Goal: Task Accomplishment & Management: Manage account settings

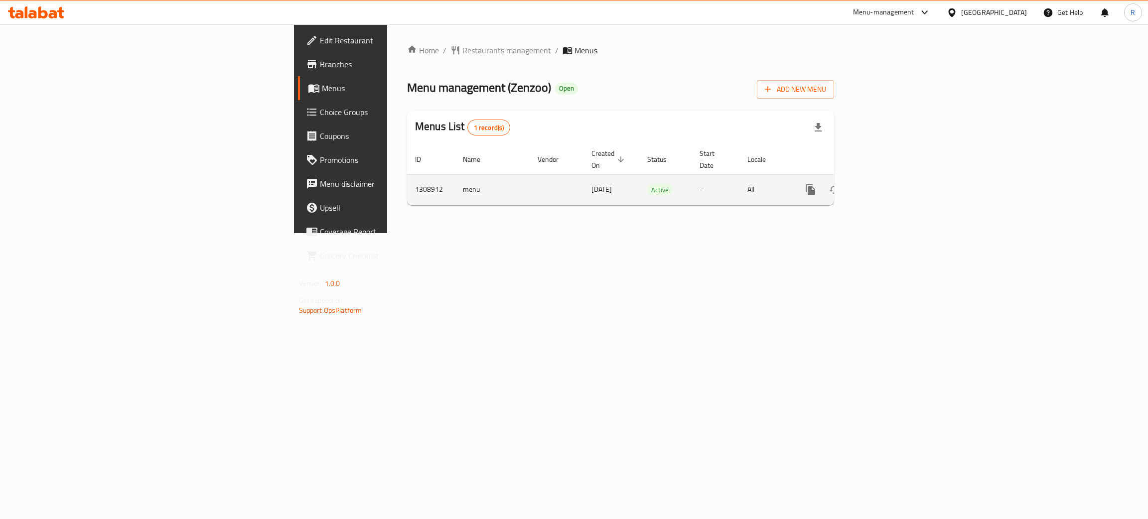
click at [888, 184] on icon "enhanced table" at bounding box center [882, 190] width 12 height 12
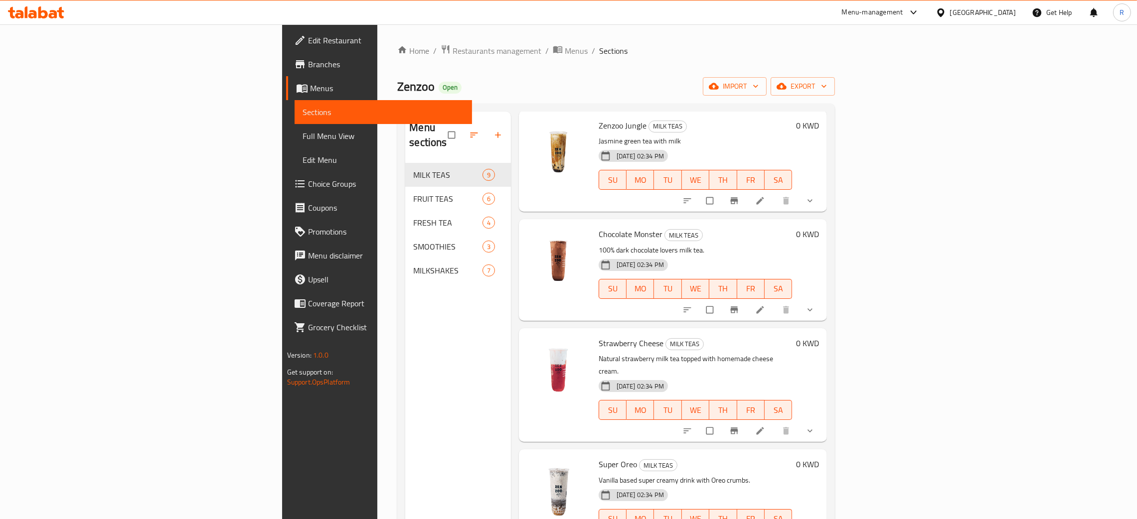
scroll to position [75, 0]
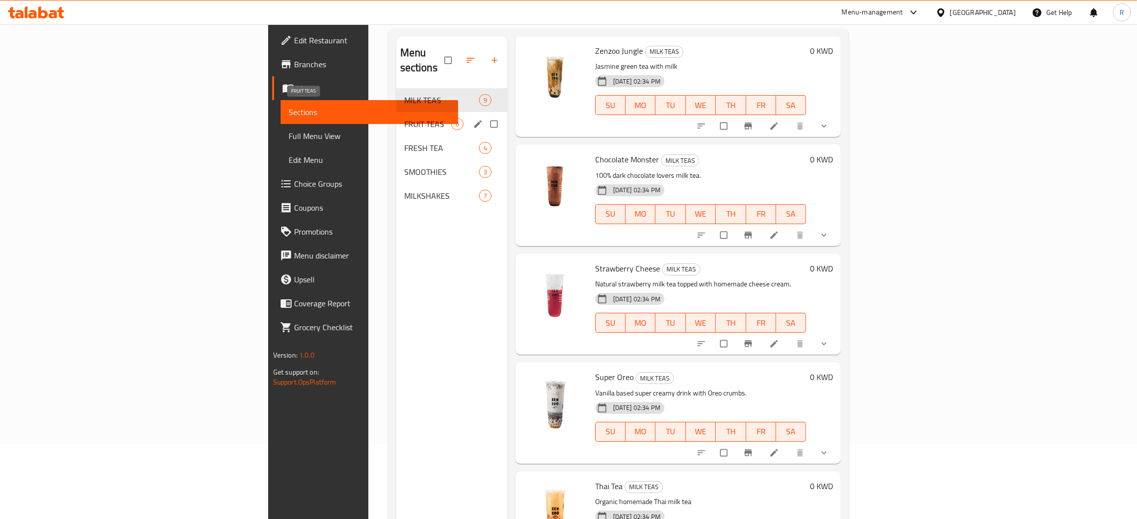
click at [404, 118] on span "FRUIT TEAS" at bounding box center [427, 124] width 47 height 12
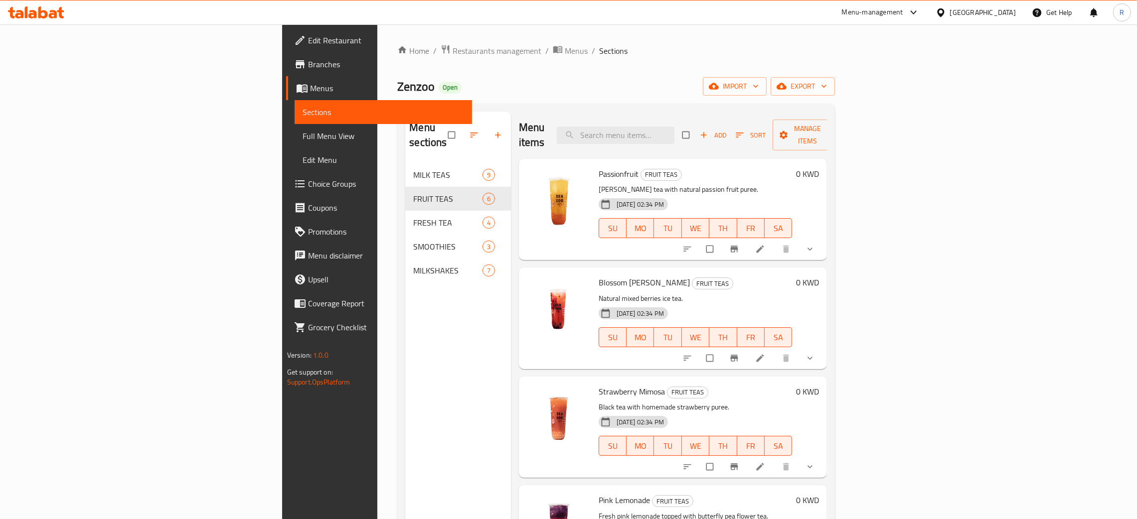
click at [726, 130] on span "Add" at bounding box center [713, 135] width 27 height 11
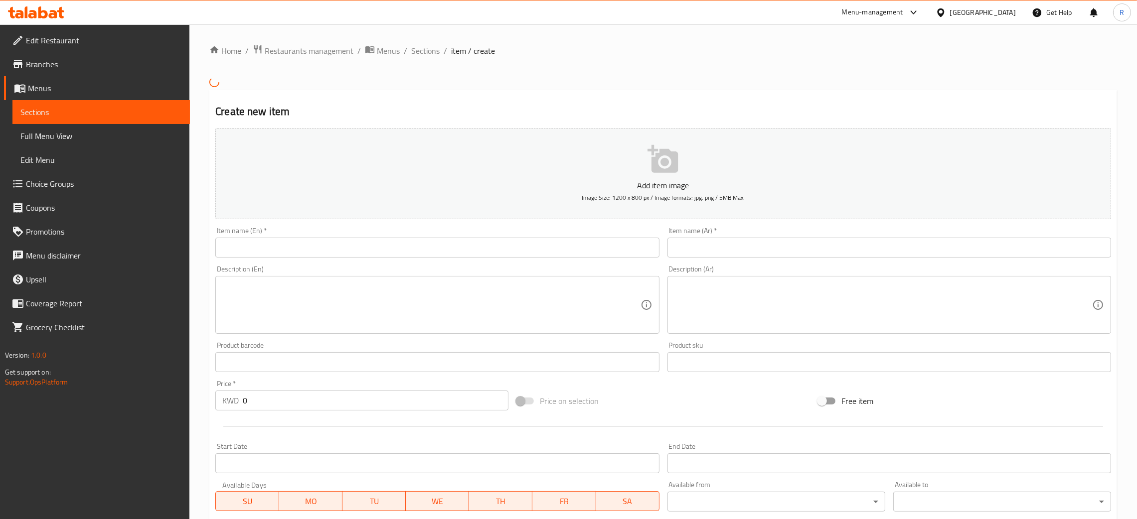
click at [418, 246] on input "text" at bounding box center [436, 248] width 443 height 20
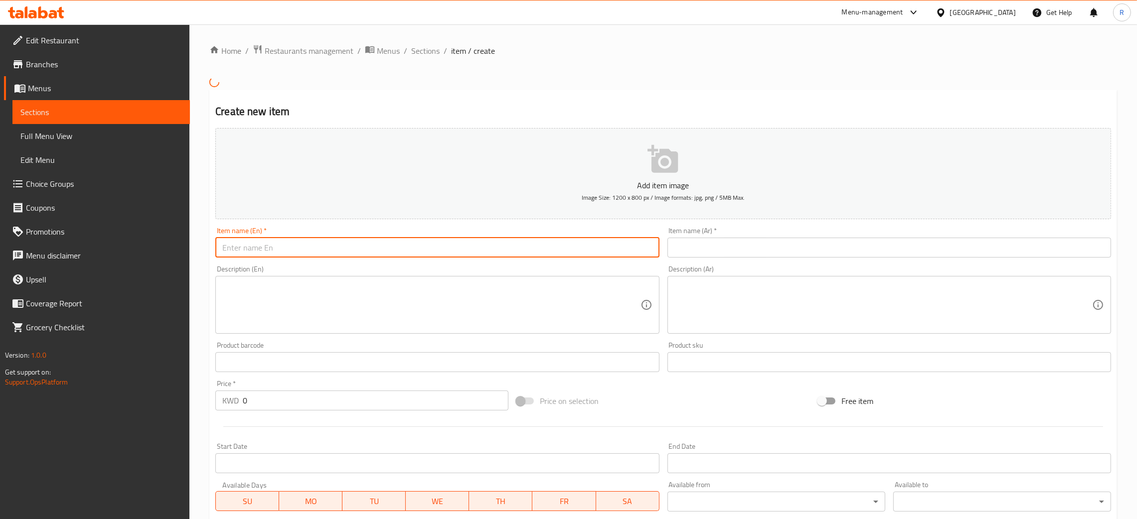
paste input "BLUE FAIRYTALE"
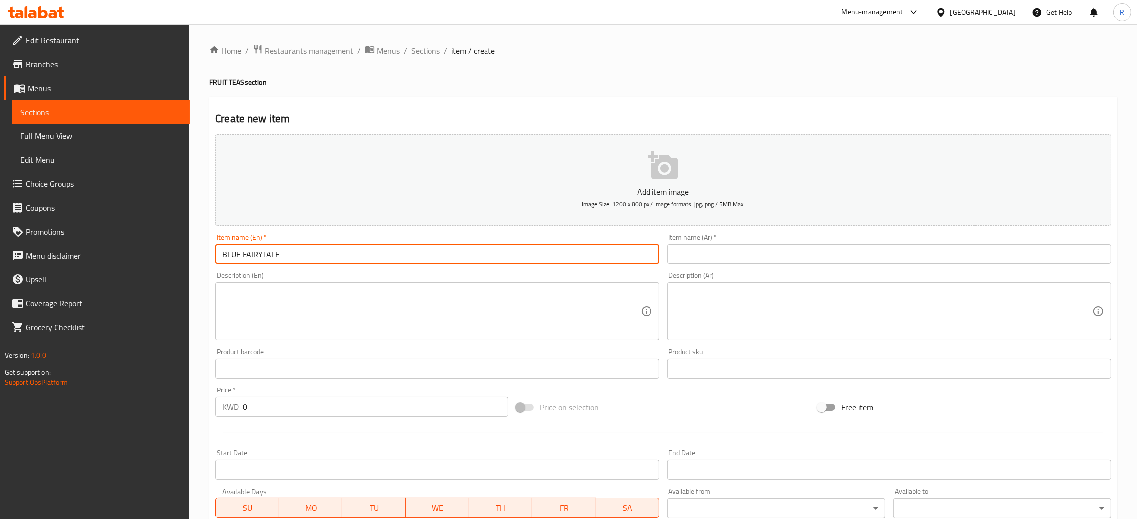
type input "BLUE FAIRYTALE"
click at [426, 45] on span "Sections" at bounding box center [425, 51] width 28 height 12
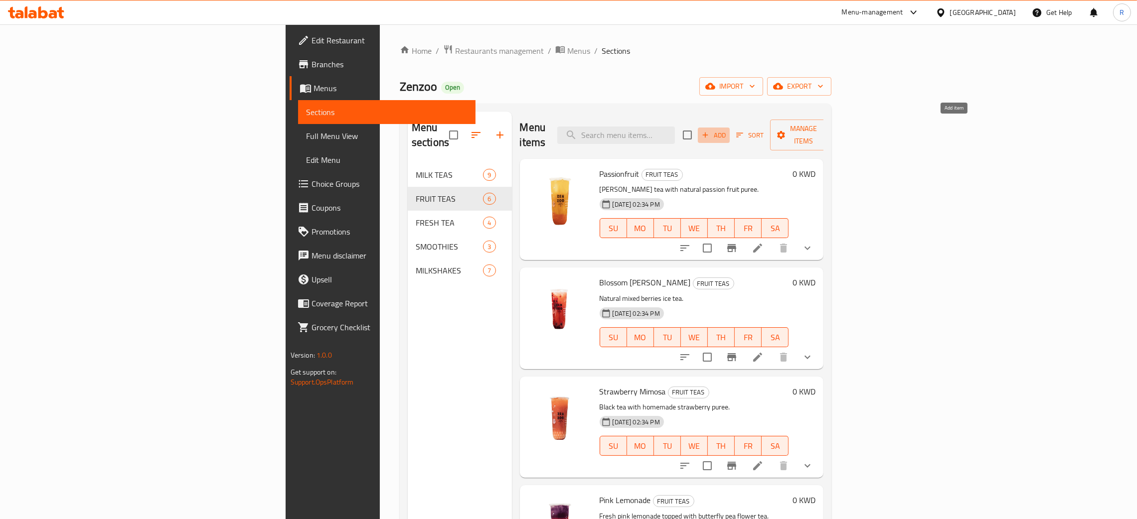
click at [729, 130] on button "Add" at bounding box center [714, 135] width 32 height 15
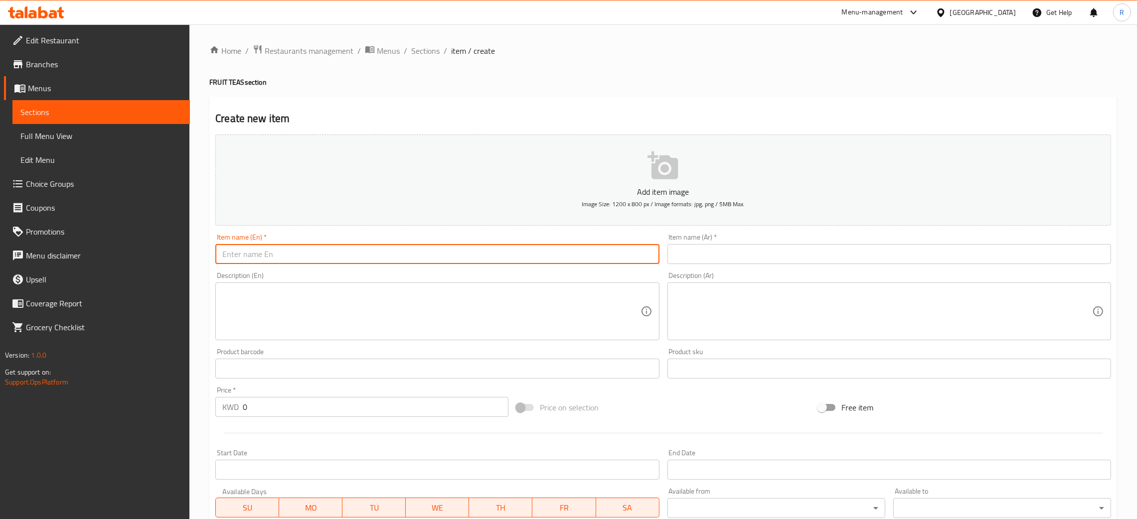
click at [275, 260] on input "text" at bounding box center [436, 254] width 443 height 20
paste input "BLUE FAIRYTALE"
drag, startPoint x: 226, startPoint y: 259, endPoint x: 109, endPoint y: 258, distance: 117.6
click at [109, 258] on div "Edit Restaurant Branches Menus Sections Full Menu View Edit Menu Choice Groups …" at bounding box center [568, 364] width 1137 height 680
type input "Blue Fairytale"
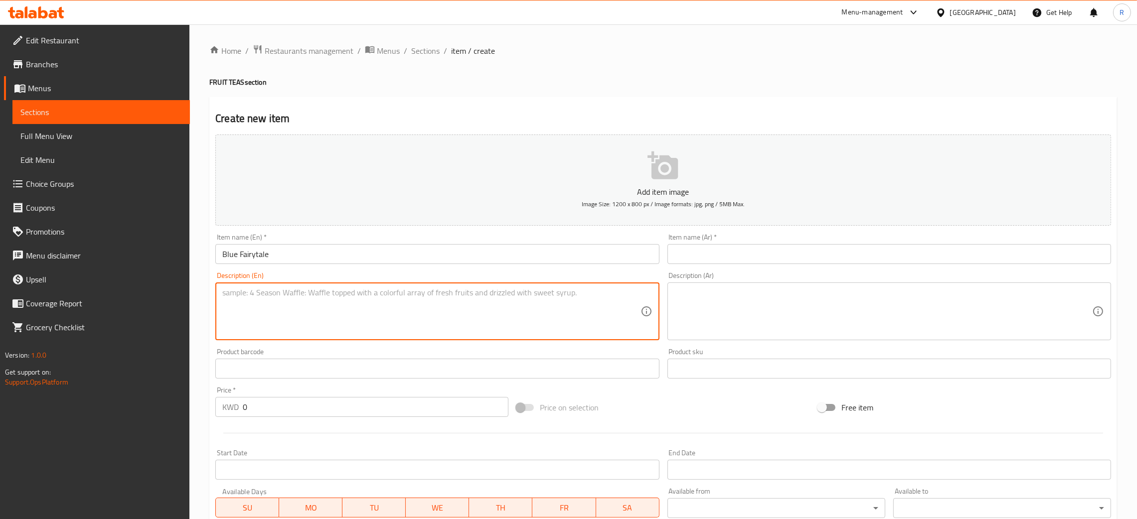
click at [400, 324] on textarea at bounding box center [431, 311] width 418 height 47
paste textarea "Freshly squeezed lemon juice topped with butterfly pea fower and a drop of blue…"
click at [419, 289] on textarea "Freshly squeezed lemon juice topped with butterfly pea fower and a drop of blue…" at bounding box center [431, 311] width 418 height 47
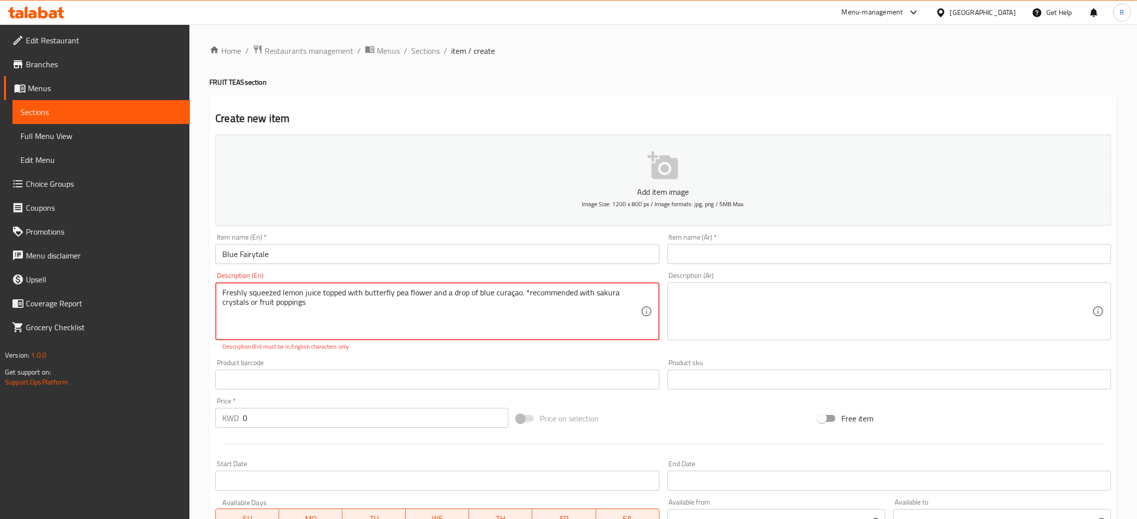
click at [285, 305] on textarea "Freshly squeezed lemon juice topped with butterfly pea flower and a drop of blu…" at bounding box center [431, 311] width 418 height 47
drag, startPoint x: 413, startPoint y: 288, endPoint x: 424, endPoint y: 299, distance: 15.5
click at [413, 288] on textarea "Freshly squeezed lemon juice topped with butterfly pea flower and a drop of blu…" at bounding box center [431, 311] width 418 height 47
type textarea "Freshly squeezed lemon juice topped with butterfly pea fower and a drop of blue…"
click at [723, 303] on textarea at bounding box center [883, 311] width 418 height 47
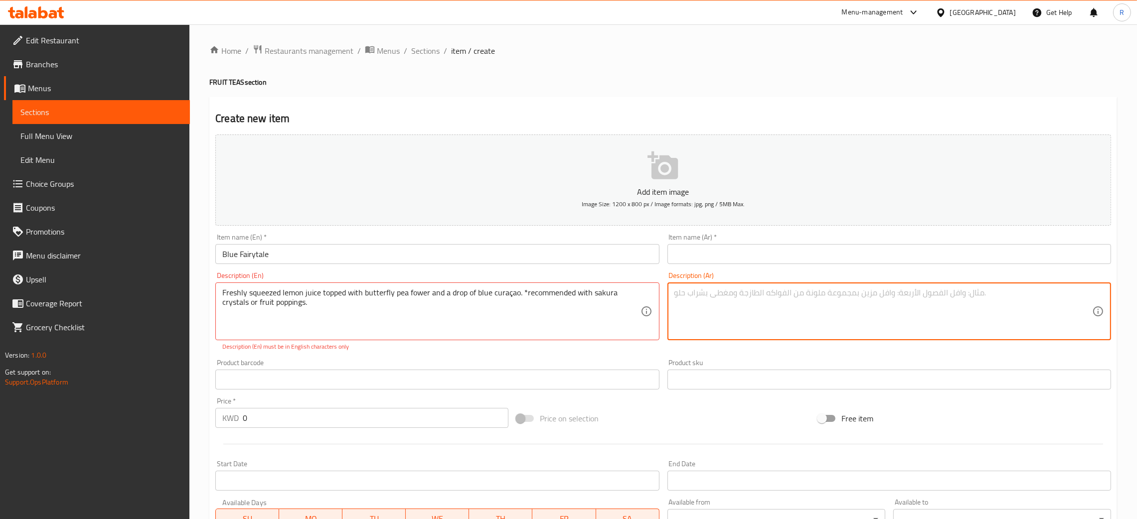
paste textarea "عصير ليمون طازج مع أزهار البازلاء الزرقاء وقطرة من بلو كوراساو *مقترح مع [PERSO…"
type textarea "عصير ليمون طازج مع أزهار البازلاء الزرقاء وقطرة من بلو كوراساو *مقترح مع [PERSO…"
click at [707, 324] on textarea "عصير ليمون طازج مع أزهار البازلاء الزرقاء وقطرة من بلو كوراساو *مقترح مع [PERSO…" at bounding box center [883, 311] width 418 height 47
click at [737, 242] on div "Item name (Ar)   * Item name (Ar) *" at bounding box center [888, 249] width 443 height 30
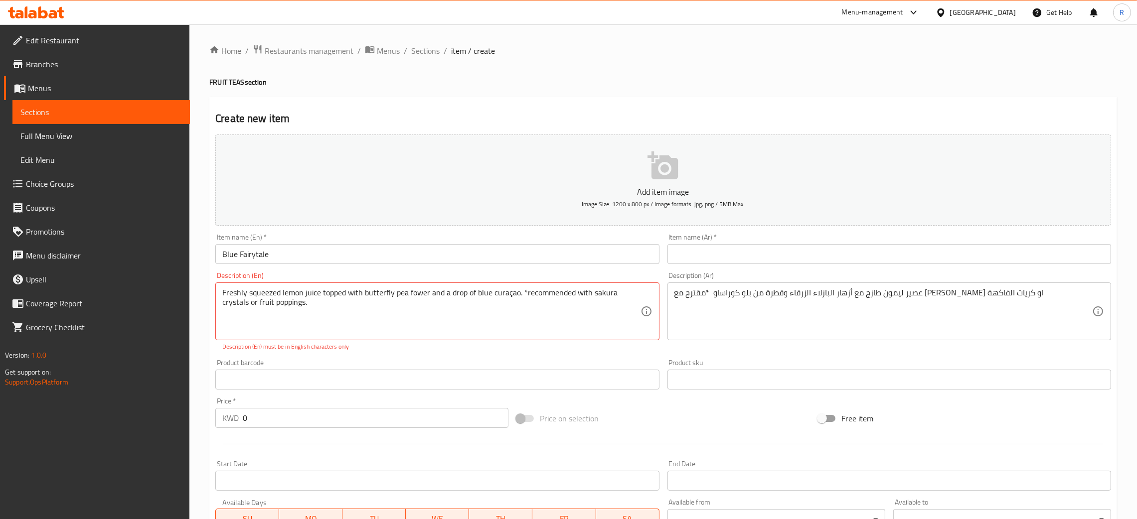
click at [738, 250] on input "text" at bounding box center [888, 254] width 443 height 20
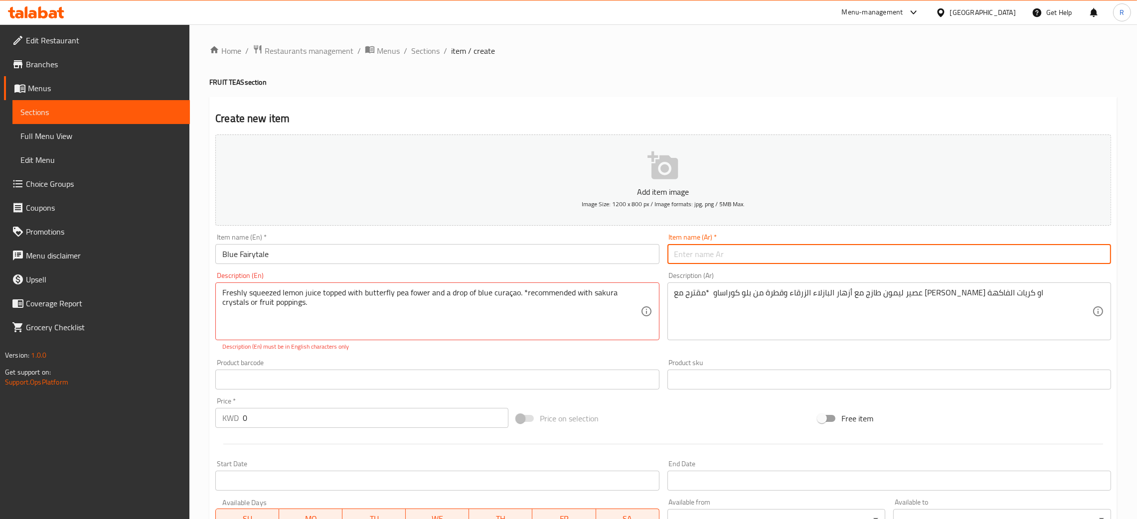
paste input "بلو فيري تيل"
type input "بلو فيري تيل"
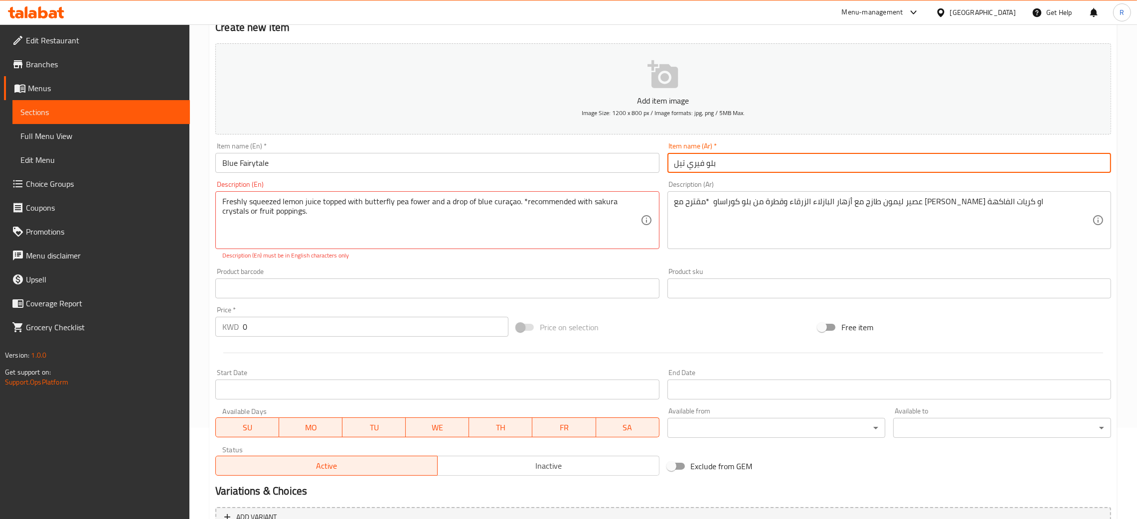
scroll to position [193, 0]
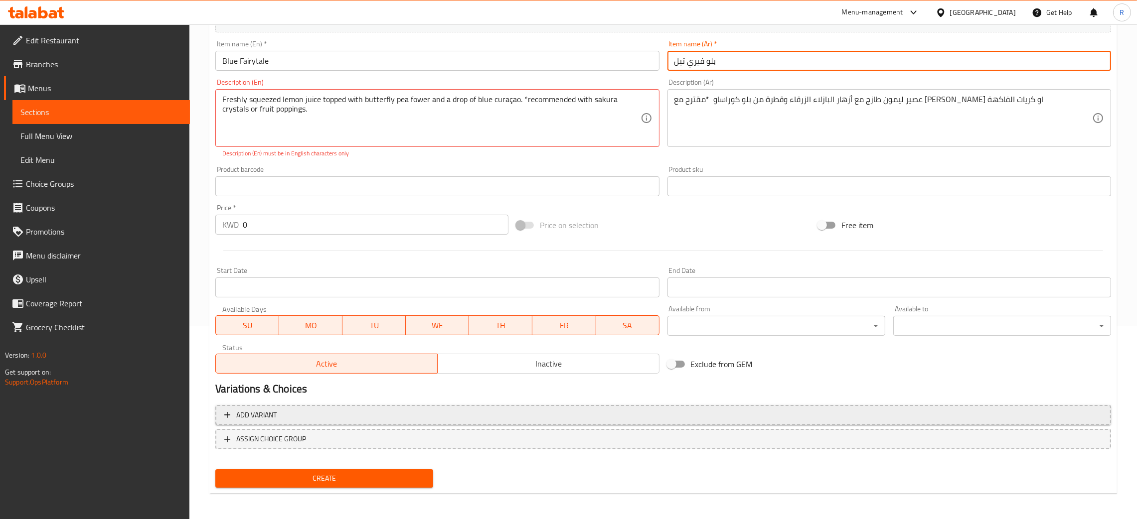
click at [360, 406] on button "Add variant" at bounding box center [662, 415] width 895 height 20
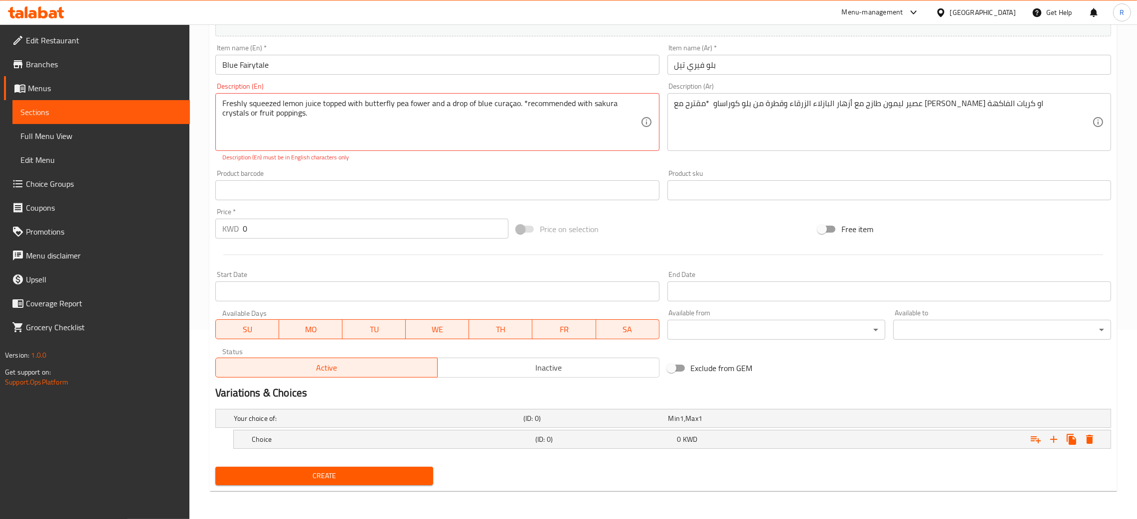
scroll to position [189, 0]
click at [377, 433] on div "Choice" at bounding box center [392, 440] width 284 height 14
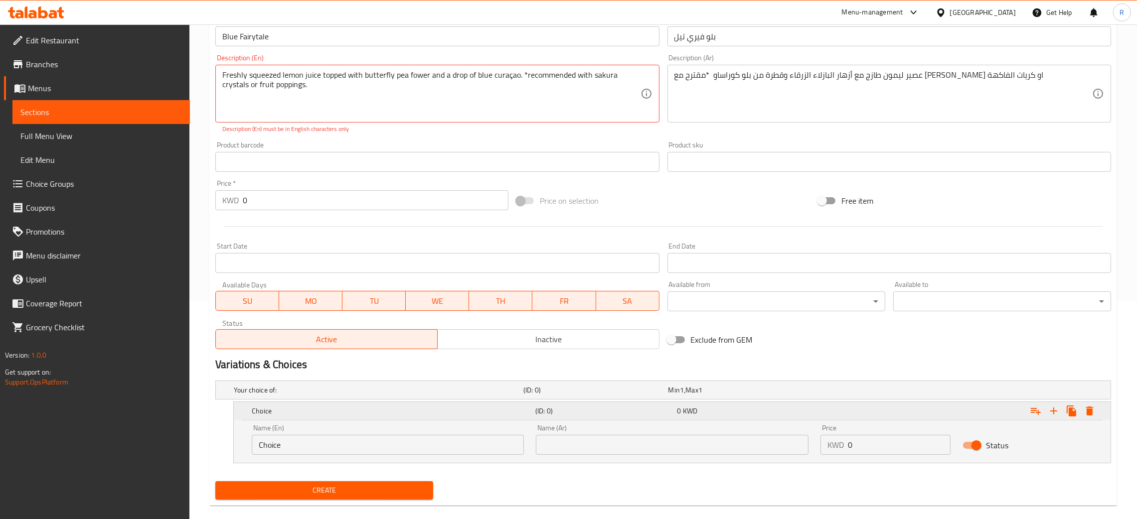
scroll to position [231, 0]
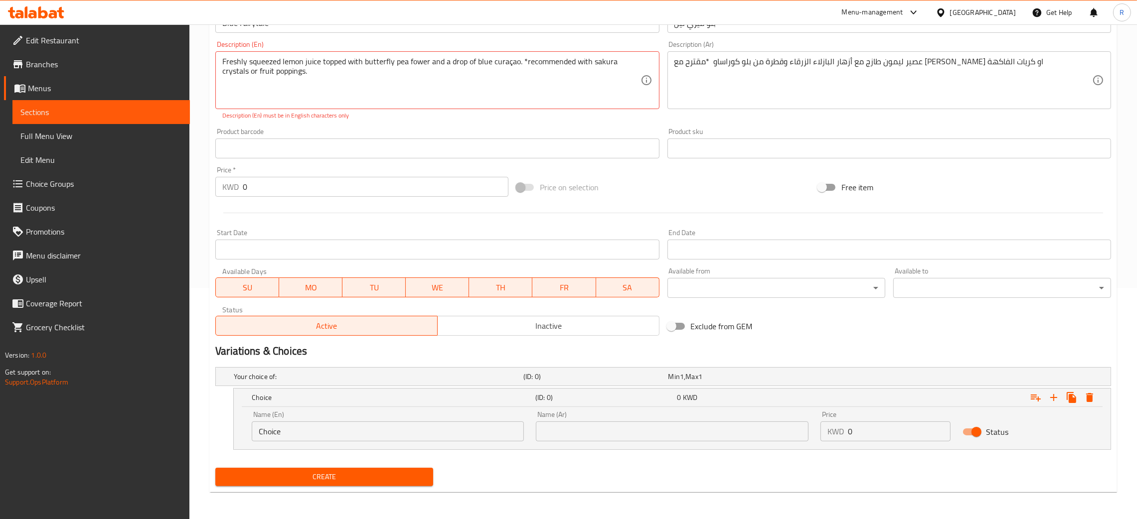
click at [379, 433] on input "Choice" at bounding box center [388, 432] width 272 height 20
type input "Medium"
drag, startPoint x: 663, startPoint y: 423, endPoint x: 660, endPoint y: 428, distance: 6.7
click at [662, 425] on input "text" at bounding box center [672, 432] width 272 height 20
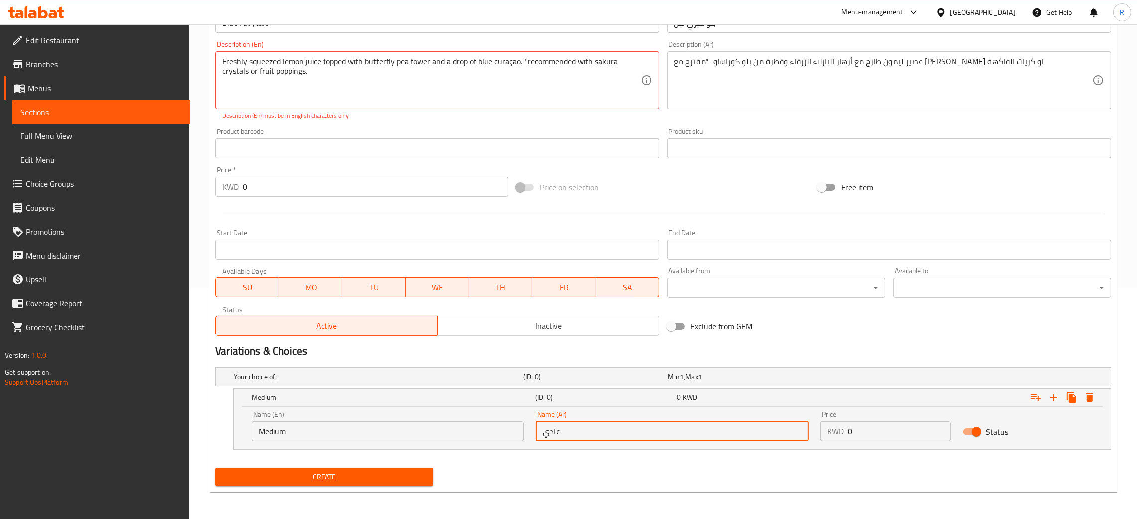
click at [660, 438] on input "عادي" at bounding box center [672, 432] width 272 height 20
click at [659, 437] on input "عادي" at bounding box center [672, 432] width 272 height 20
type input "وسط"
click at [877, 432] on input "0" at bounding box center [899, 432] width 103 height 20
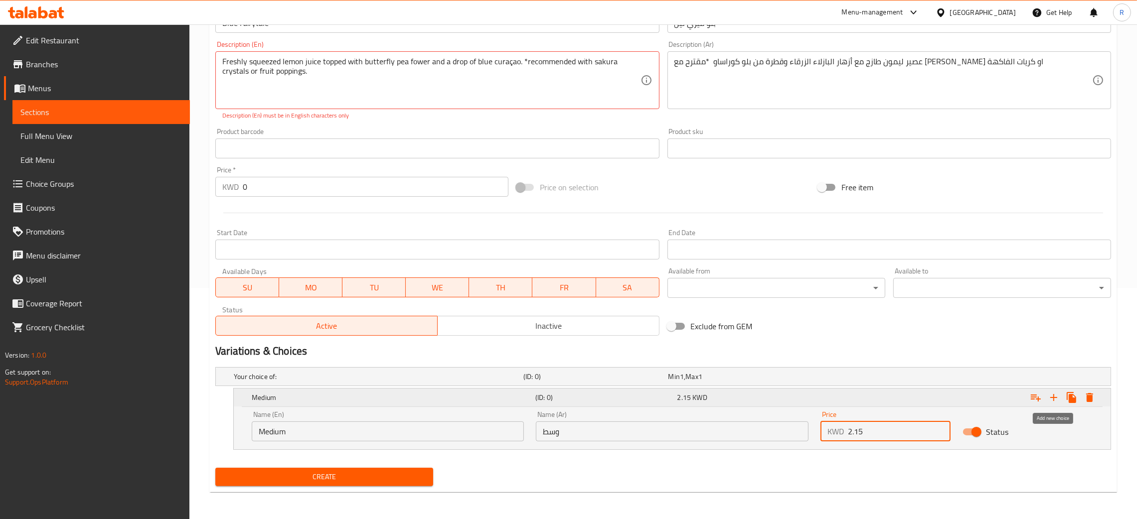
type input "2.15"
click at [1057, 399] on icon "Expand" at bounding box center [1053, 398] width 12 height 12
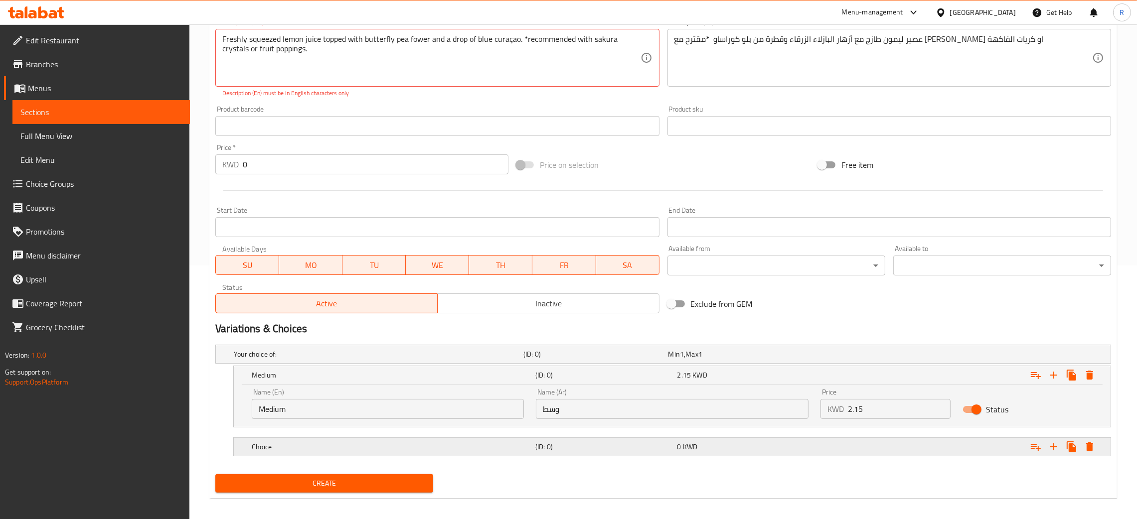
scroll to position [261, 0]
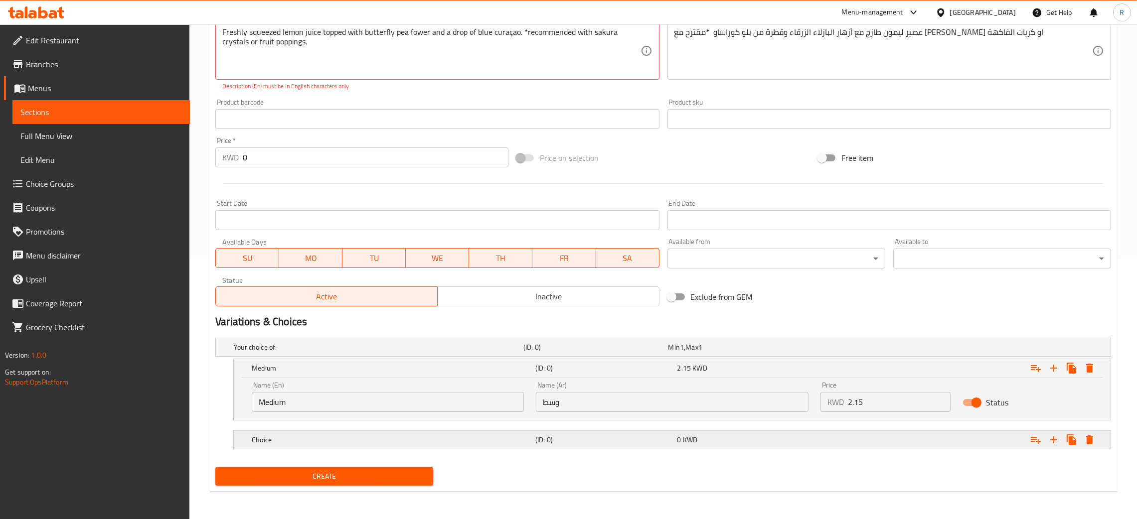
click at [453, 435] on h5 "Choice" at bounding box center [392, 440] width 280 height 10
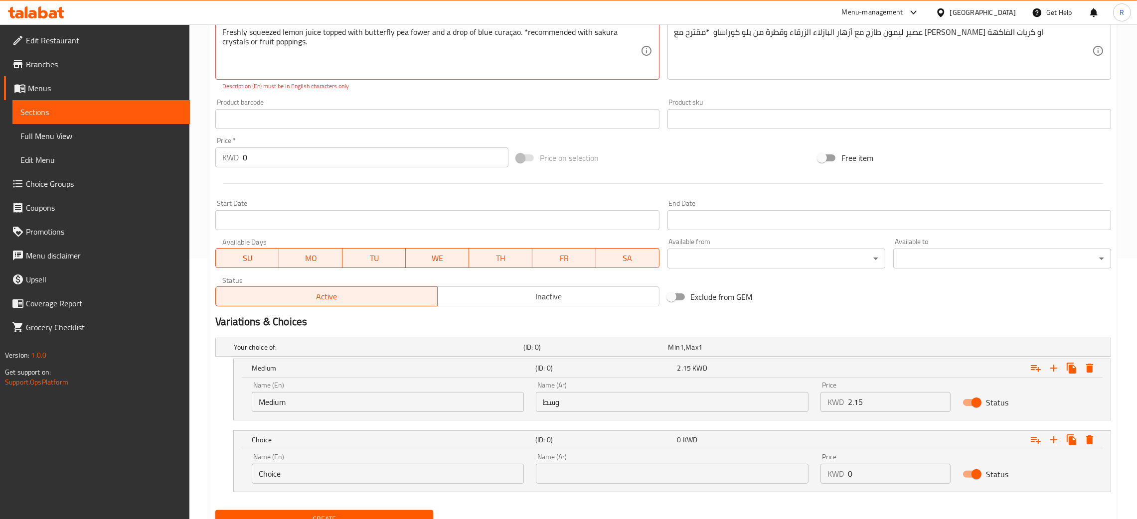
click at [371, 460] on div "Name (En) Choice Name (En)" at bounding box center [388, 468] width 272 height 30
click at [371, 469] on input "Choice" at bounding box center [388, 474] width 272 height 20
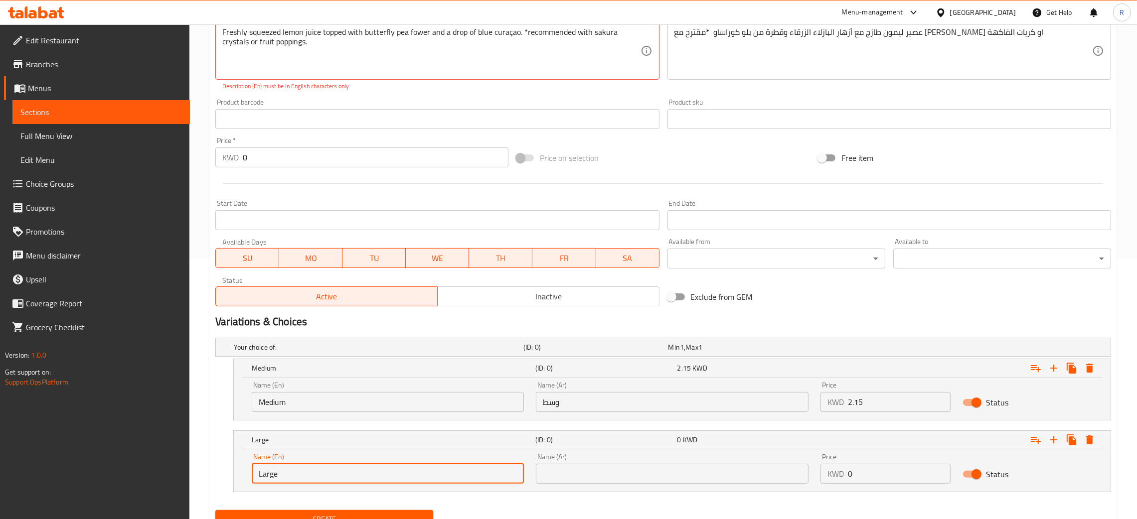
type input "Large"
click at [640, 475] on input "text" at bounding box center [672, 474] width 272 height 20
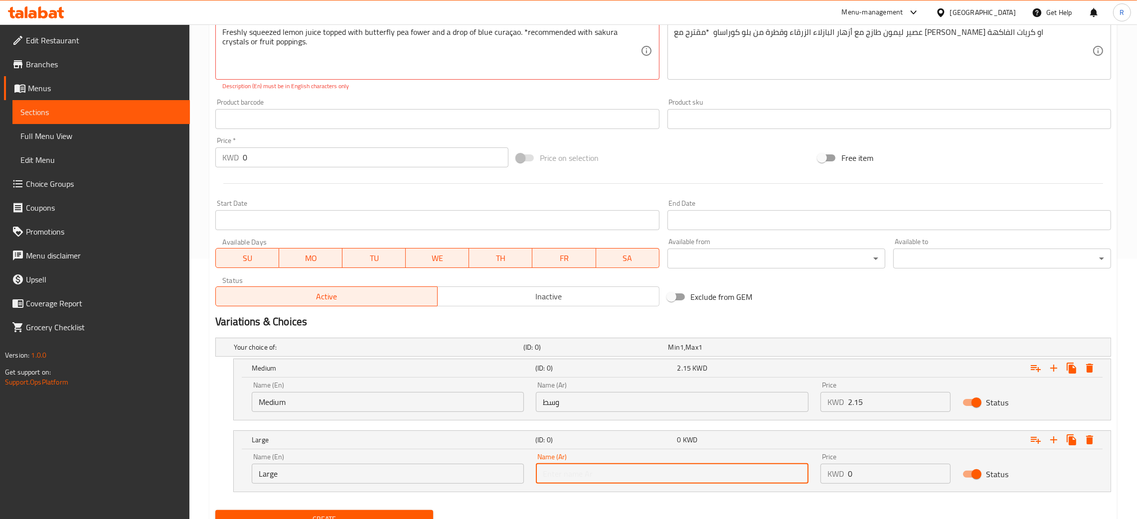
type input "كبير"
click at [901, 476] on input "0" at bounding box center [899, 474] width 103 height 20
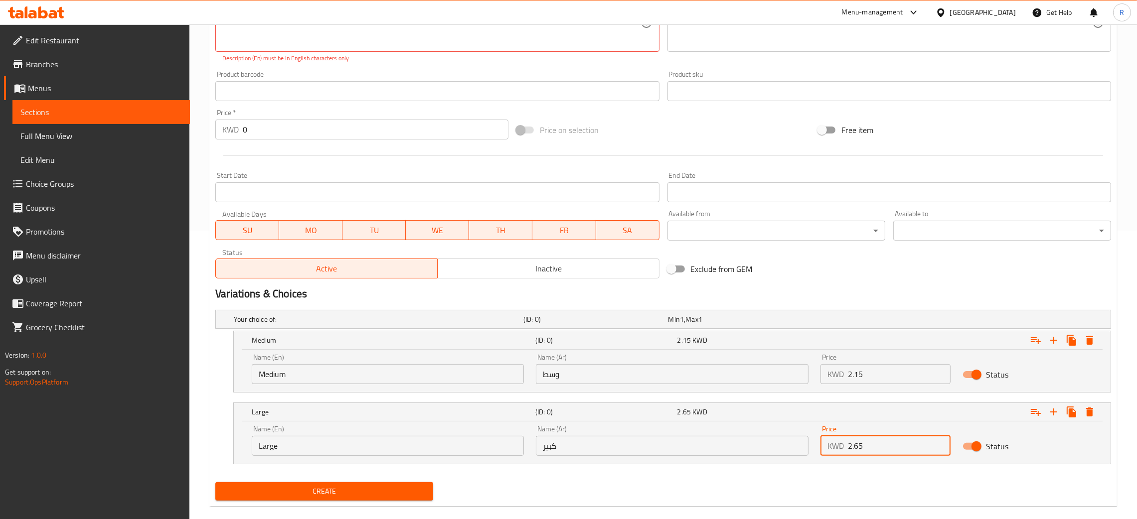
scroll to position [303, 0]
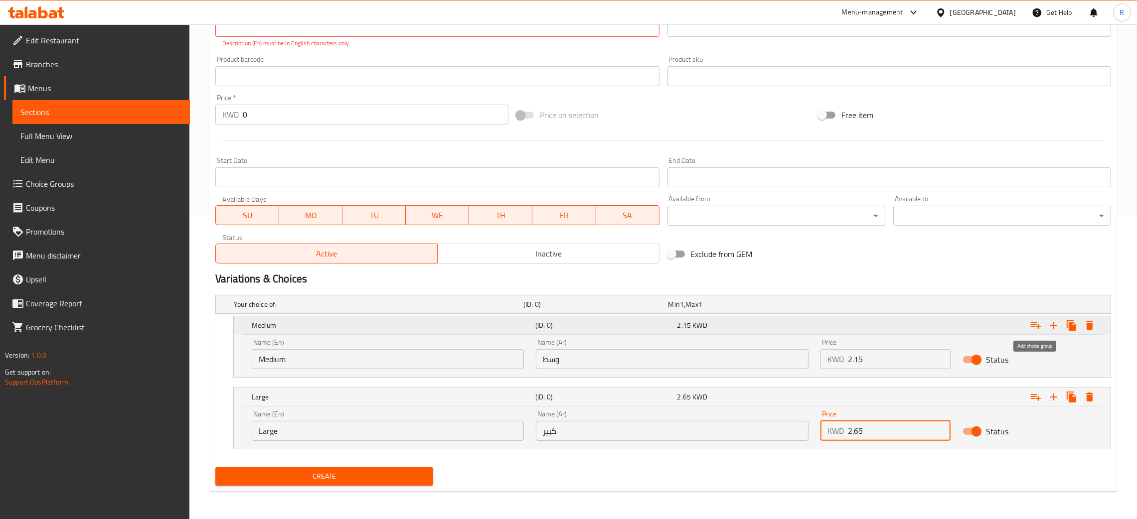
type input "2.65"
click at [1036, 324] on icon "Expand" at bounding box center [1035, 325] width 10 height 7
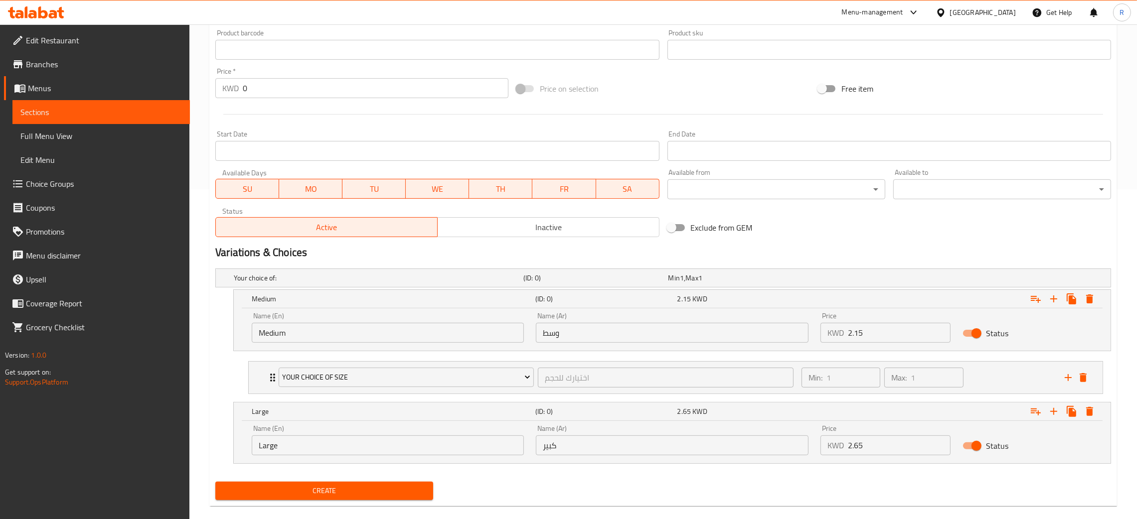
scroll to position [344, 0]
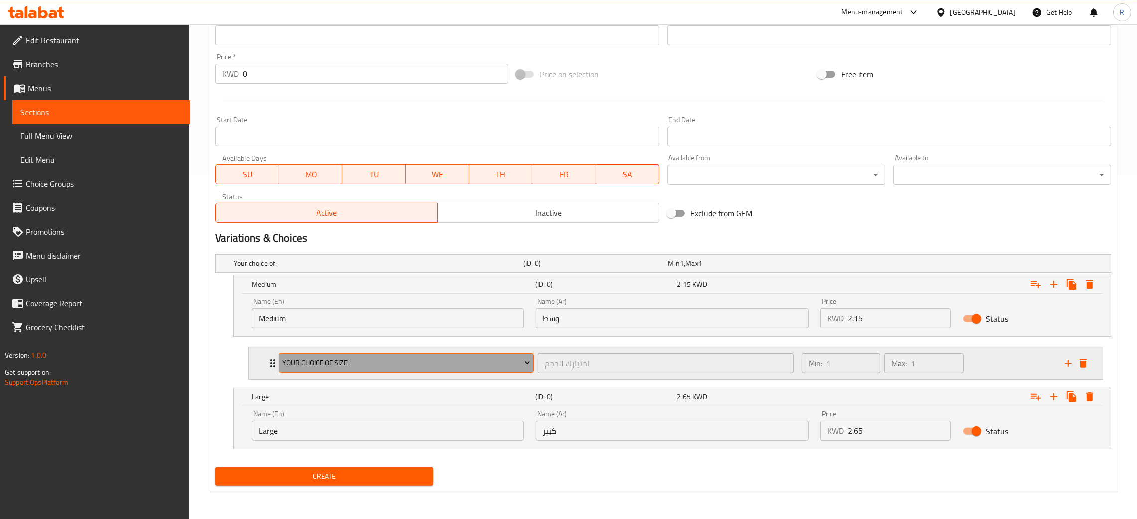
click at [445, 355] on button "Your Choice Of Size" at bounding box center [406, 363] width 255 height 20
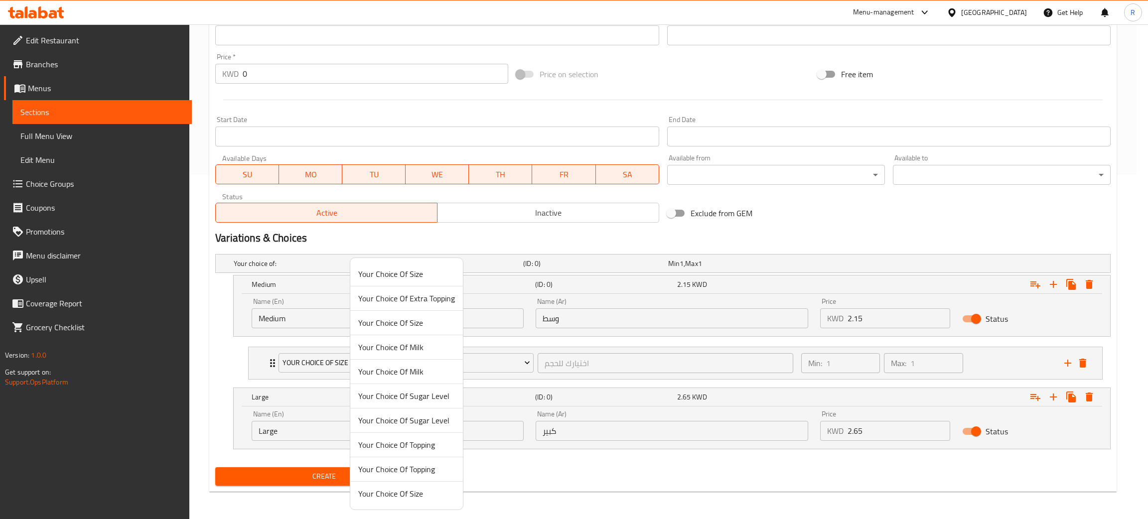
click at [440, 394] on span "Your Choice Of Sugar Level" at bounding box center [406, 396] width 97 height 12
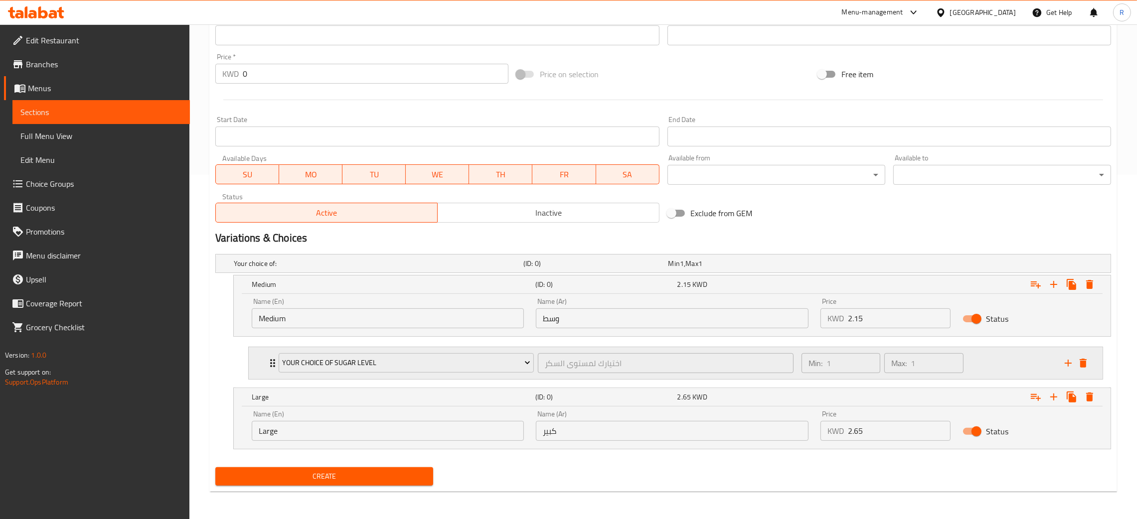
click at [988, 357] on div "Min: 1 ​ Max: 1 ​" at bounding box center [926, 363] width 263 height 32
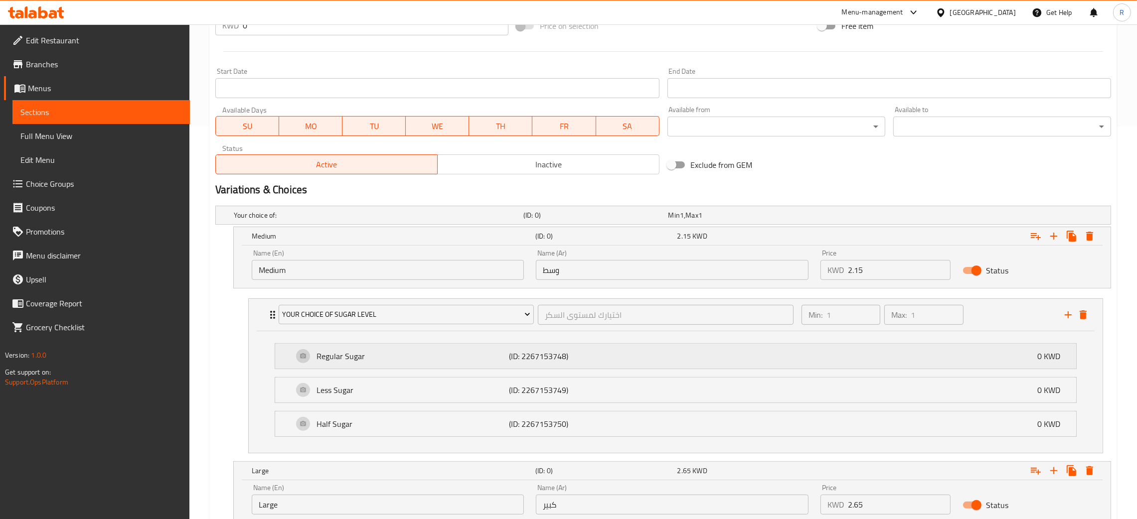
scroll to position [419, 0]
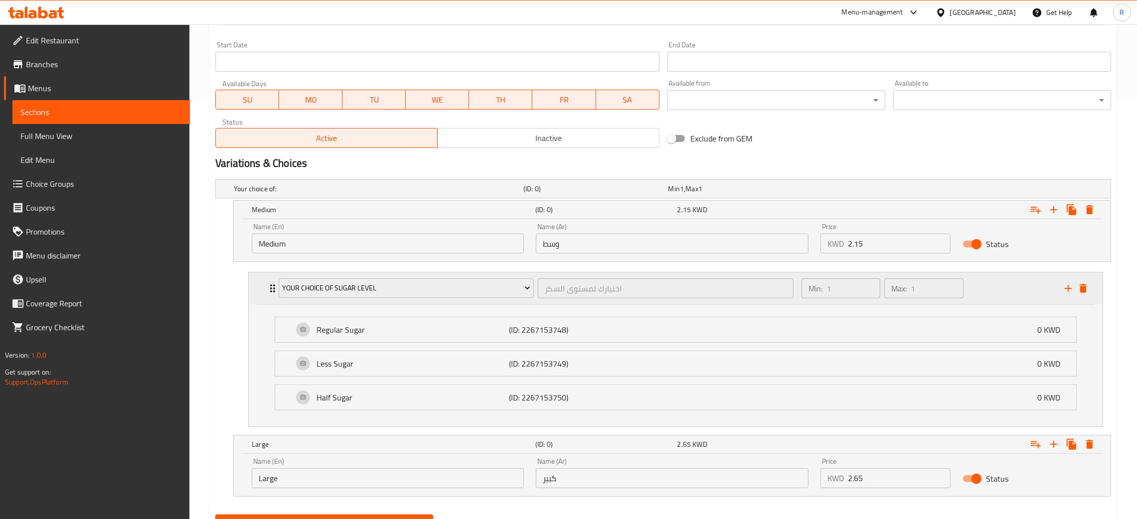
click at [999, 282] on div "Min: 1 ​ Max: 1 ​" at bounding box center [926, 289] width 263 height 32
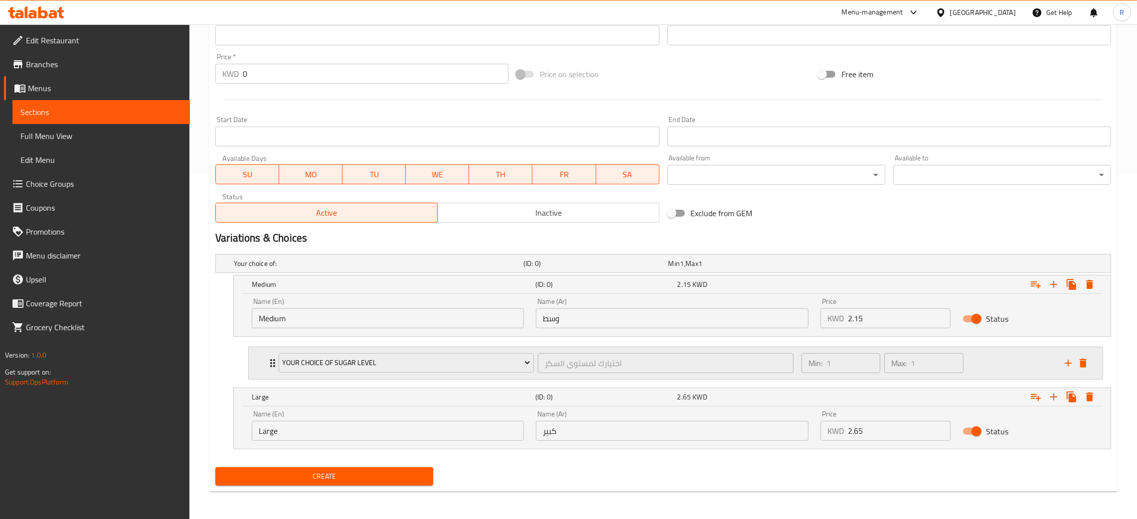
click at [1068, 367] on icon "add" at bounding box center [1068, 363] width 12 height 12
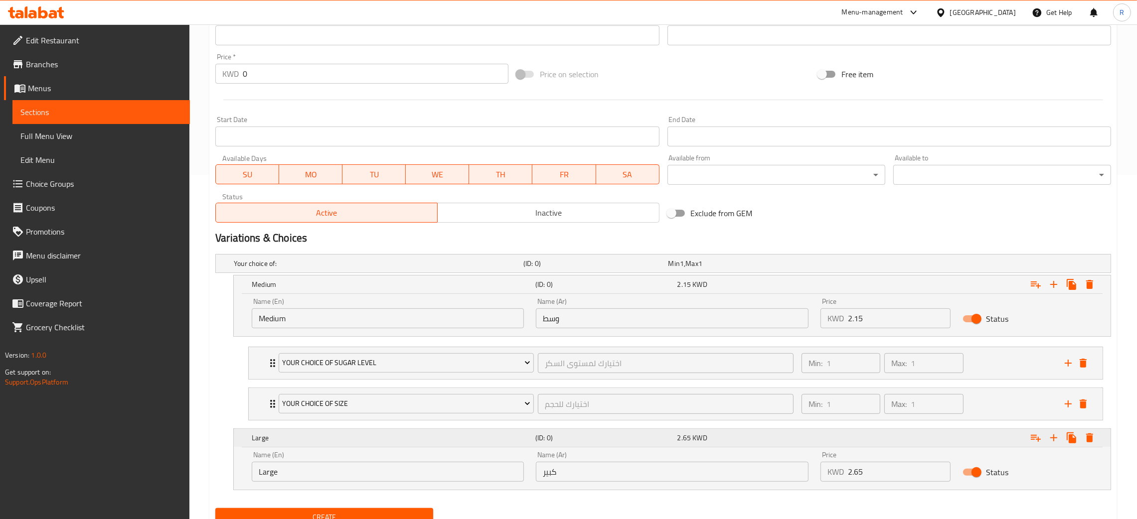
scroll to position [385, 0]
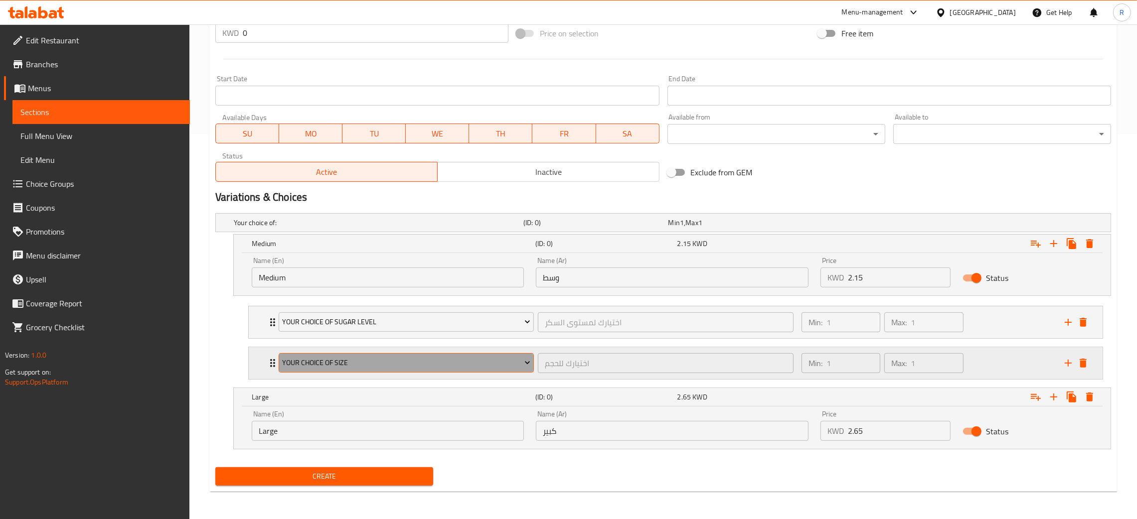
click at [358, 367] on span "Your Choice Of Size" at bounding box center [407, 363] width 248 height 12
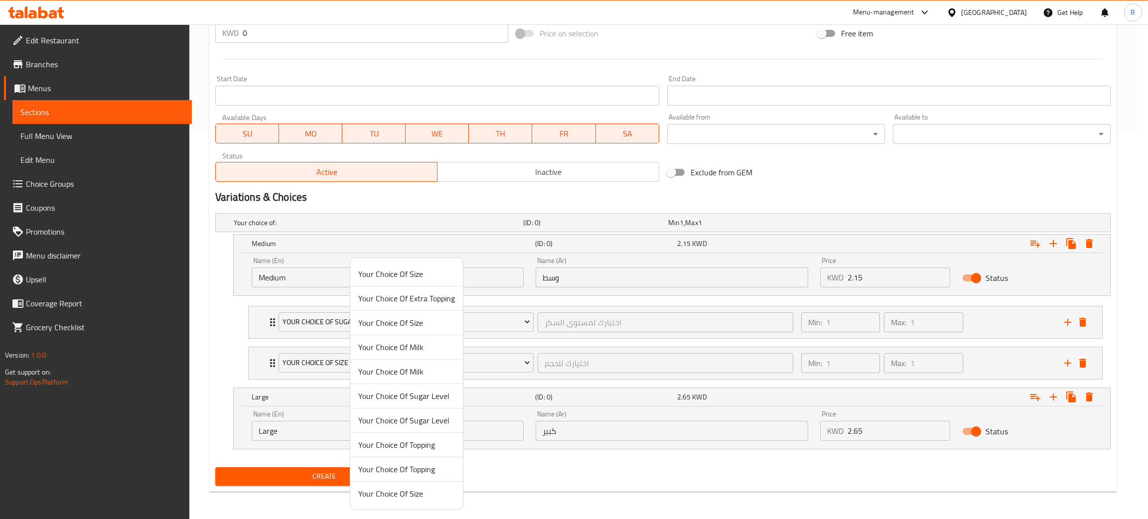
click at [412, 444] on span "Your Choice Of Topping" at bounding box center [406, 445] width 97 height 12
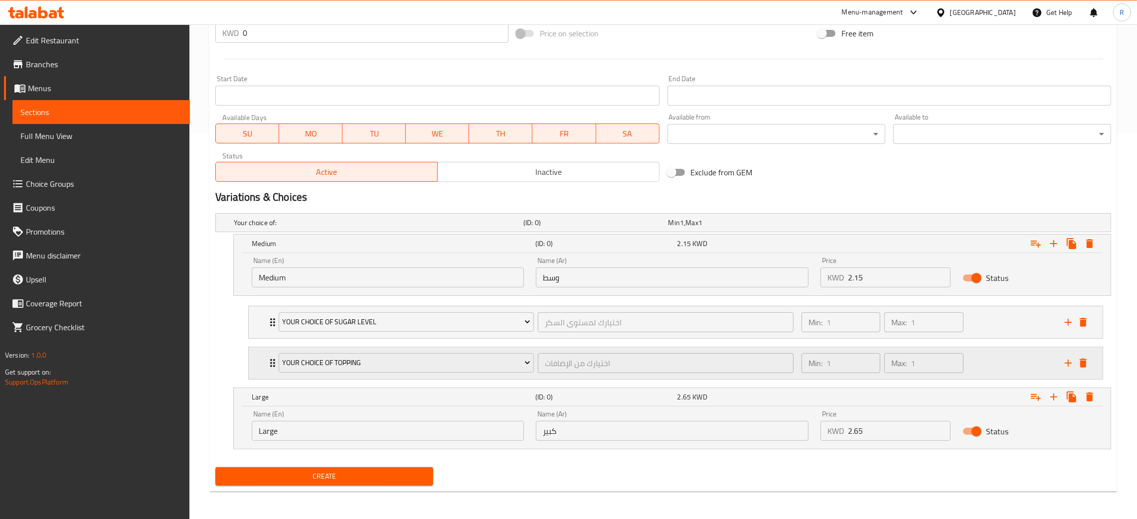
click at [991, 364] on div "Min: 1 ​ Max: 1 ​" at bounding box center [926, 363] width 263 height 32
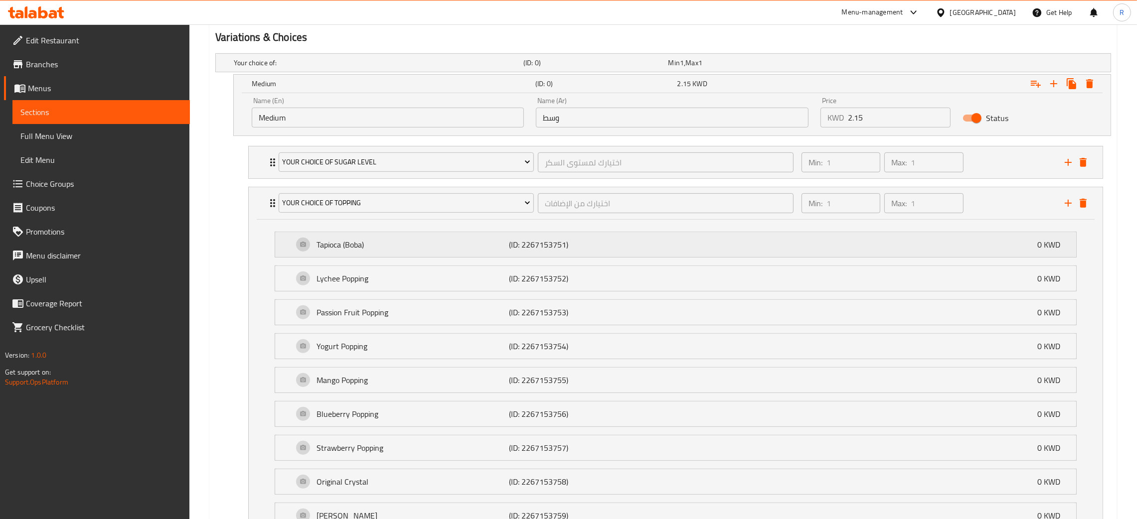
scroll to position [468, 0]
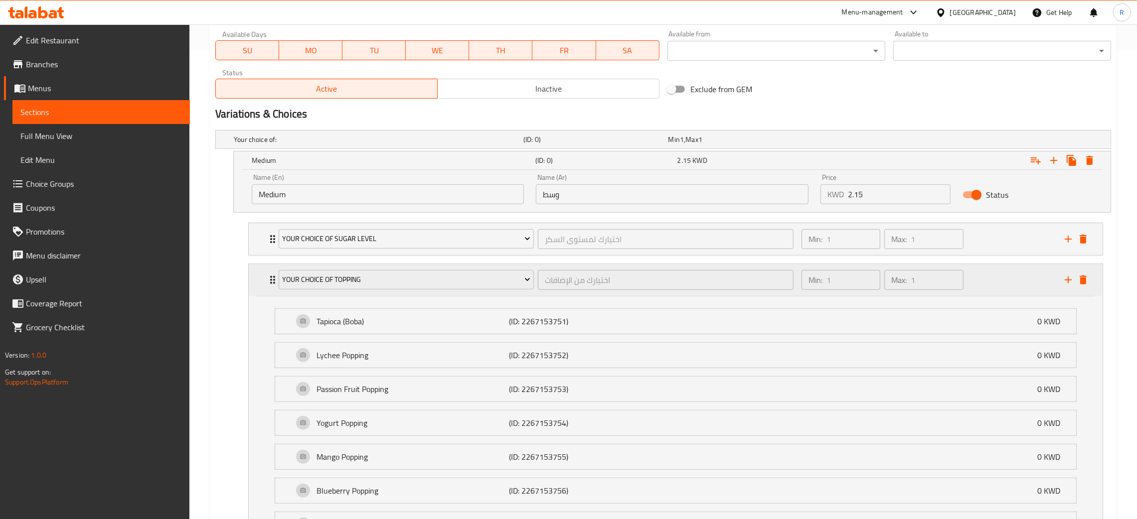
click at [1018, 286] on div "Min: 1 ​ Max: 1 ​" at bounding box center [926, 280] width 263 height 32
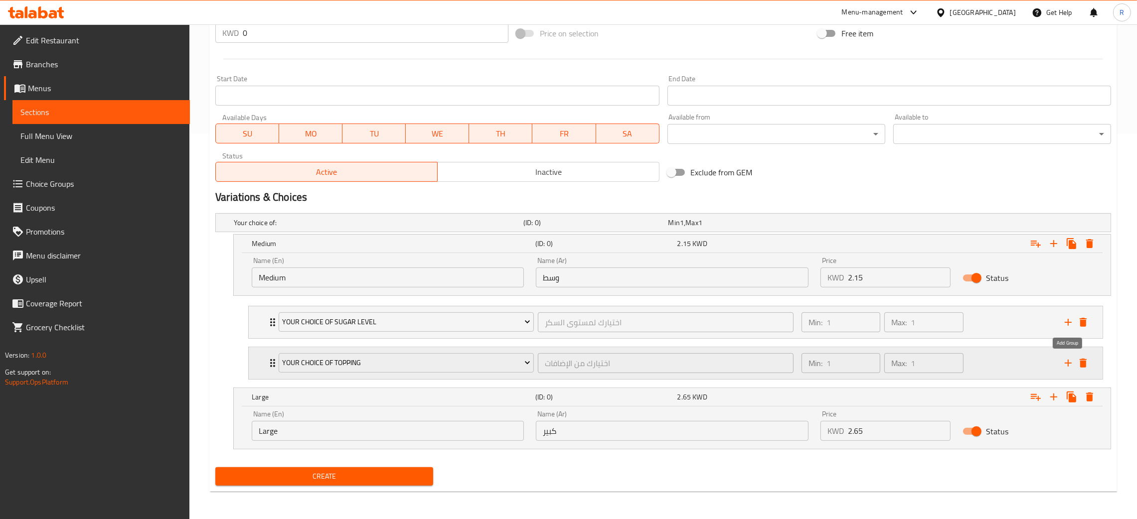
click at [1062, 366] on icon "add" at bounding box center [1068, 363] width 12 height 12
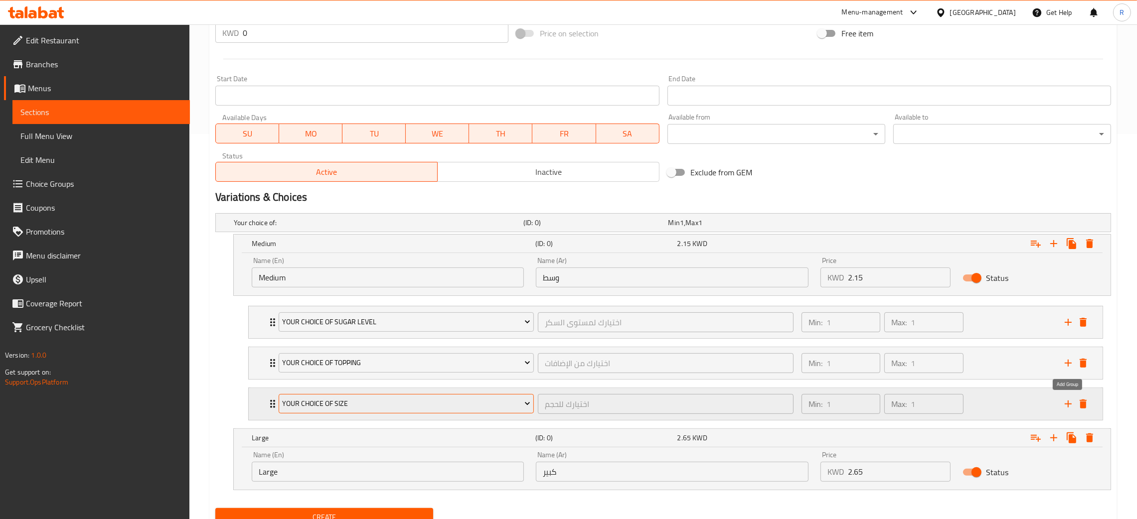
scroll to position [427, 0]
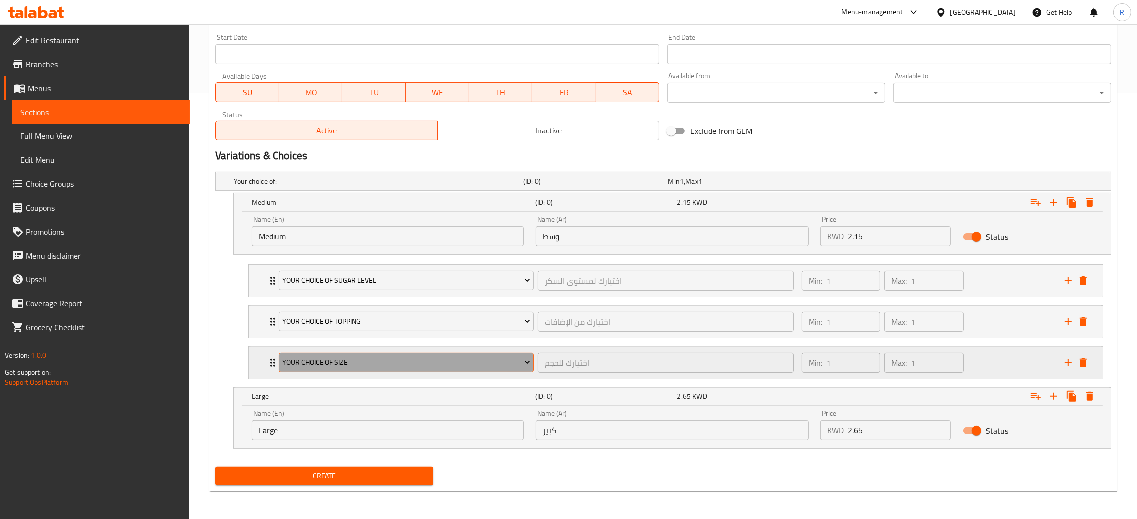
click at [390, 369] on button "Your Choice Of Size" at bounding box center [406, 363] width 255 height 20
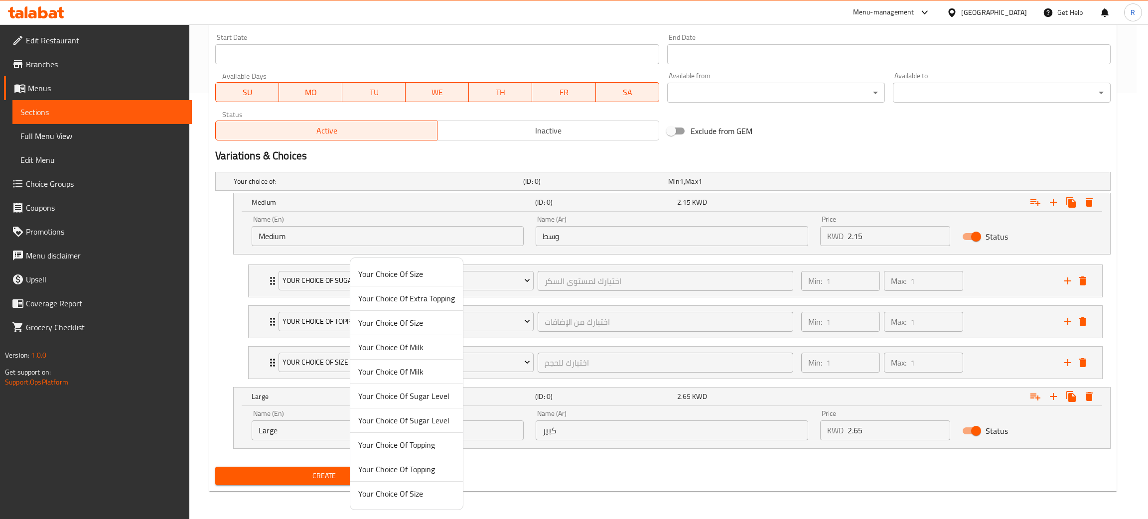
click at [399, 295] on span "Your Choice Of Extra Topping" at bounding box center [406, 298] width 97 height 12
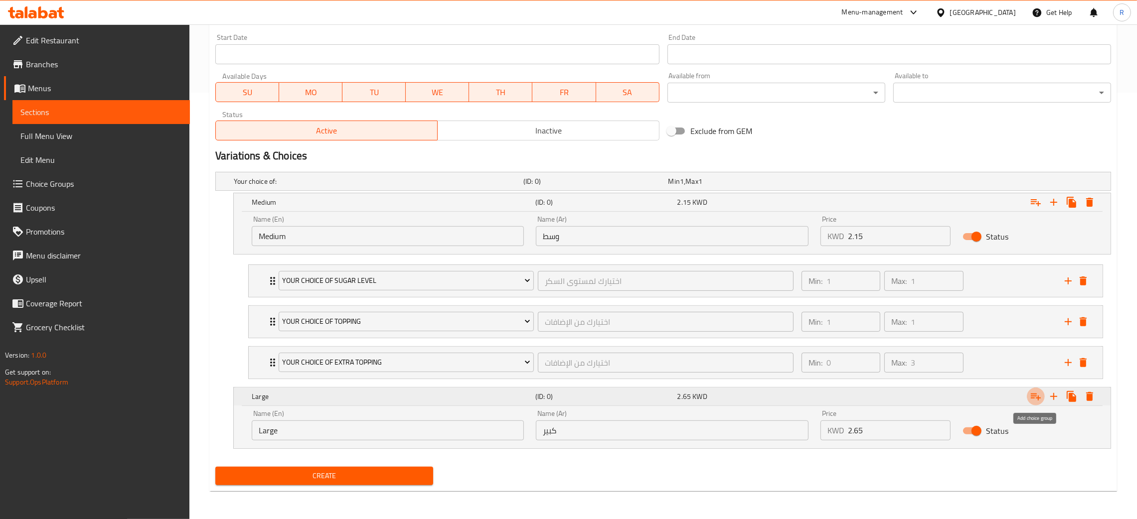
click at [1037, 396] on icon "Expand" at bounding box center [1035, 397] width 10 height 7
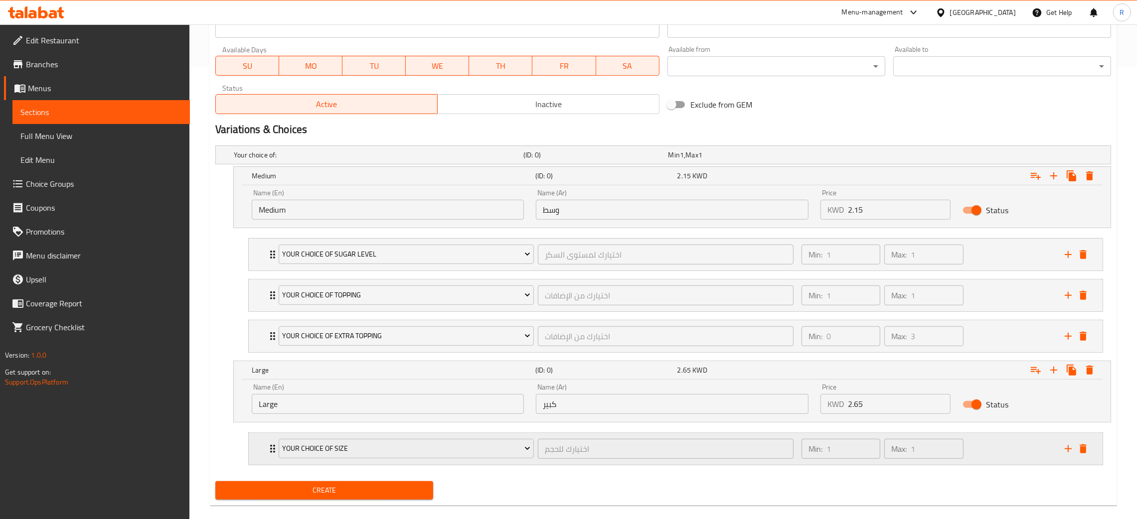
scroll to position [468, 0]
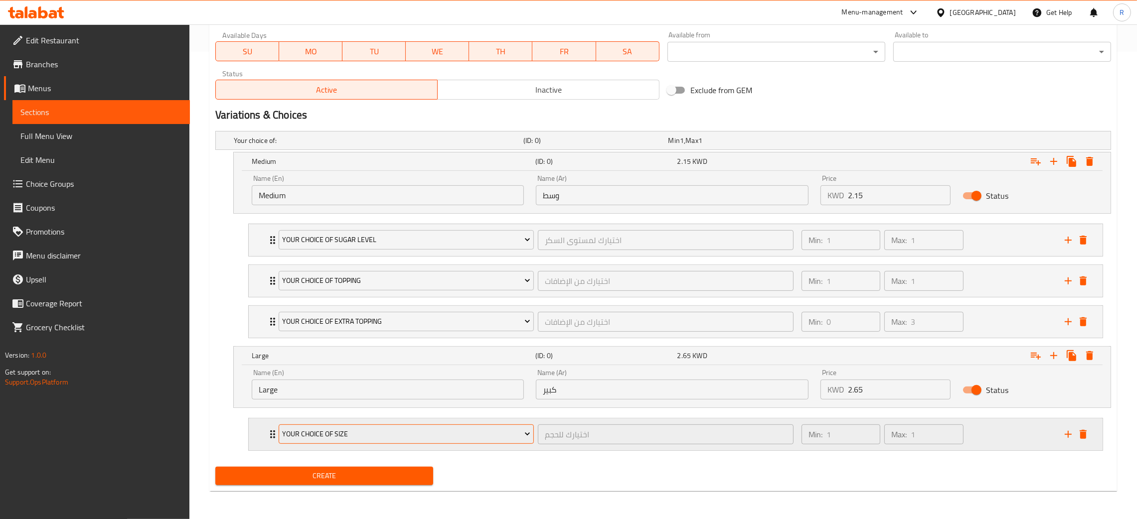
click at [438, 434] on span "Your Choice Of Size" at bounding box center [407, 434] width 248 height 12
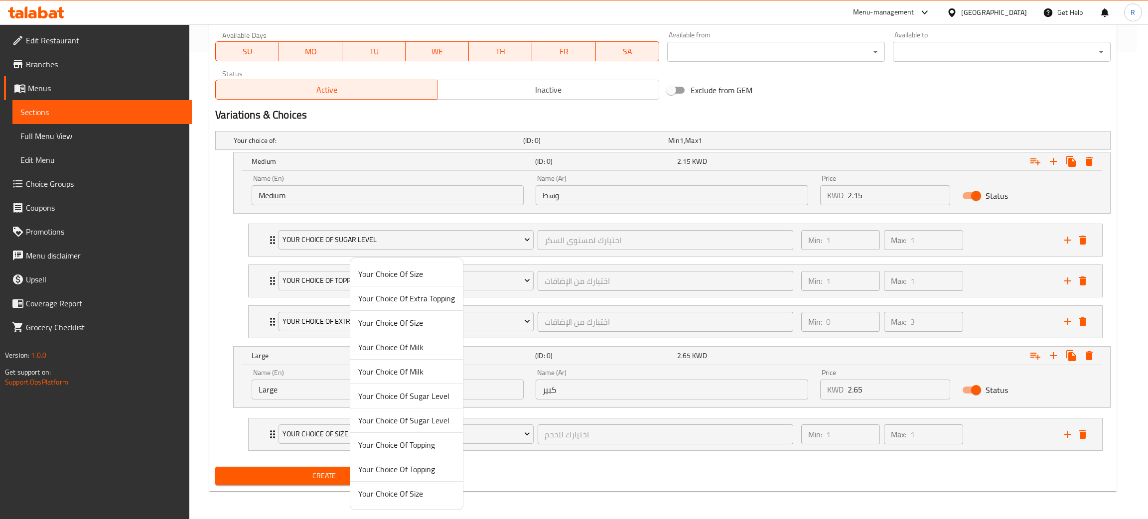
click at [424, 401] on span "Your Choice Of Sugar Level" at bounding box center [406, 396] width 97 height 12
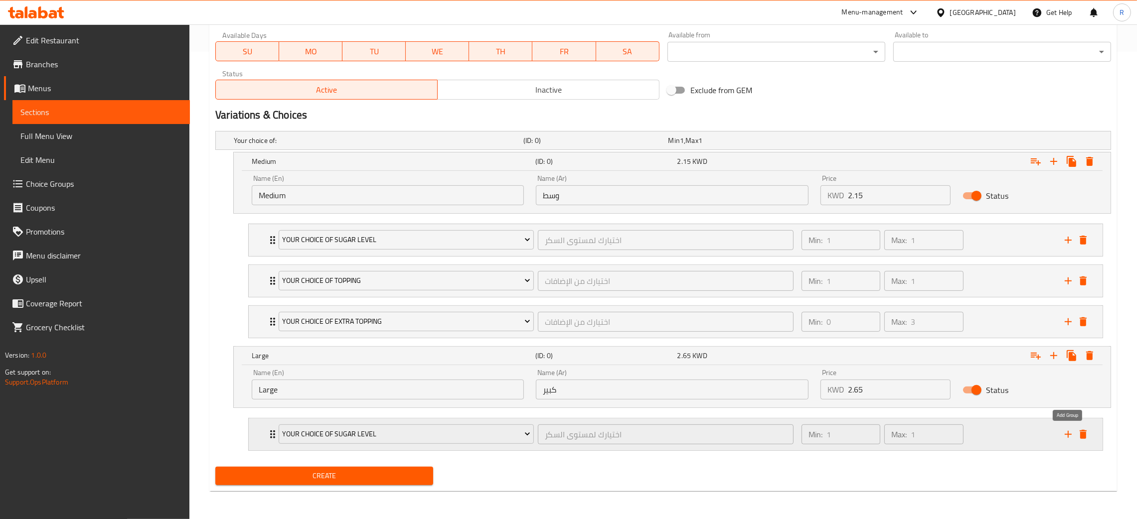
click at [1063, 435] on icon "add" at bounding box center [1068, 434] width 12 height 12
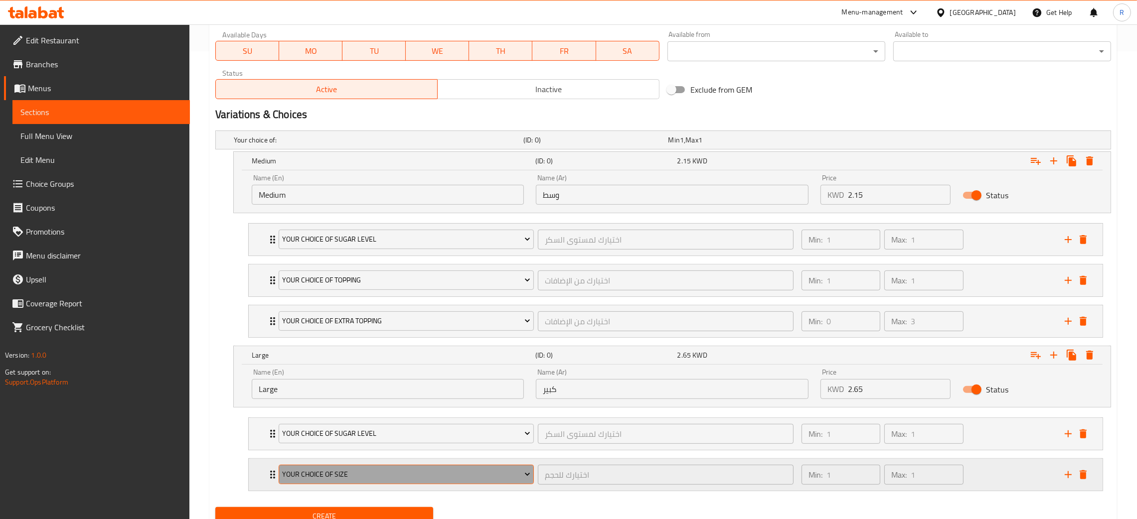
click at [388, 471] on span "Your Choice Of Size" at bounding box center [407, 474] width 248 height 12
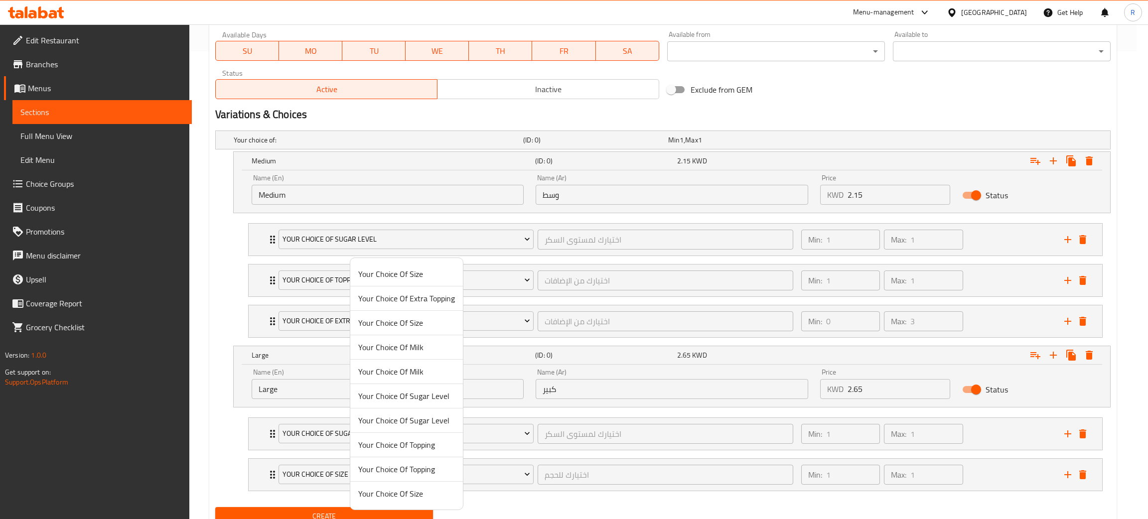
click at [409, 443] on span "Your Choice Of Topping" at bounding box center [406, 445] width 97 height 12
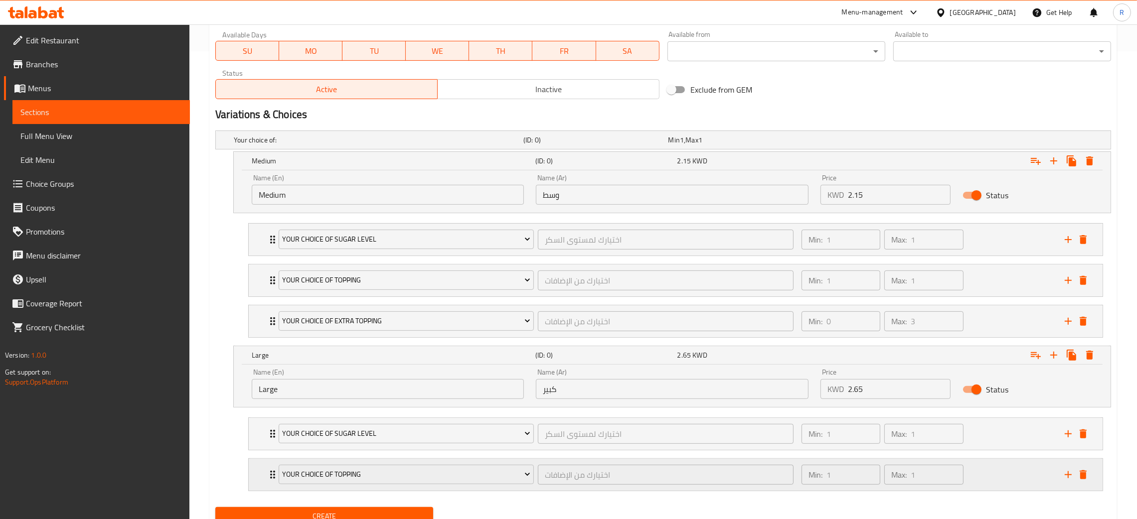
click at [1069, 475] on icon "add" at bounding box center [1068, 475] width 12 height 12
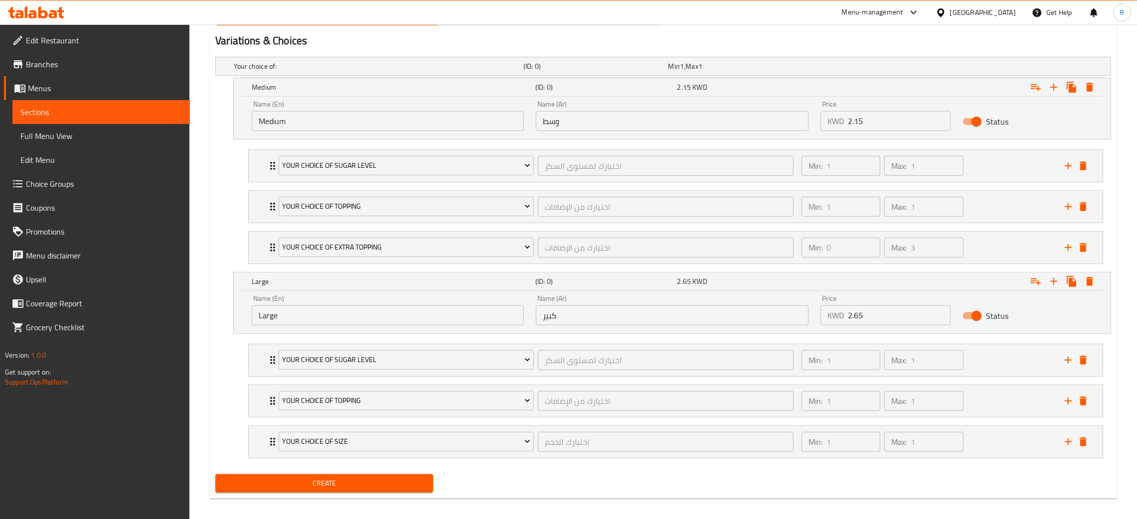
scroll to position [550, 0]
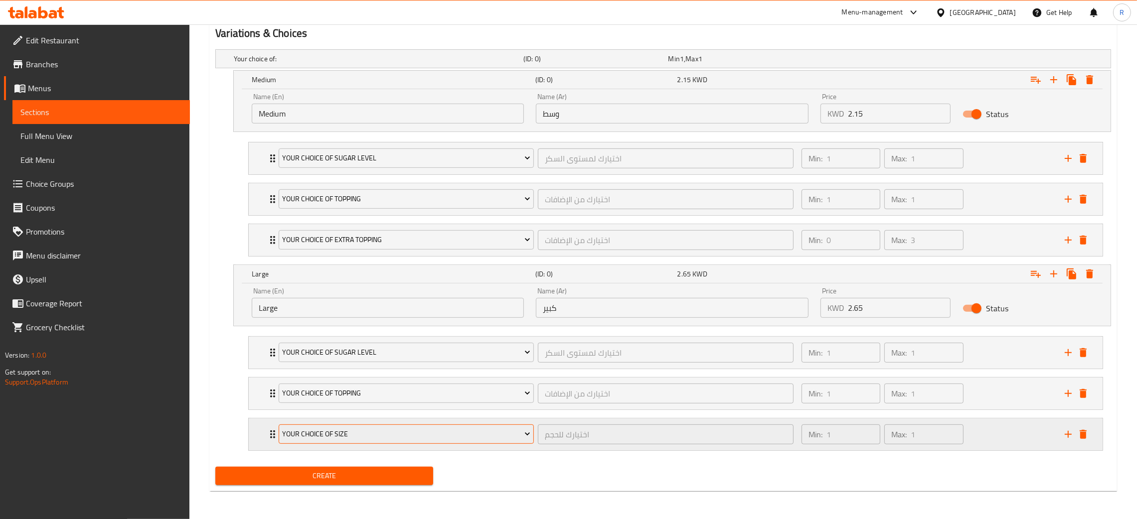
click at [382, 443] on button "Your Choice Of Size" at bounding box center [406, 435] width 255 height 20
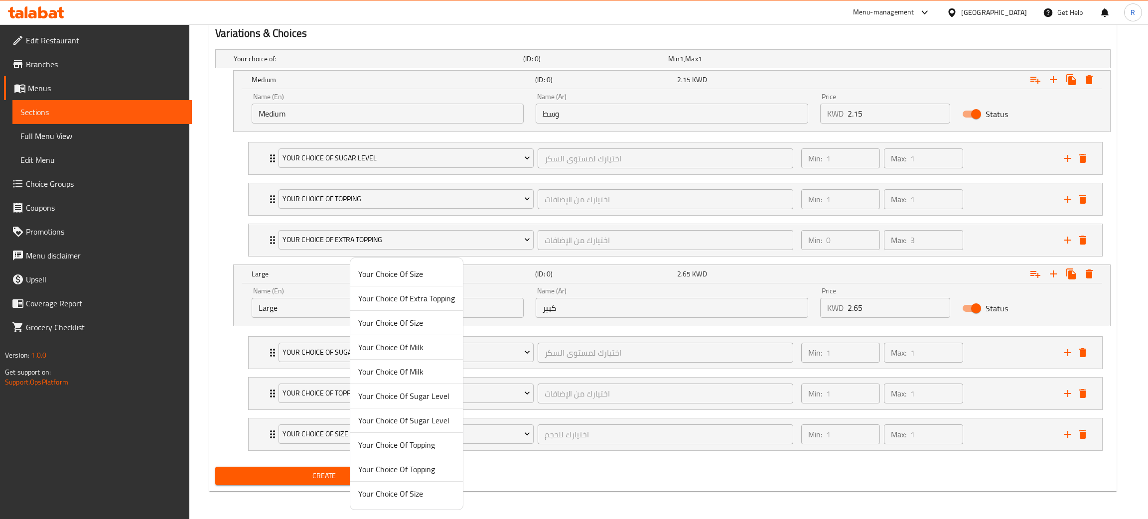
click at [381, 294] on span "Your Choice Of Extra Topping" at bounding box center [406, 298] width 97 height 12
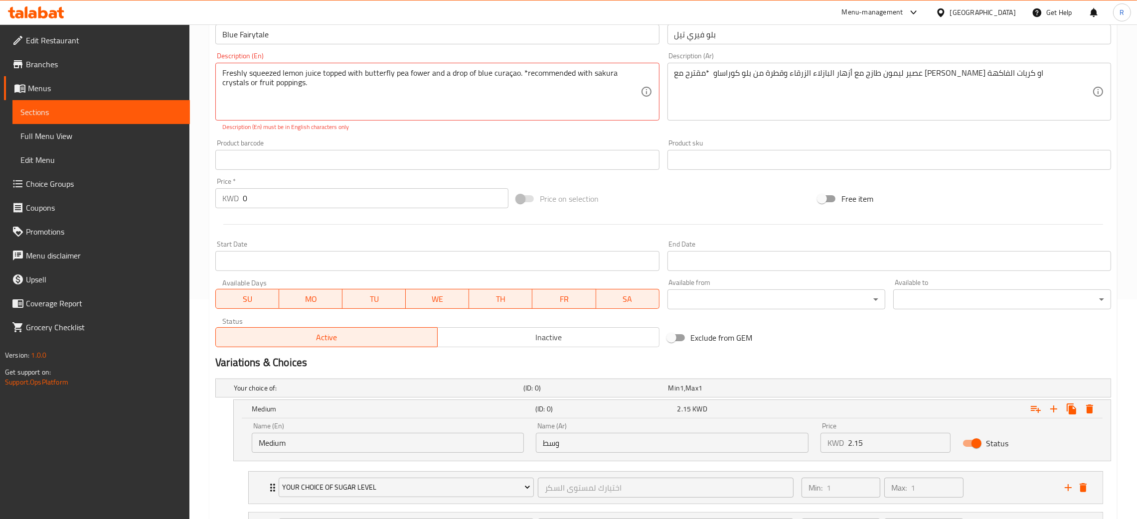
scroll to position [101, 0]
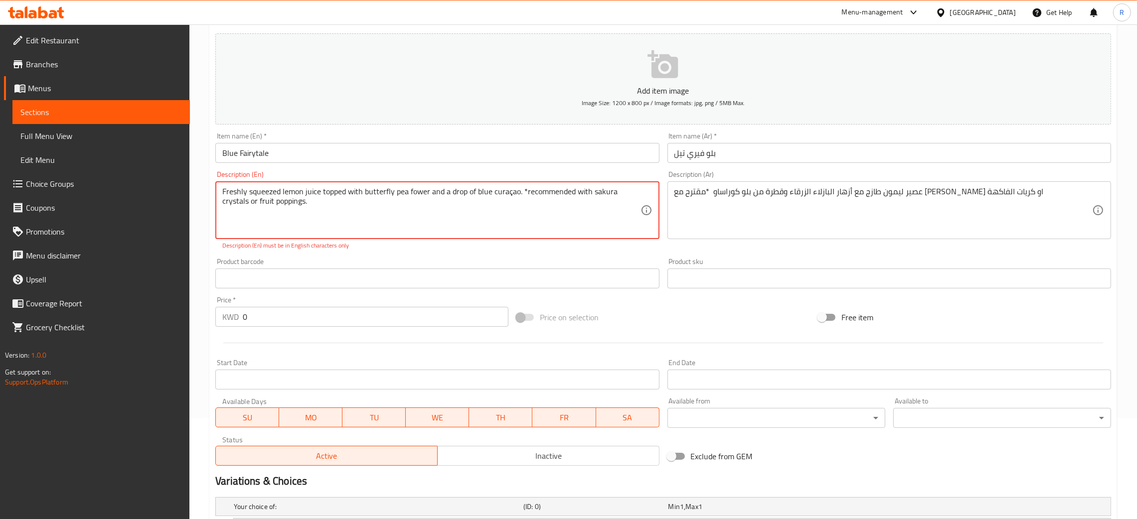
drag, startPoint x: 524, startPoint y: 189, endPoint x: 623, endPoint y: 226, distance: 105.6
click at [525, 190] on textarea "Freshly squeezed lemon juice topped with butterfly pea fower and a drop of blue…" at bounding box center [431, 210] width 418 height 47
click at [539, 206] on textarea "Freshly squeezed lemon juice topped with butterfly pea fower and a drop of blue…" at bounding box center [431, 210] width 418 height 47
click at [441, 257] on div "Product barcode Product barcode" at bounding box center [436, 273] width 451 height 38
click at [390, 173] on div "Description (En) Freshly squeezed lemon juice topped with butterfly pea fower a…" at bounding box center [436, 210] width 443 height 79
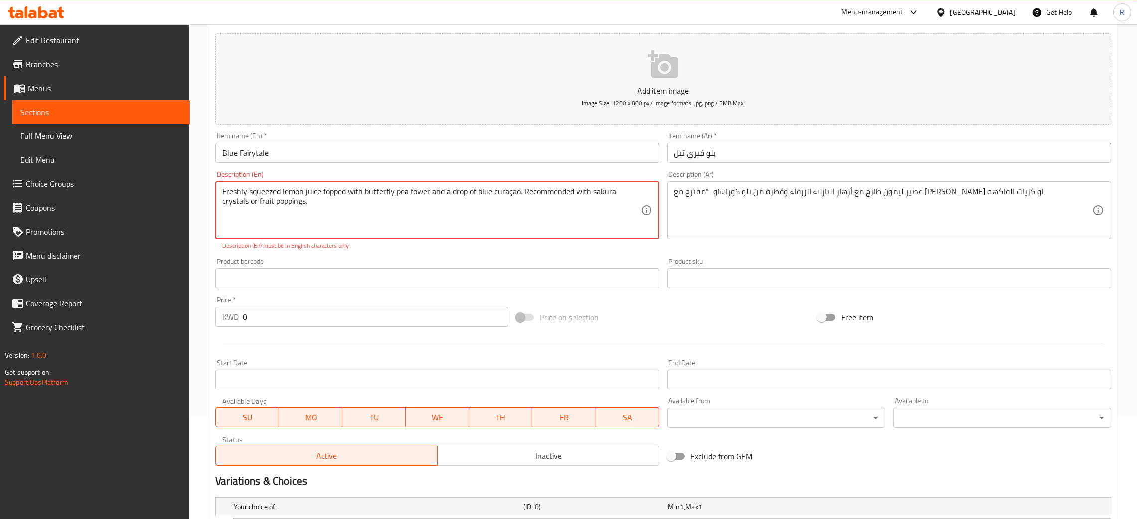
drag, startPoint x: 282, startPoint y: 188, endPoint x: 334, endPoint y: 188, distance: 52.8
click at [282, 187] on textarea "Freshly squeezed lemon juice topped with butterfly pea fower and a drop of blue…" at bounding box center [431, 210] width 418 height 47
click at [335, 188] on textarea "Freshly squeezed lemon juice topped with butterfly pea fower and a drop of blue…" at bounding box center [431, 210] width 418 height 47
click at [389, 196] on textarea "Freshly squeezed lemon juice topped with butterfly pea fower and a drop of blue…" at bounding box center [431, 210] width 418 height 47
drag, startPoint x: 426, startPoint y: 196, endPoint x: 449, endPoint y: 193, distance: 23.1
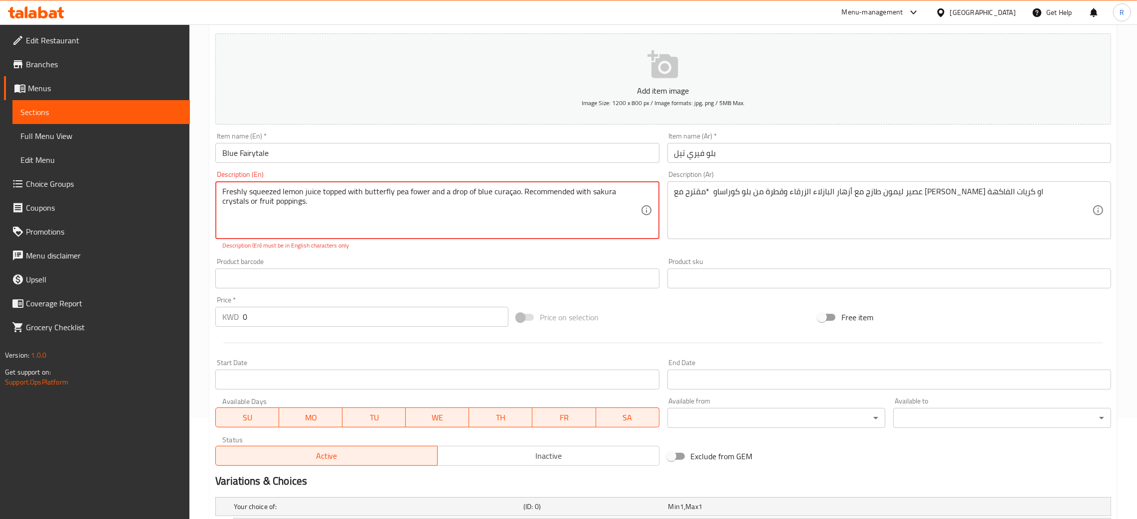
click at [426, 195] on textarea "Freshly squeezed lemon juice topped with butterfly pea fower and a drop of blue…" at bounding box center [431, 210] width 418 height 47
click at [450, 193] on textarea "Freshly squeezed lemon juice topped with butterfly pea fower and a drop of blue…" at bounding box center [431, 210] width 418 height 47
click at [512, 191] on textarea "Freshly squeezed lemon juice topped with butterfly pea fower and a drop of blue…" at bounding box center [431, 210] width 418 height 47
click at [542, 217] on textarea "Freshly squeezed lemon juice topped with butterfly pea fower and a drop of blue…" at bounding box center [431, 210] width 418 height 47
click at [512, 196] on textarea "Freshly squeezed lemon juice topped with butterfly pea fower and a drop of blue…" at bounding box center [431, 210] width 418 height 47
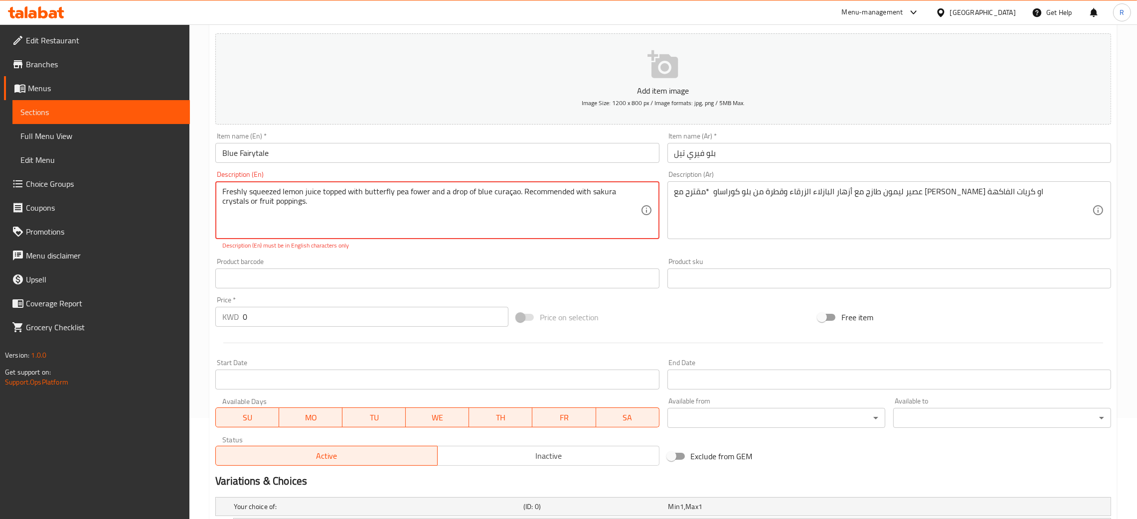
click at [527, 200] on textarea "Freshly squeezed lemon juice topped with butterfly pea fower and a drop of blue…" at bounding box center [431, 210] width 418 height 47
click at [511, 190] on textarea "Freshly squeezed lemon juice topped with butterfly pea fower and a drop of blue…" at bounding box center [431, 210] width 418 height 47
type textarea "Freshly squeezed lemon juice topped with butterfly pea fower and a drop of blue…"
click at [585, 233] on div "Freshly squeezed lemon juice topped with butterfly pea fower and a drop of blue…" at bounding box center [436, 210] width 443 height 58
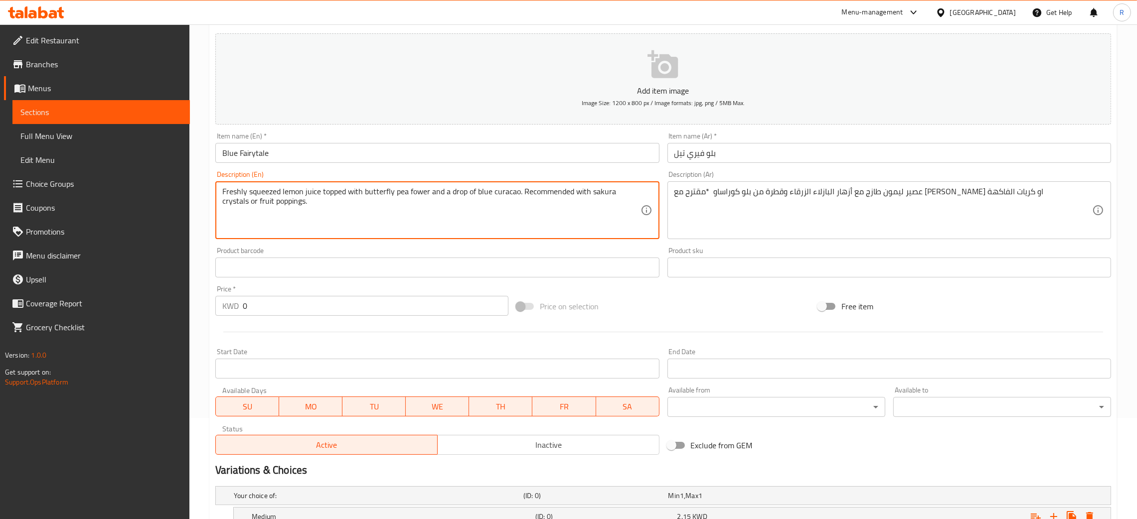
click at [530, 221] on textarea "Freshly squeezed lemon juice topped with butterfly pea fower and a drop of blue…" at bounding box center [431, 210] width 418 height 47
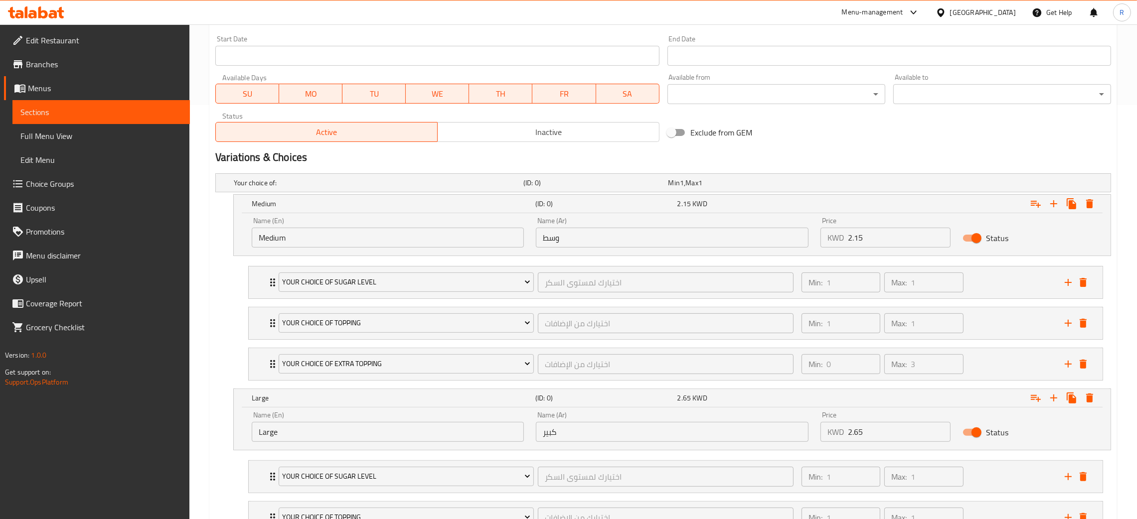
scroll to position [539, 0]
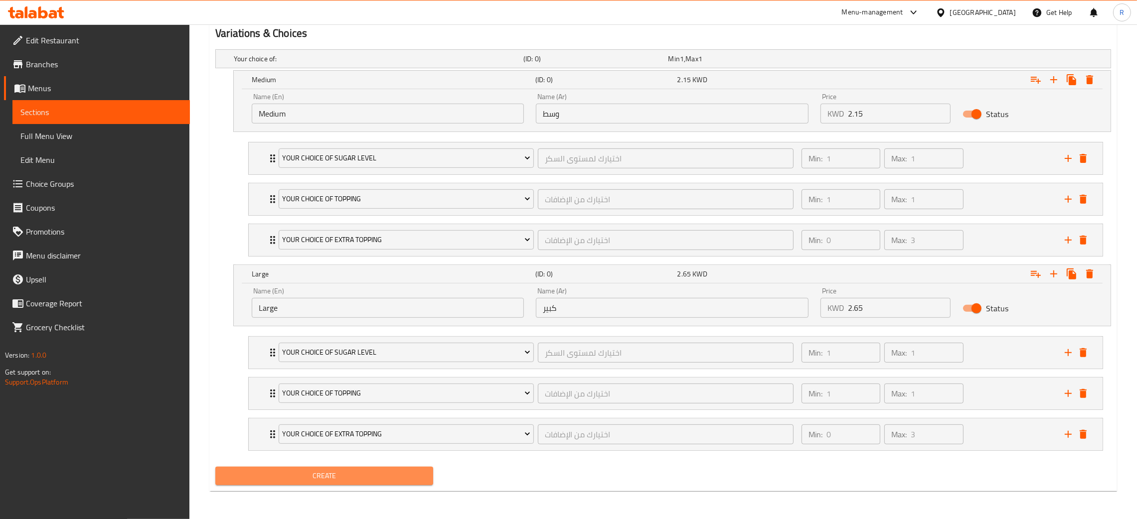
click at [350, 480] on span "Create" at bounding box center [324, 476] width 202 height 12
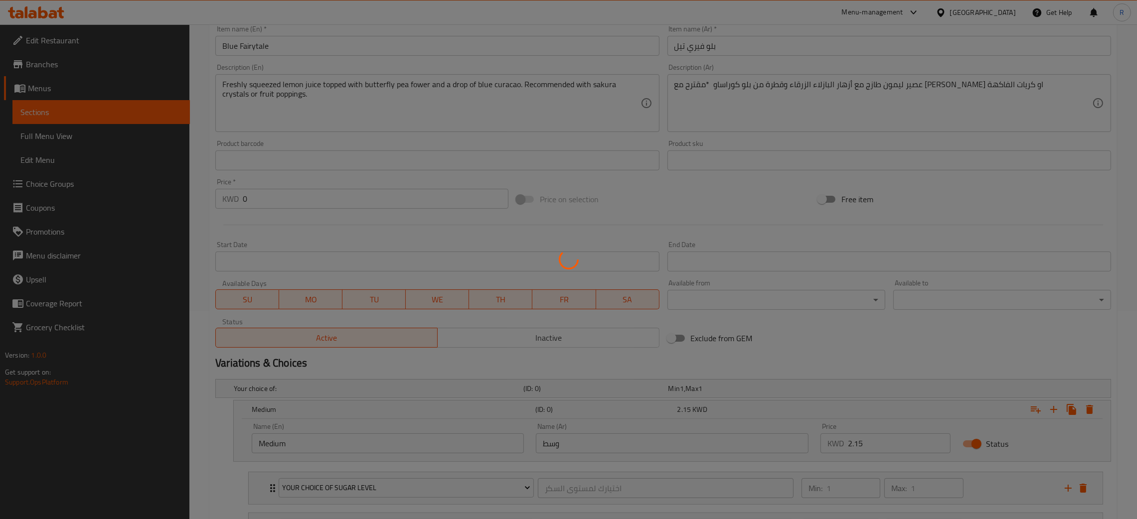
scroll to position [16, 0]
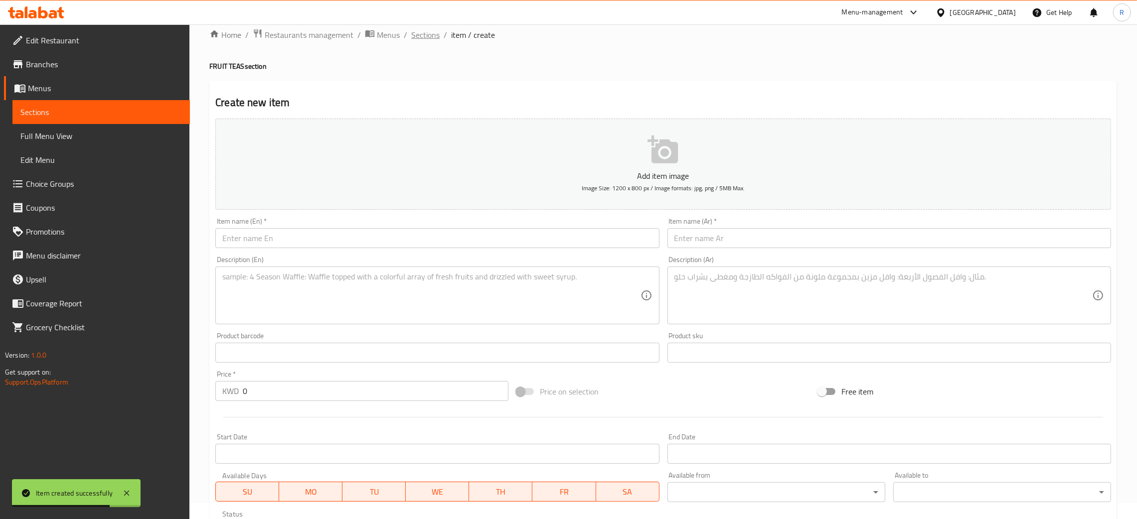
click at [421, 34] on span "Sections" at bounding box center [425, 35] width 28 height 12
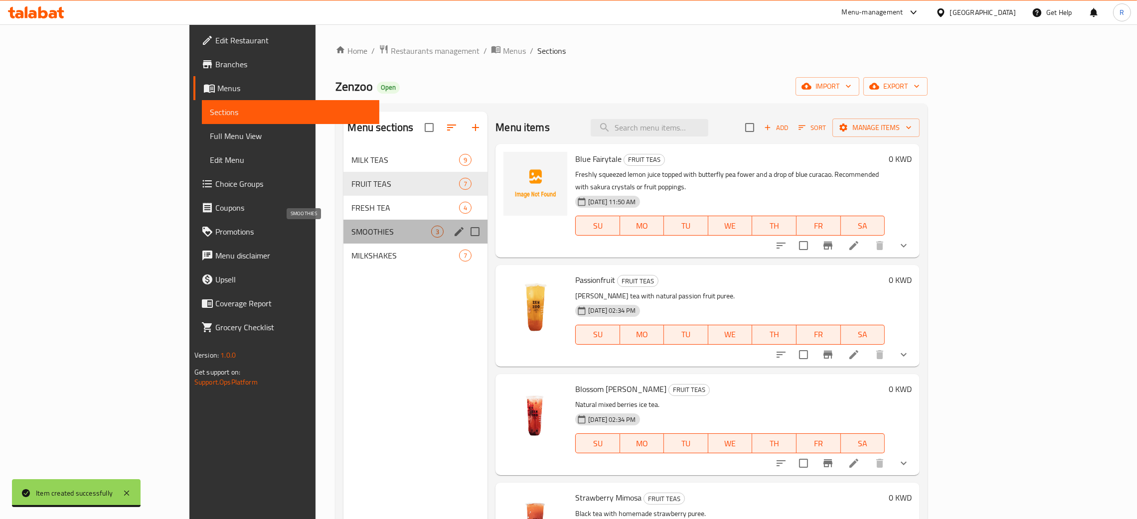
click at [351, 232] on span "SMOOTHIES" at bounding box center [391, 232] width 80 height 12
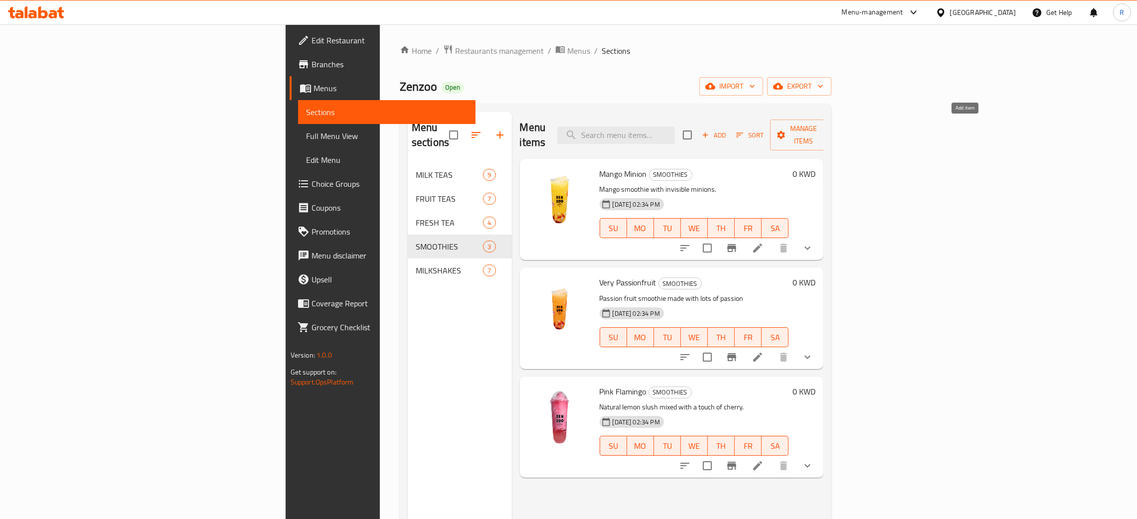
click at [727, 130] on span "Add" at bounding box center [713, 135] width 27 height 11
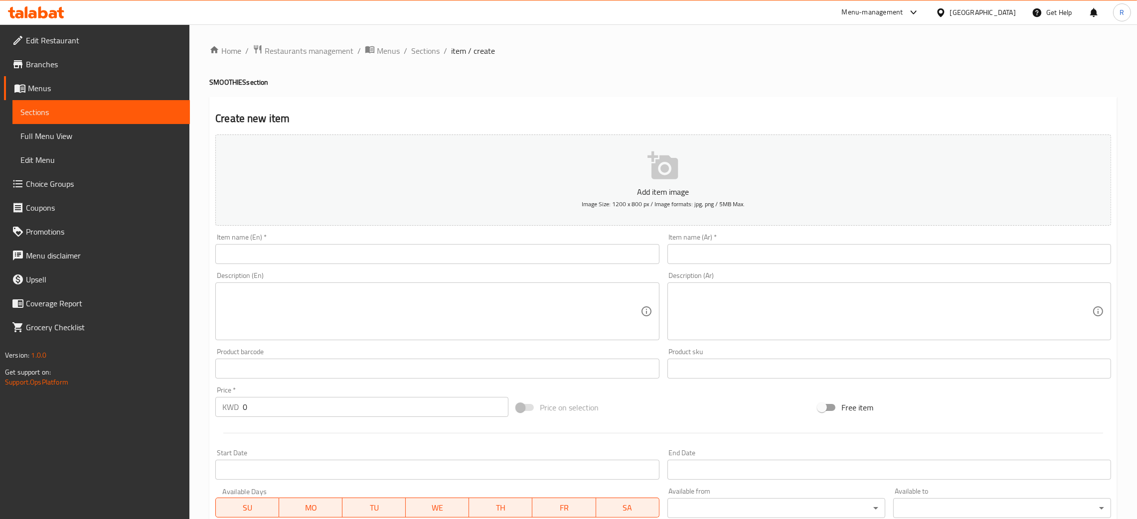
click at [325, 264] on input "text" at bounding box center [436, 254] width 443 height 20
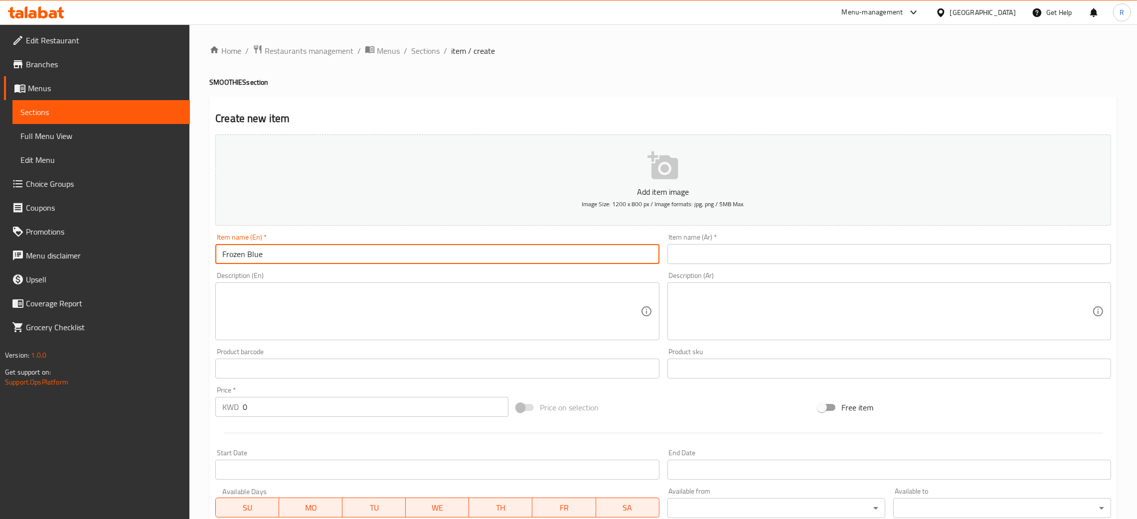
type input "Frozen Blue"
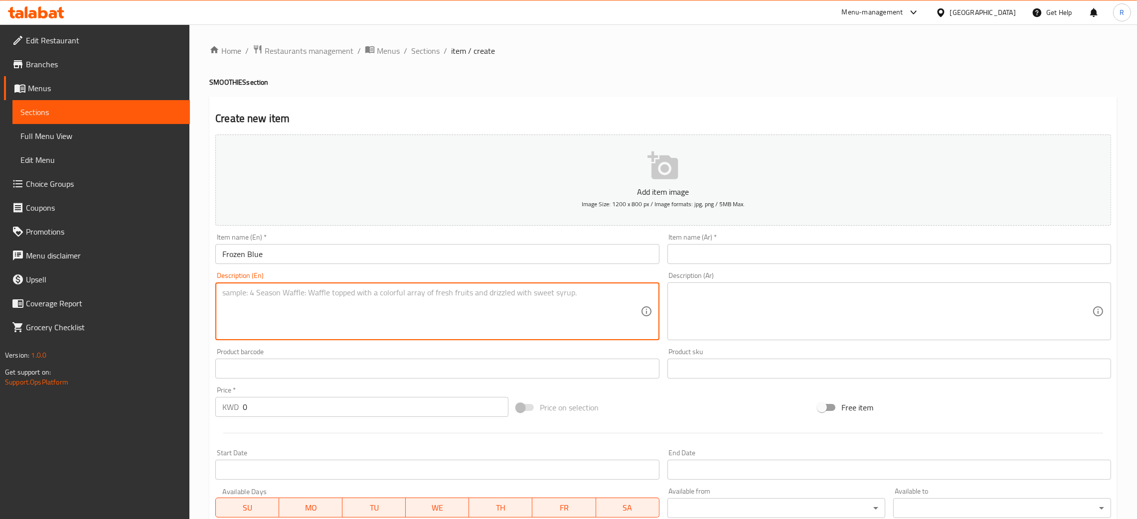
click at [427, 291] on textarea at bounding box center [431, 311] width 418 height 47
paste textarea "Natural lemon slushy mixed with blue curaçao. *recommended with fruit poppings"
click at [385, 294] on textarea "Natural lemon slushy mixed with blue curaçao. *recommended with fruit poppings" at bounding box center [431, 311] width 418 height 47
click at [564, 288] on textarea "Natural lemon slushy mixed with blue curaçao. Recommended with fruit poppings" at bounding box center [431, 311] width 418 height 47
type textarea "Natural lemon slushy mixed with blue curaçao. Recommended with fruit poppings."
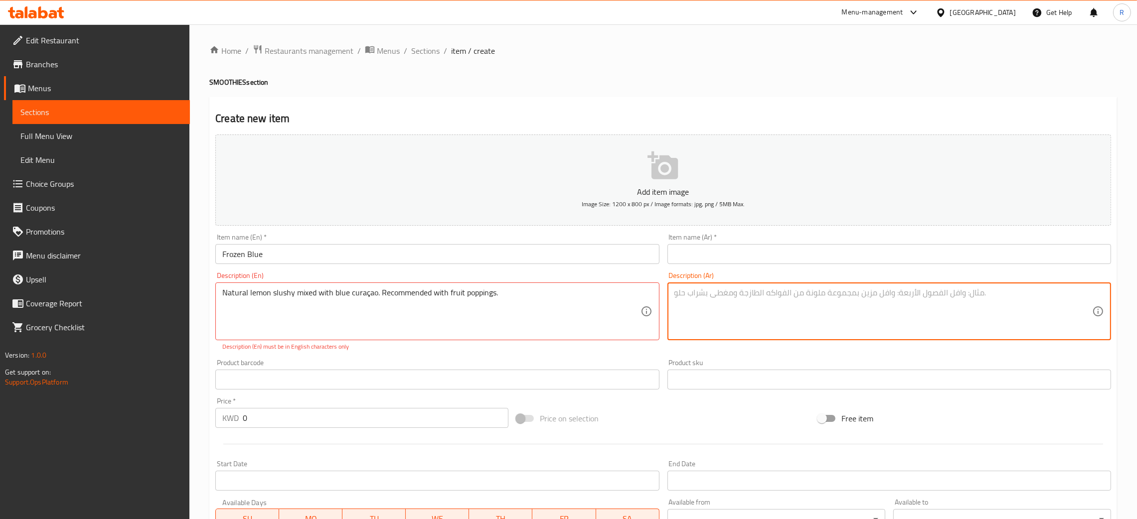
click at [721, 303] on textarea at bounding box center [883, 311] width 418 height 47
paste textarea "سلاش ليمون طبيعي مخلوط مع بلو كوراساو. *مقترح مع كريات الفاكهة"
type textarea "سلاش ليمون طبيعي مخلوط مع بلو كوراساو. *مقترح مع كريات الفاكهة"
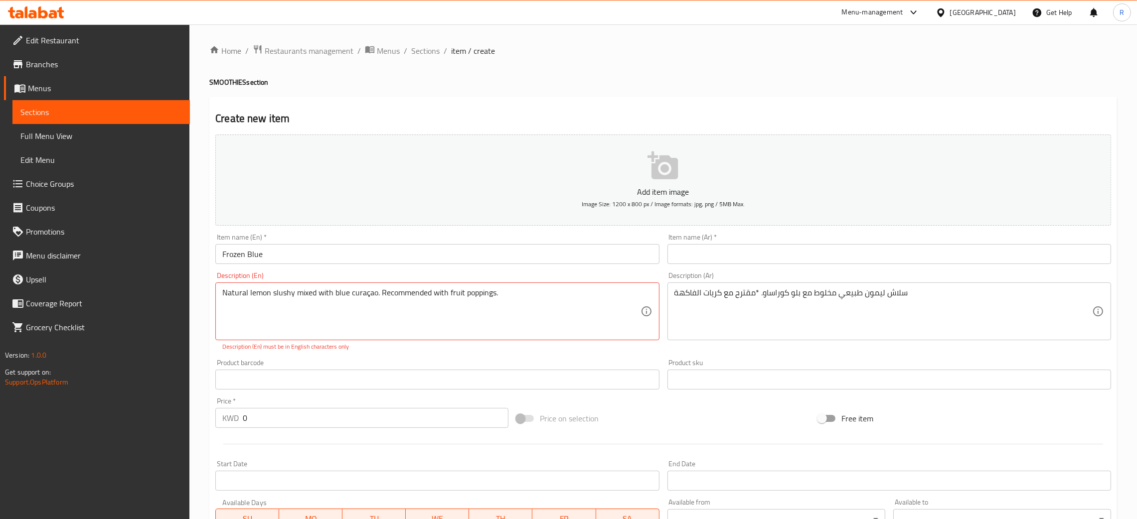
click at [747, 268] on div "Description (Ar) سلاش ليمون طبيعي مخلوط مع بلو كوراساو. *مقترح مع كريات الفاكهة…" at bounding box center [888, 311] width 451 height 87
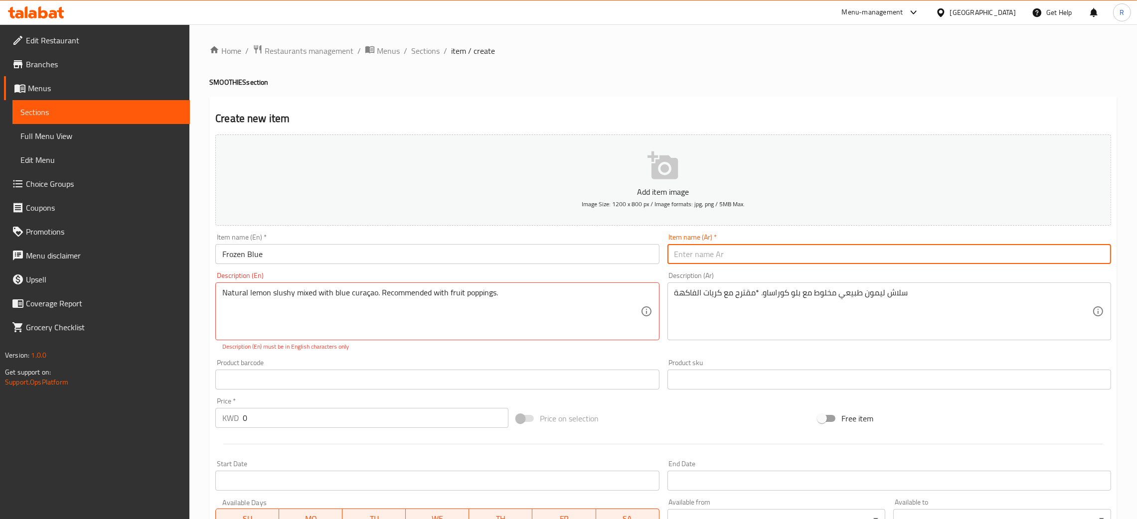
click at [747, 255] on input "text" at bounding box center [888, 254] width 443 height 20
paste input "بلو مثلج"
type input "بلو مثلج"
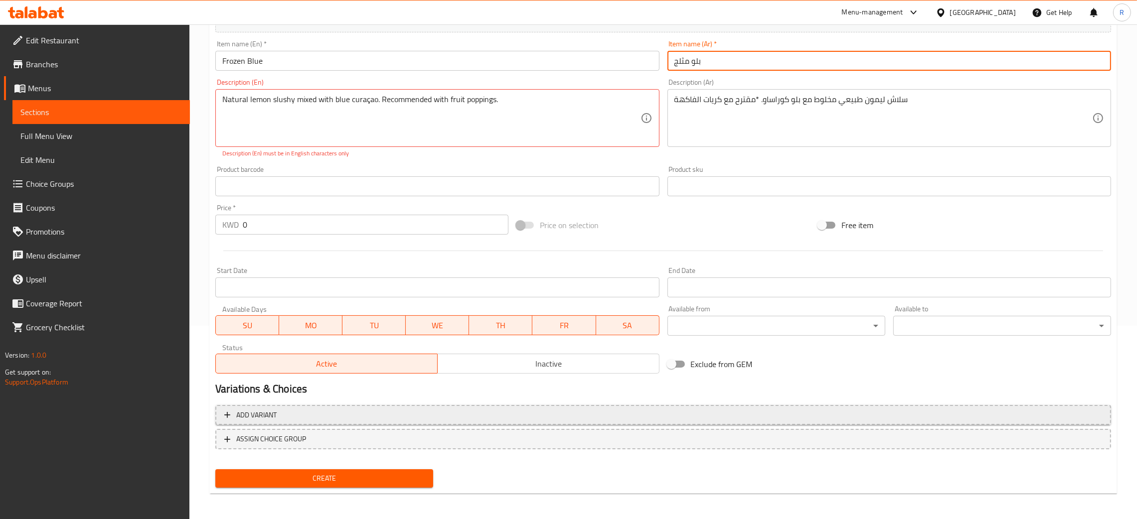
click at [316, 413] on span "Add variant" at bounding box center [662, 415] width 877 height 12
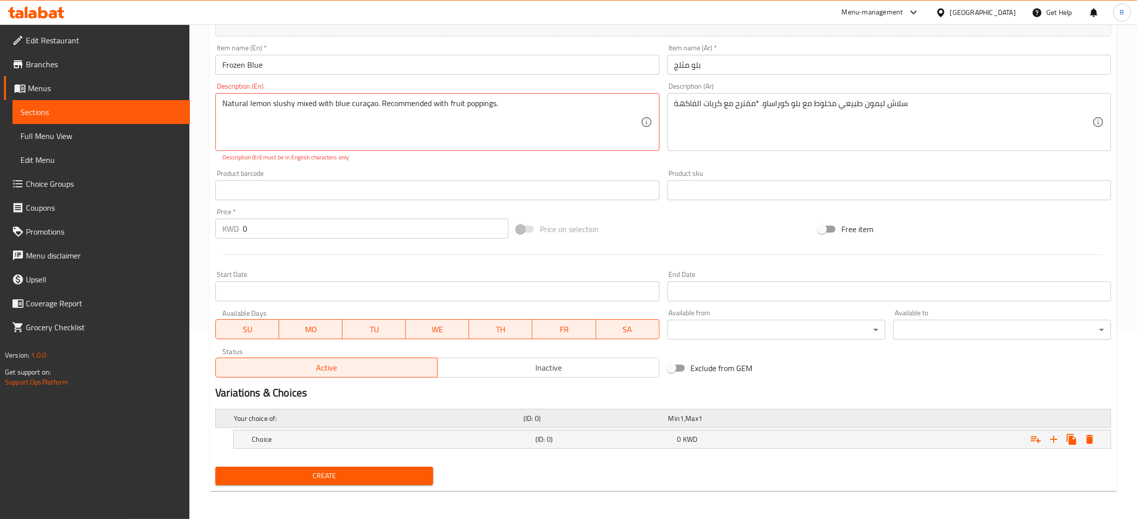
scroll to position [189, 0]
click at [373, 430] on div "Choice (ID: 0) 0 KWD" at bounding box center [675, 440] width 851 height 22
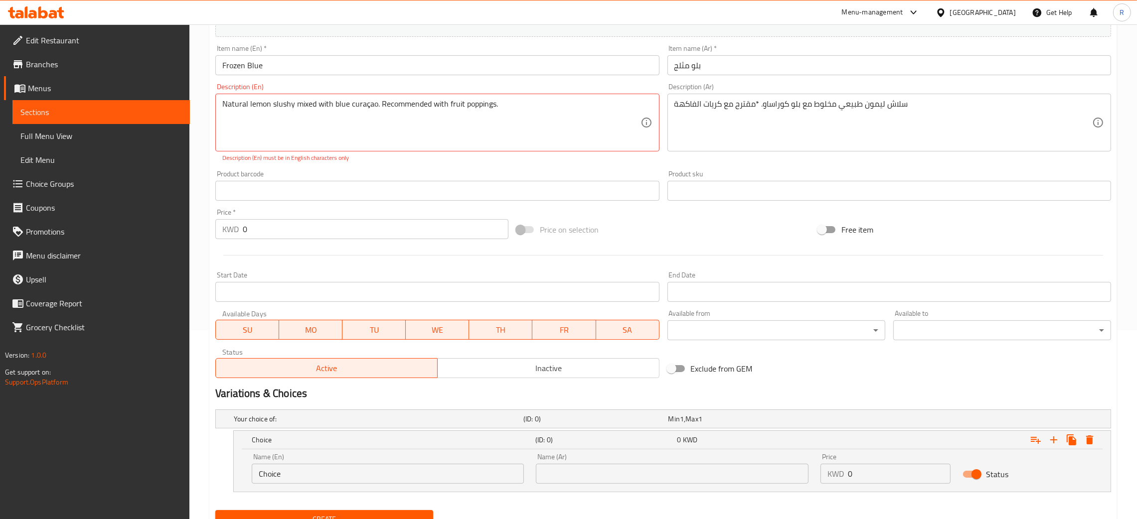
click at [366, 471] on input "Choice" at bounding box center [388, 474] width 272 height 20
type input "Medium"
click at [550, 476] on input "text" at bounding box center [672, 474] width 272 height 20
type input "وسط"
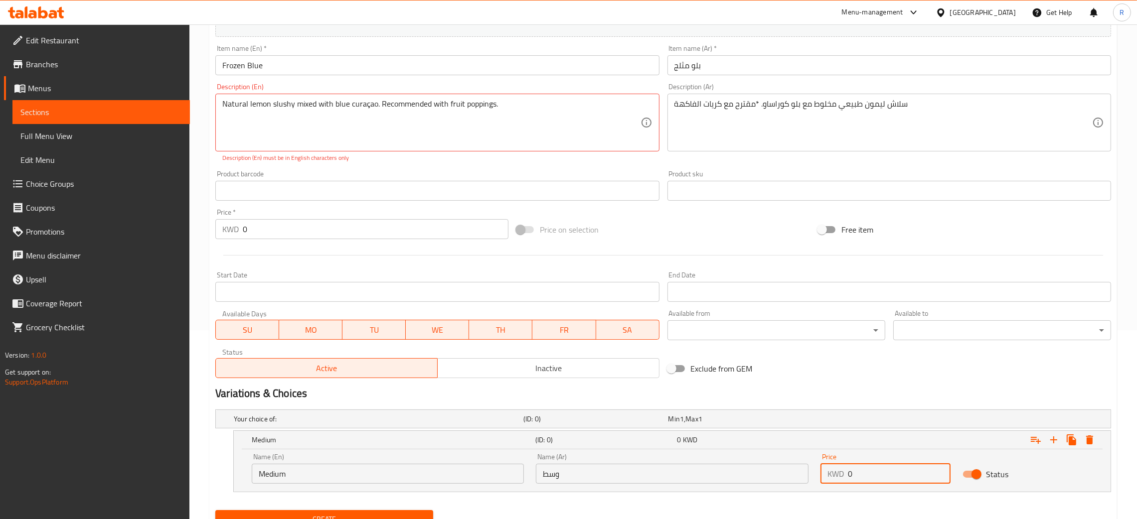
click at [912, 464] on input "0" at bounding box center [899, 474] width 103 height 20
type input "2.35"
click at [1052, 436] on icon "Expand" at bounding box center [1053, 440] width 12 height 12
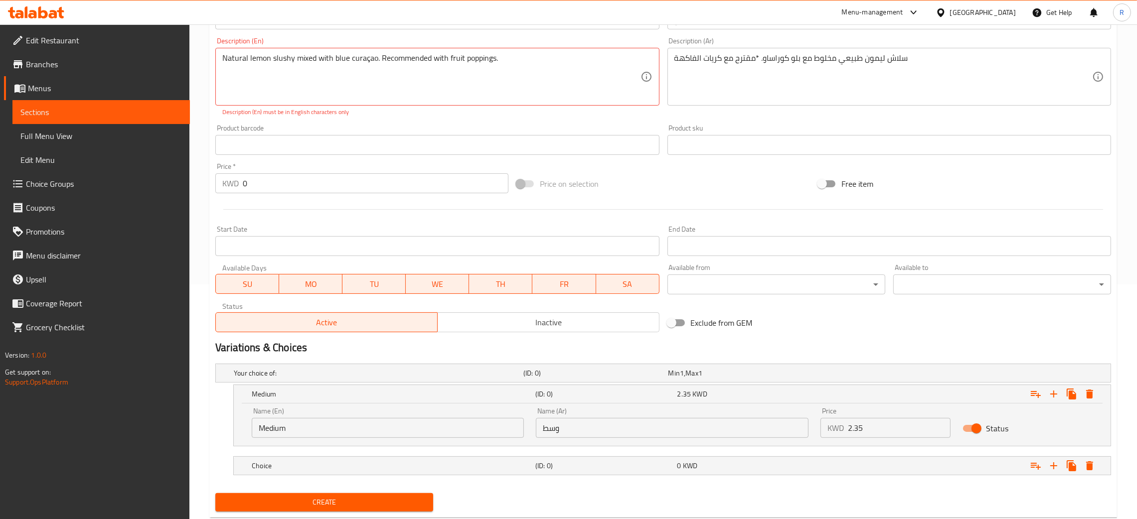
scroll to position [261, 0]
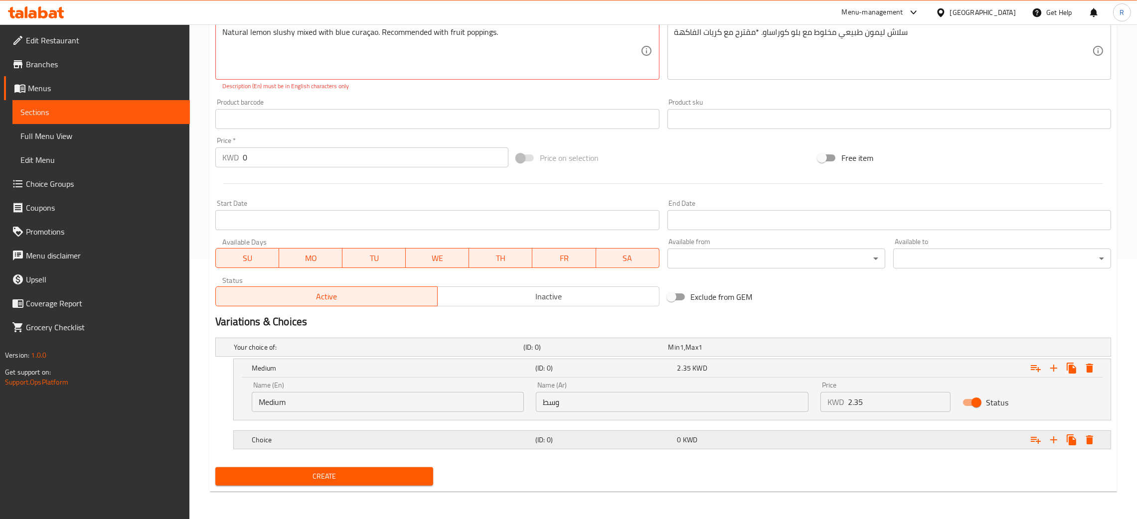
click at [340, 430] on div "Choice (ID: 0) 0 KWD" at bounding box center [675, 440] width 851 height 22
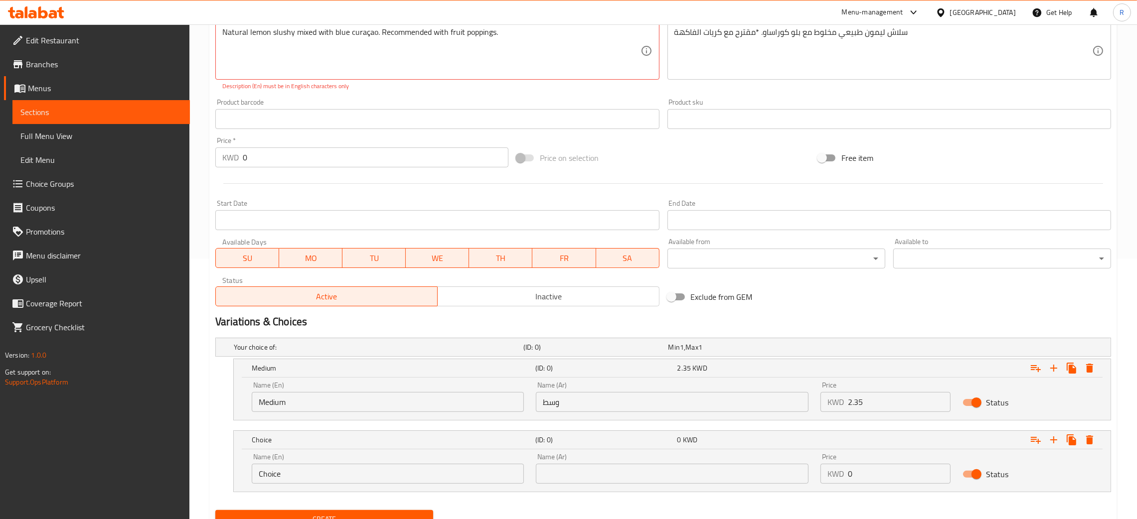
click at [306, 474] on input "Choice" at bounding box center [388, 474] width 272 height 20
type input "C"
type input "Large"
drag, startPoint x: 570, startPoint y: 481, endPoint x: 587, endPoint y: 441, distance: 43.7
click at [570, 481] on input "text" at bounding box center [672, 474] width 272 height 20
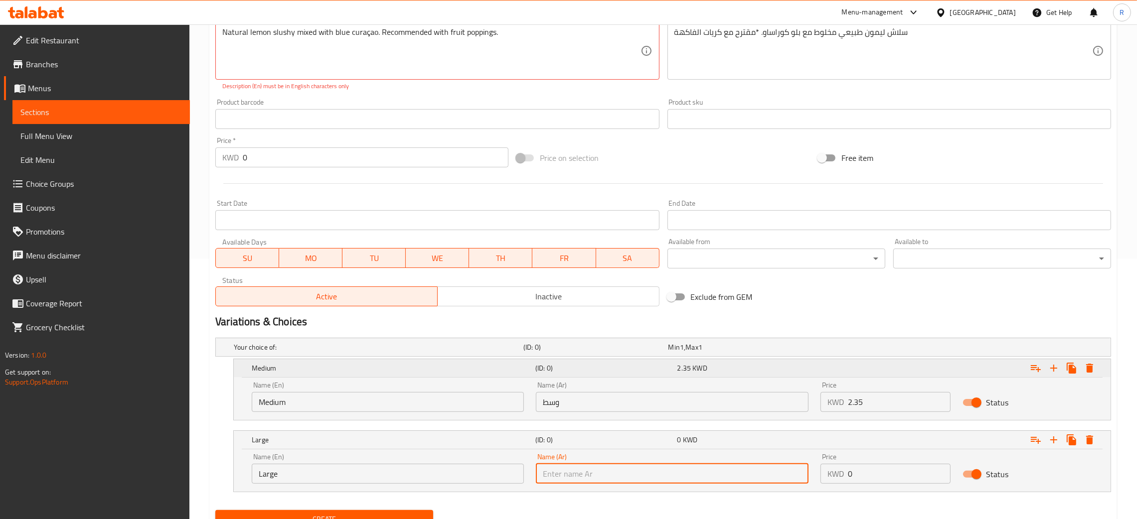
type input "كبير"
click at [898, 469] on input "0" at bounding box center [899, 474] width 103 height 20
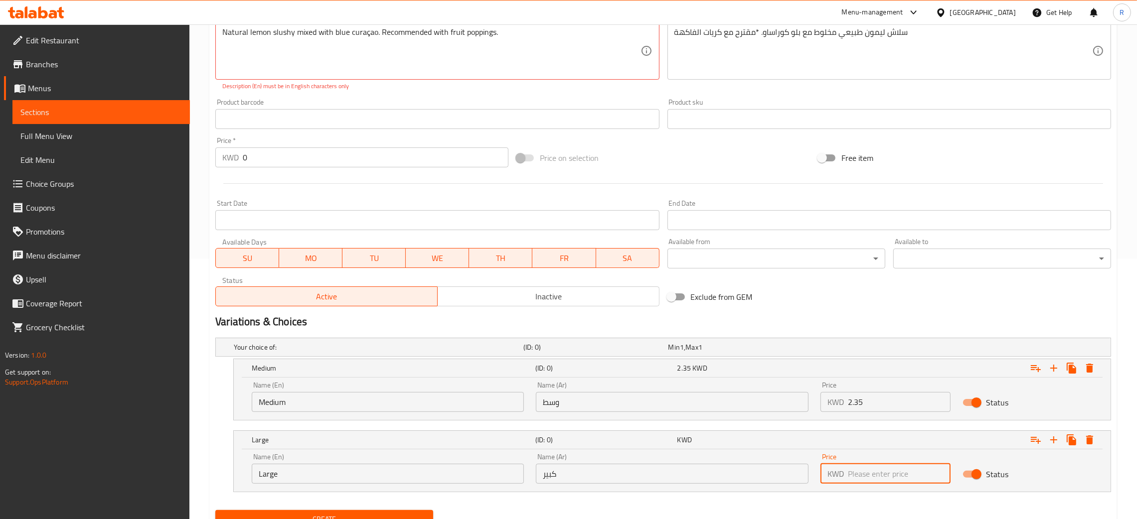
type input "2"
type input ".8"
type input "2.85"
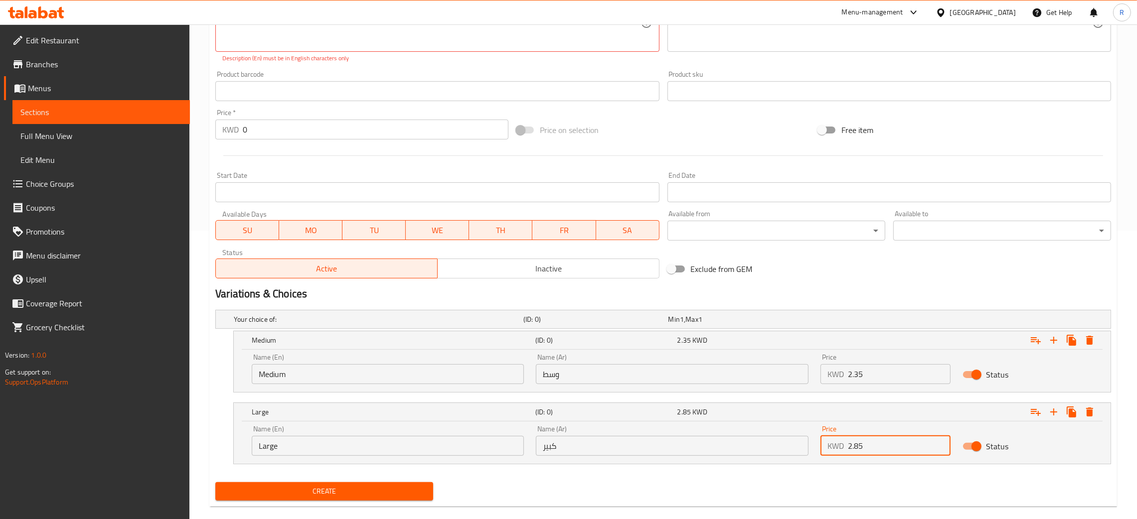
scroll to position [303, 0]
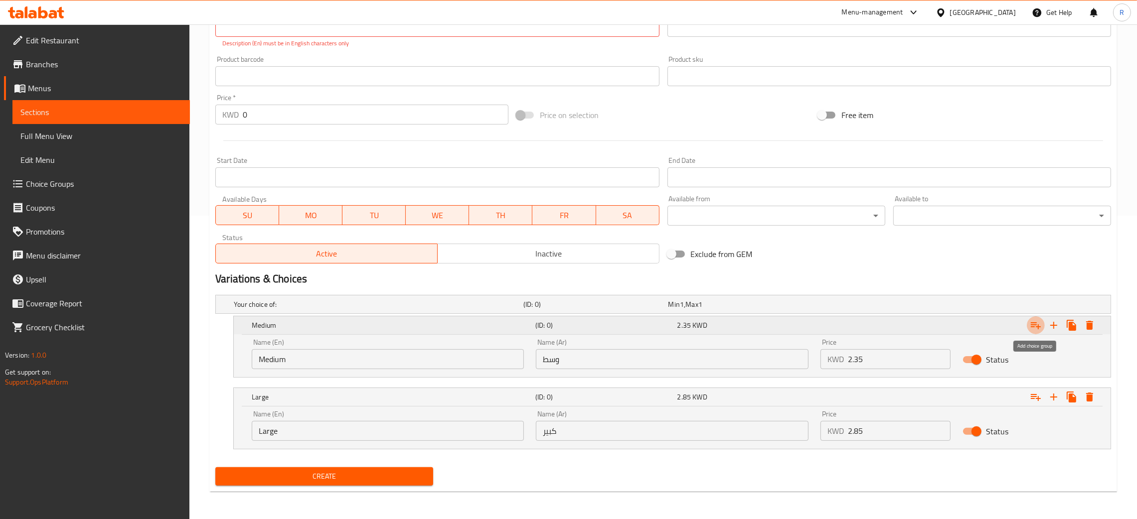
click at [1039, 326] on icon "Expand" at bounding box center [1035, 325] width 10 height 7
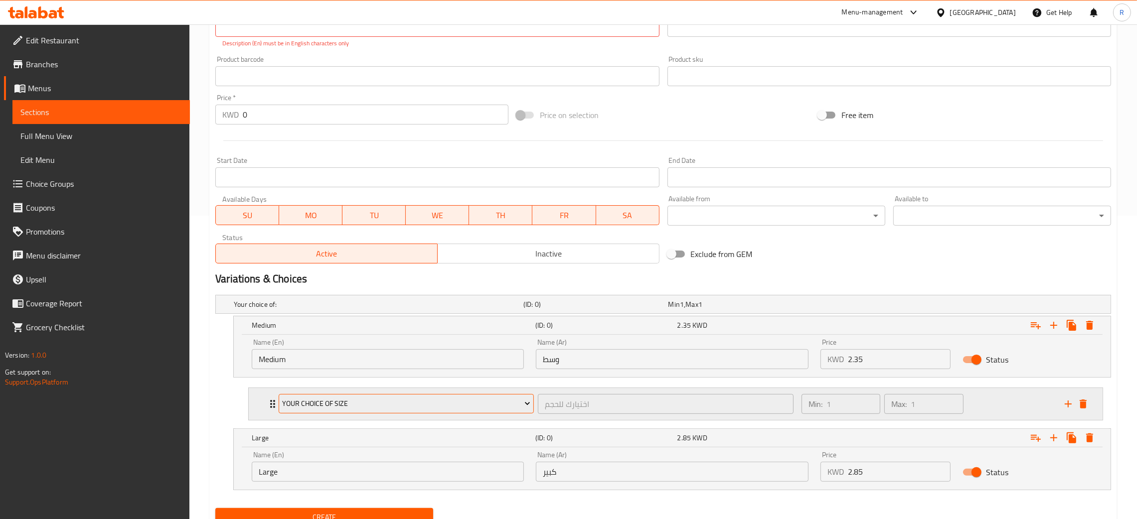
click at [344, 405] on span "Your Choice Of Size" at bounding box center [407, 404] width 248 height 12
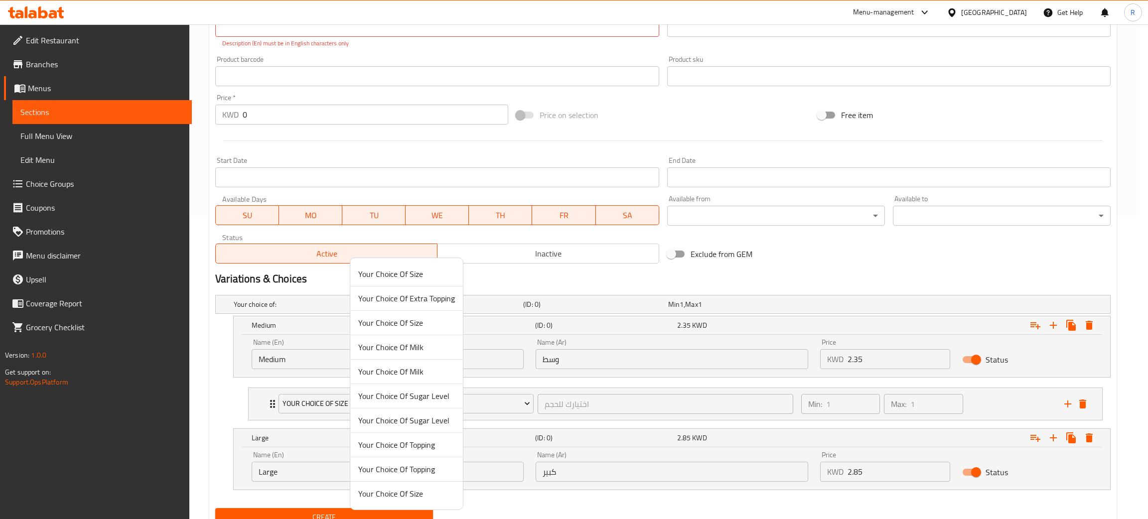
click at [417, 398] on span "Your Choice Of Sugar Level" at bounding box center [406, 396] width 97 height 12
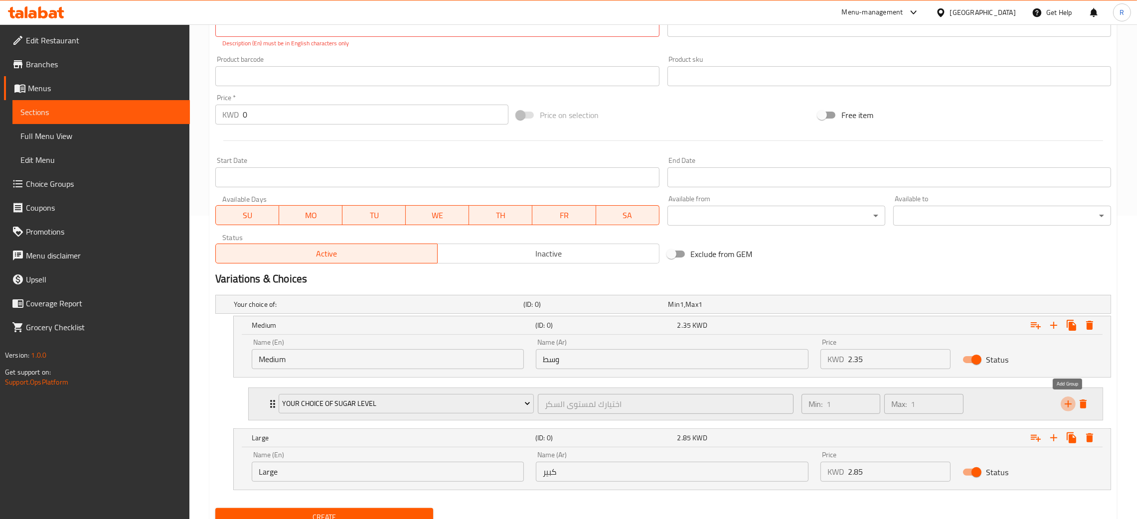
click at [1072, 399] on icon "add" at bounding box center [1068, 404] width 12 height 12
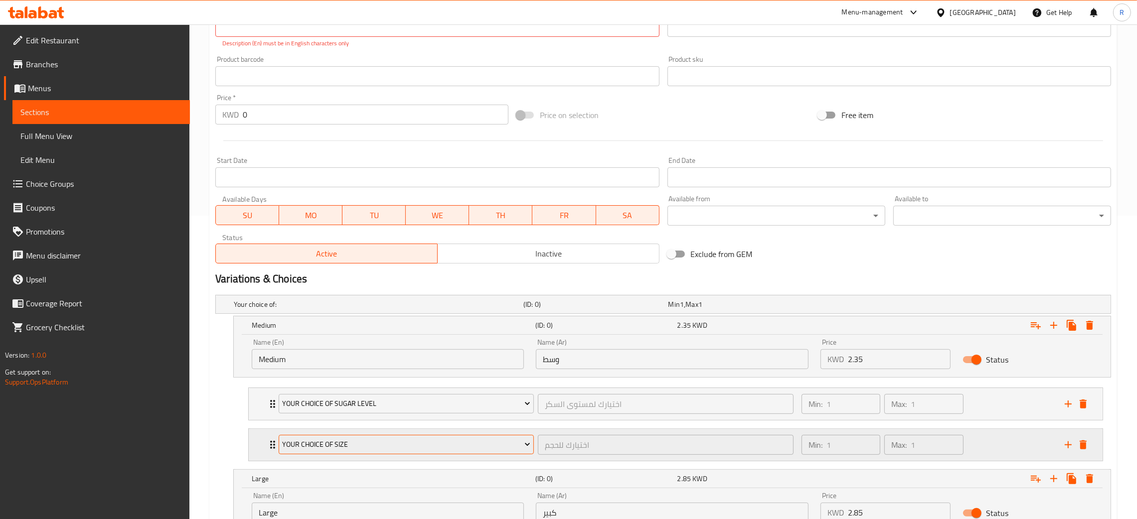
click at [443, 444] on span "Your Choice Of Size" at bounding box center [407, 444] width 248 height 12
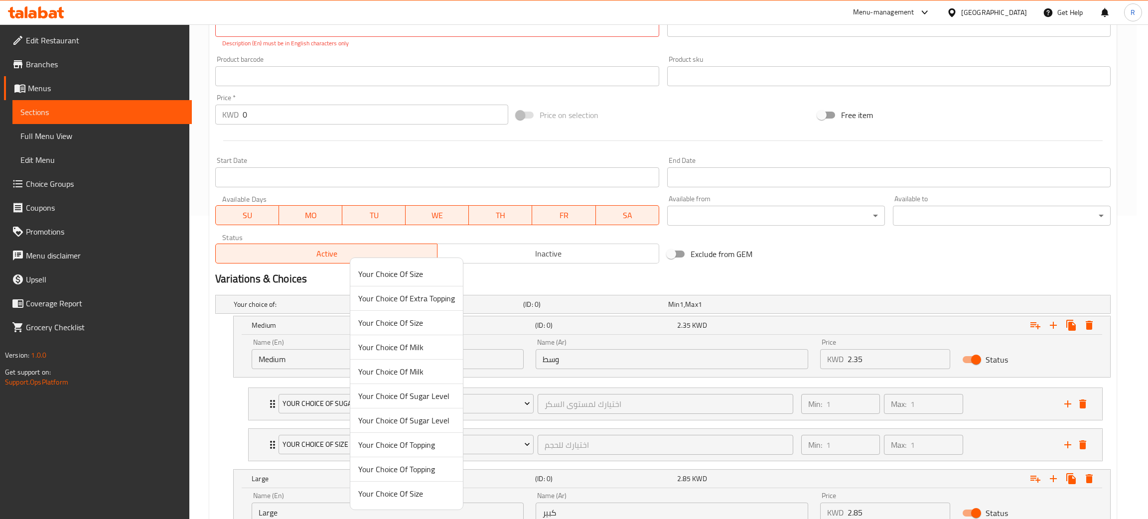
click at [416, 468] on span "Your Choice Of Topping" at bounding box center [406, 469] width 97 height 12
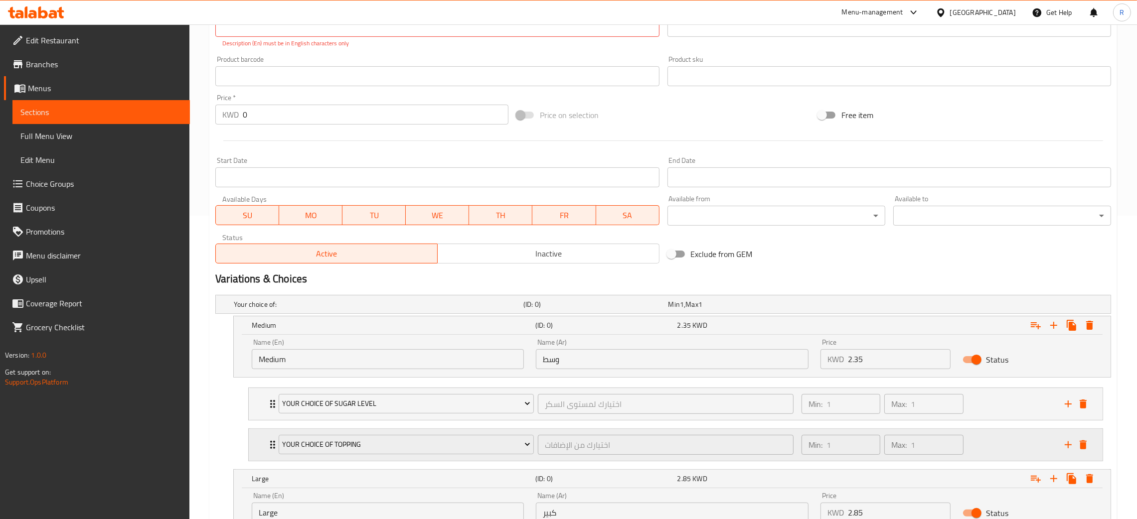
click at [992, 439] on div "Min: 1 ​ Max: 1 ​" at bounding box center [926, 445] width 263 height 32
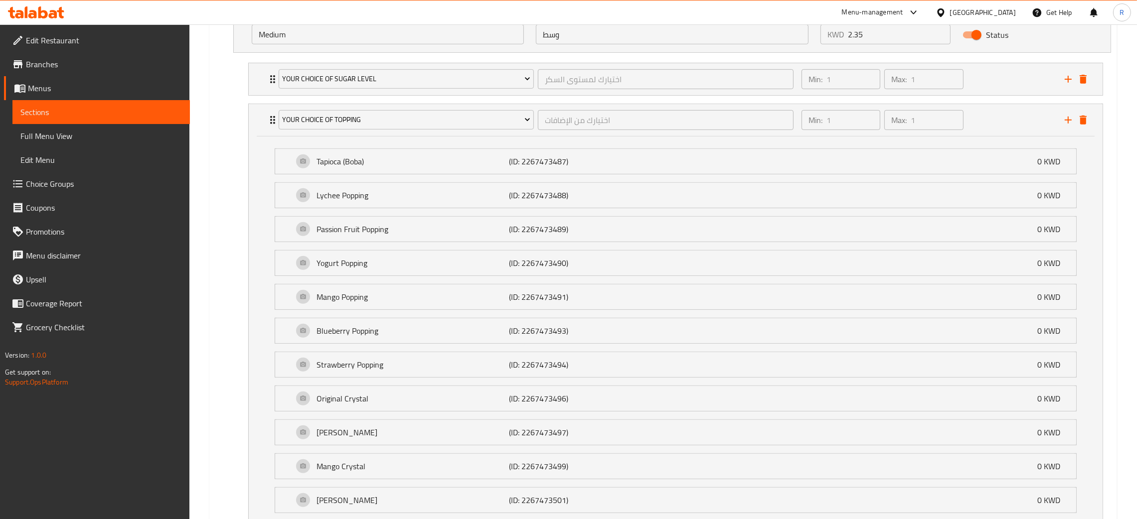
scroll to position [602, 0]
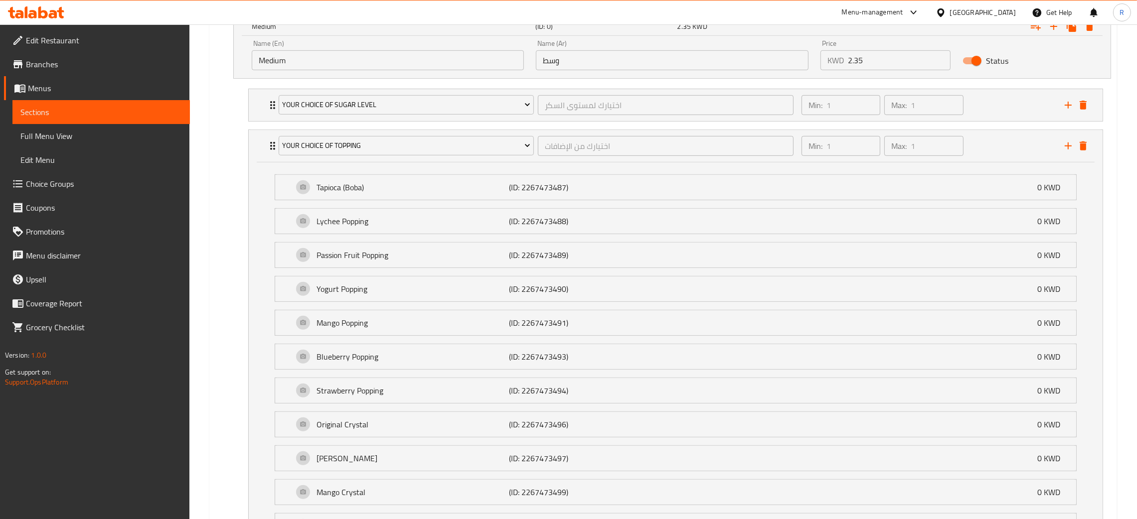
click at [998, 125] on li "Your Choice Of Sugar Level اختيارك لمستوى السكر ​ Min: 1 ​ Max: 1 ​ Regular Sug…" at bounding box center [675, 105] width 870 height 41
click at [1013, 141] on div "Min: 1 ​ Max: 1 ​" at bounding box center [926, 146] width 263 height 32
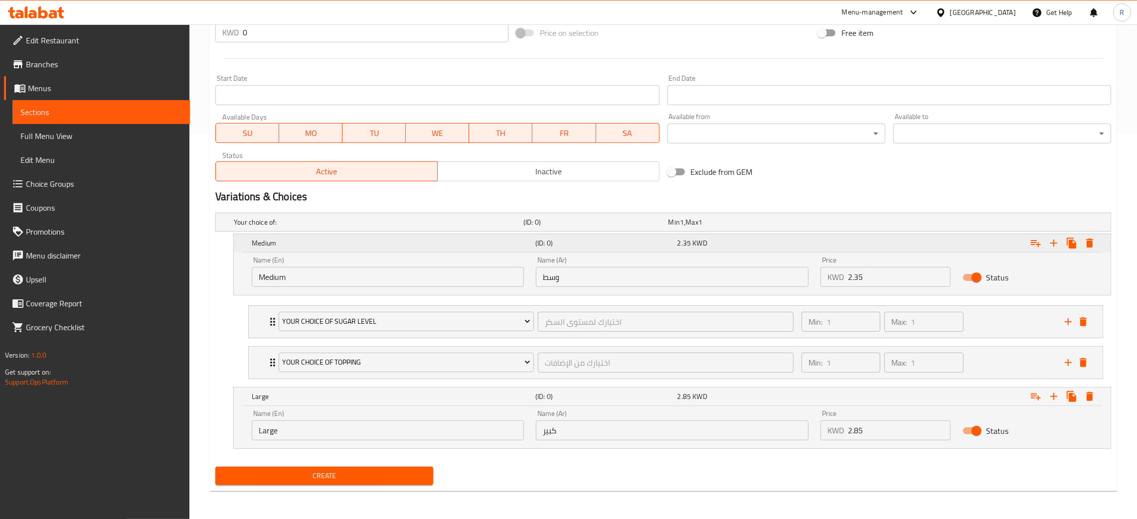
scroll to position [385, 0]
click at [1075, 368] on div "Expand" at bounding box center [1075, 363] width 30 height 15
click at [1068, 368] on icon "add" at bounding box center [1068, 363] width 12 height 12
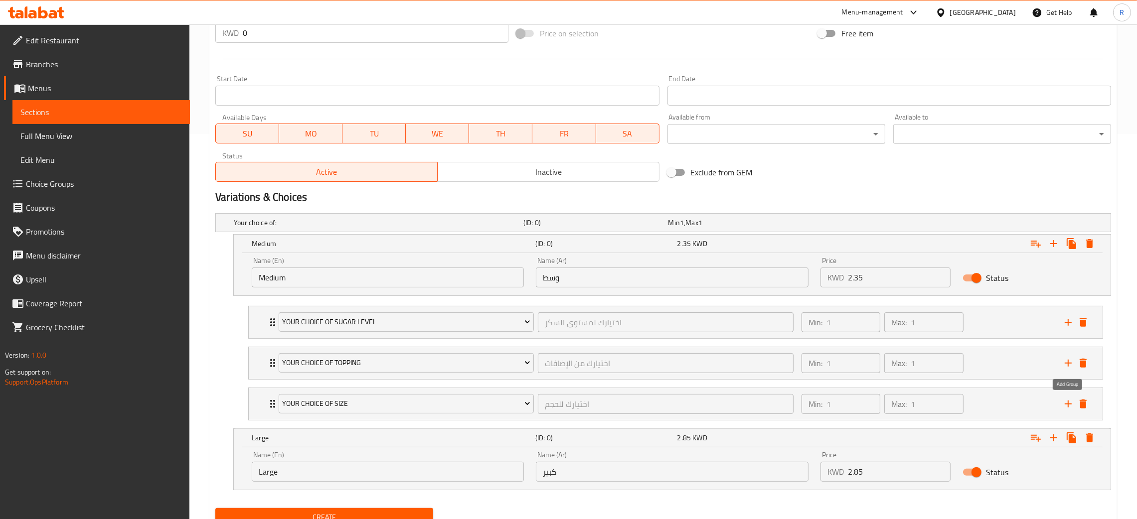
scroll to position [427, 0]
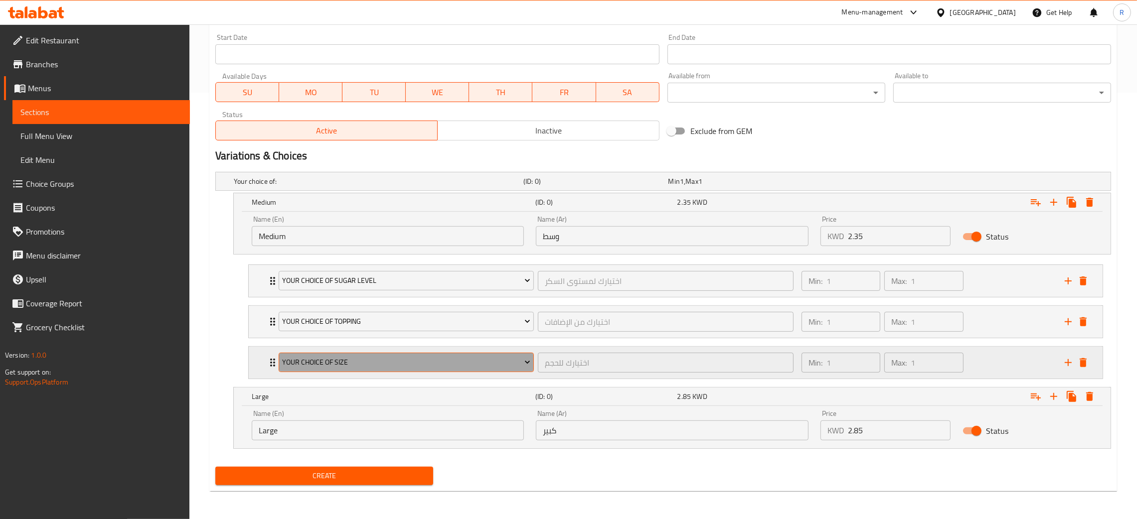
click at [379, 367] on span "Your Choice Of Size" at bounding box center [407, 362] width 248 height 12
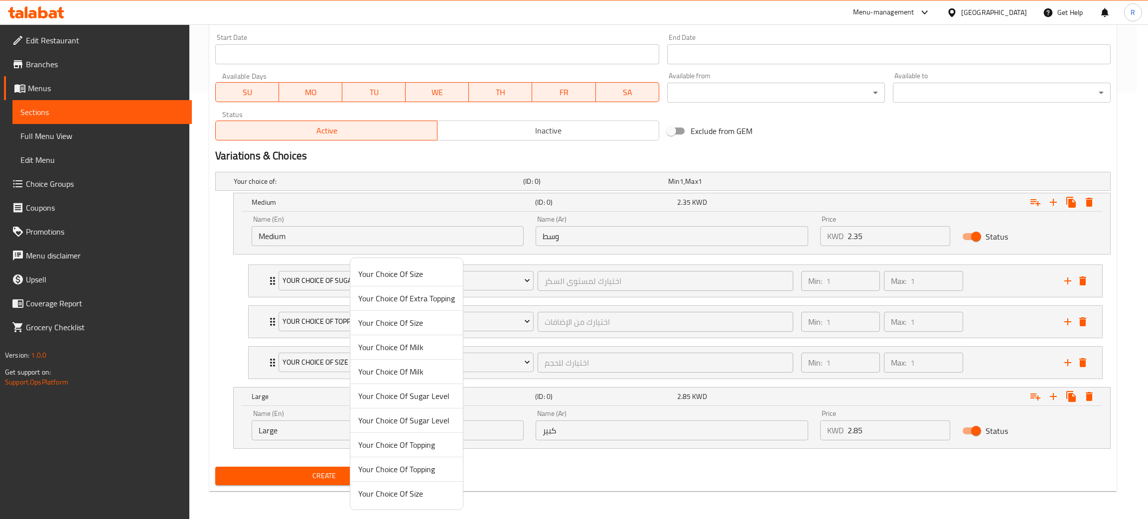
click at [396, 269] on span "Your Choice Of Size" at bounding box center [406, 274] width 97 height 12
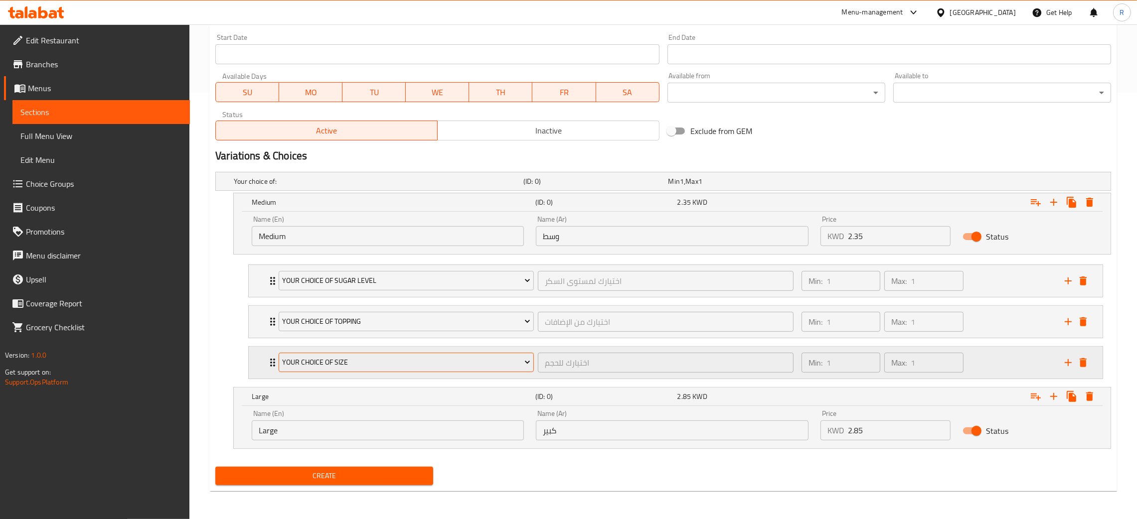
click at [385, 362] on span "Your Choice Of Size" at bounding box center [407, 362] width 248 height 12
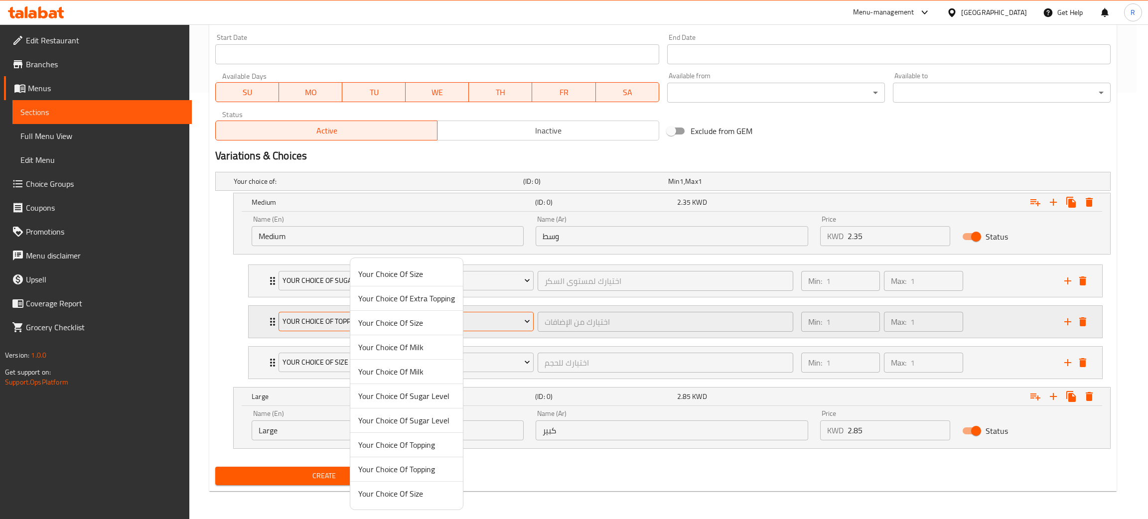
click at [416, 300] on span "Your Choice Of Extra Topping" at bounding box center [406, 298] width 97 height 12
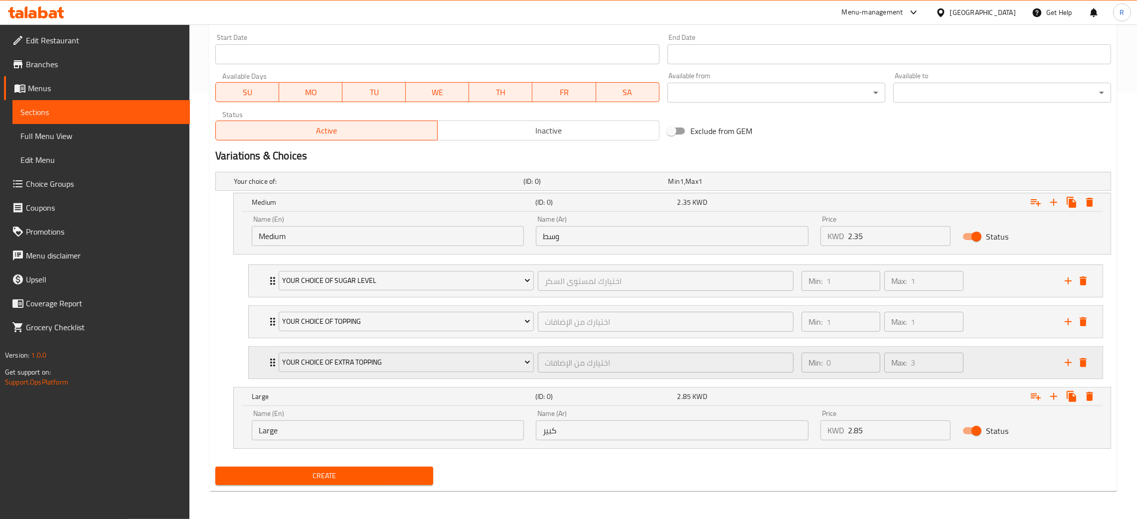
click at [1026, 362] on div "Min: 0 ​ Max: 3 ​" at bounding box center [926, 363] width 263 height 32
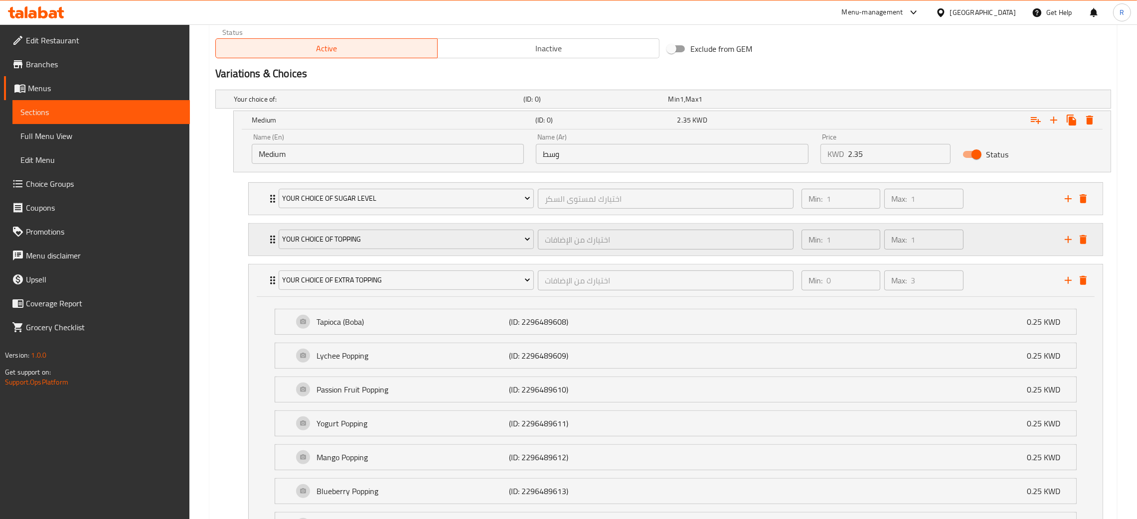
scroll to position [509, 0]
drag, startPoint x: 984, startPoint y: 284, endPoint x: 773, endPoint y: 355, distance: 222.6
click at [984, 283] on div "Min: 0 ​ Max: 3 ​" at bounding box center [926, 280] width 263 height 32
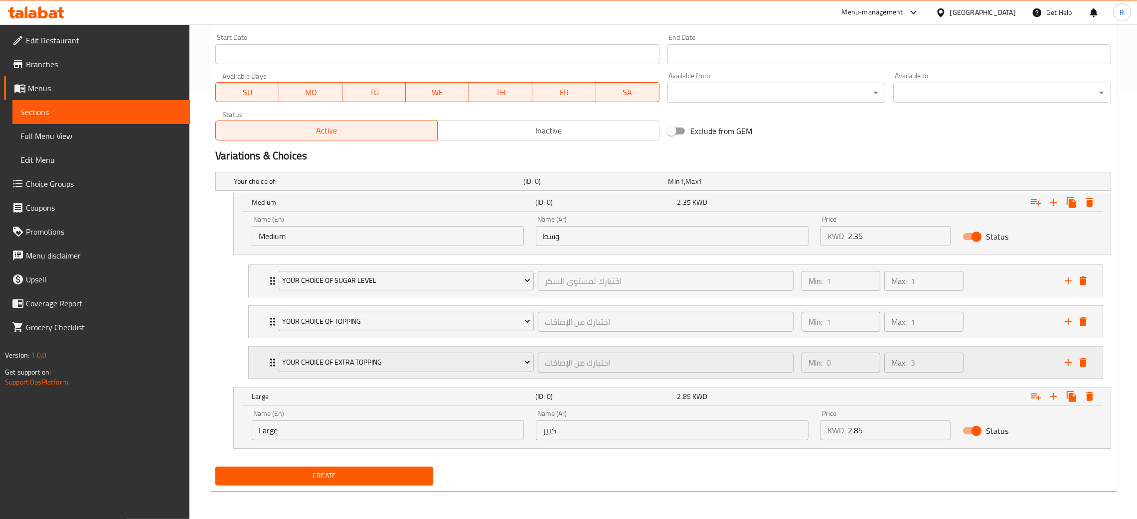
scroll to position [427, 0]
click at [1036, 402] on icon "Expand" at bounding box center [1035, 397] width 12 height 12
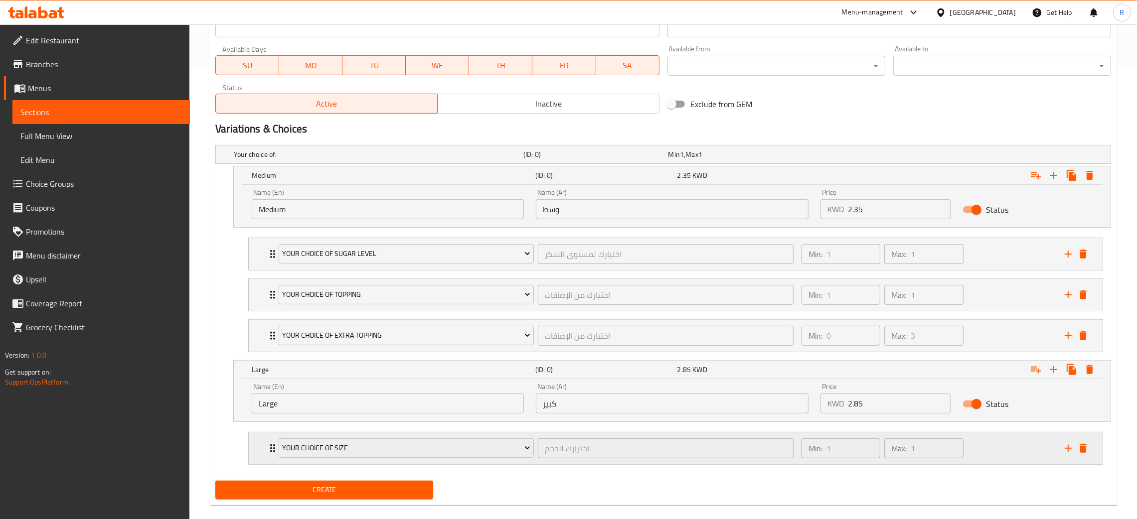
scroll to position [468, 0]
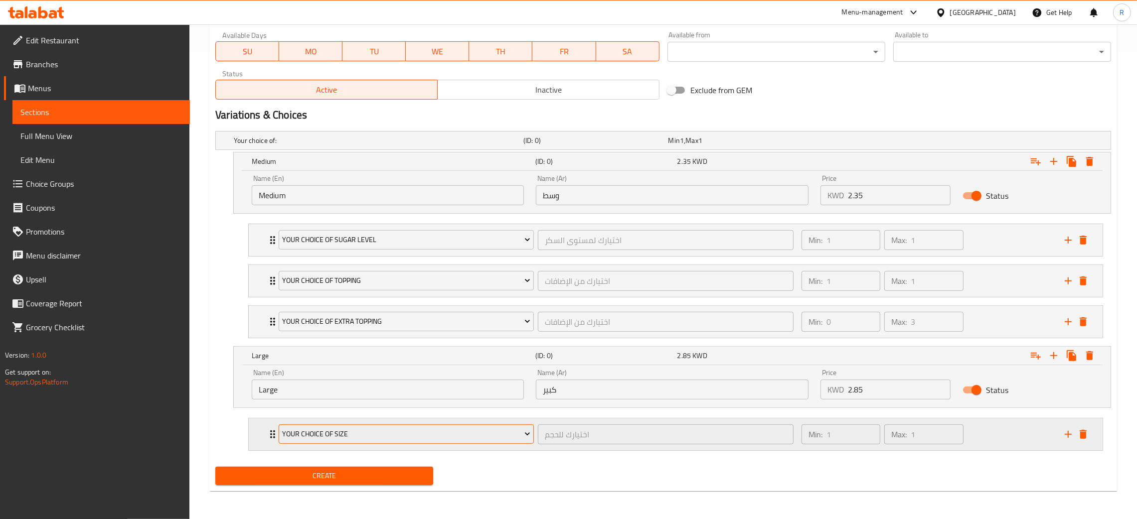
click at [500, 427] on button "Your Choice Of Size" at bounding box center [406, 435] width 255 height 20
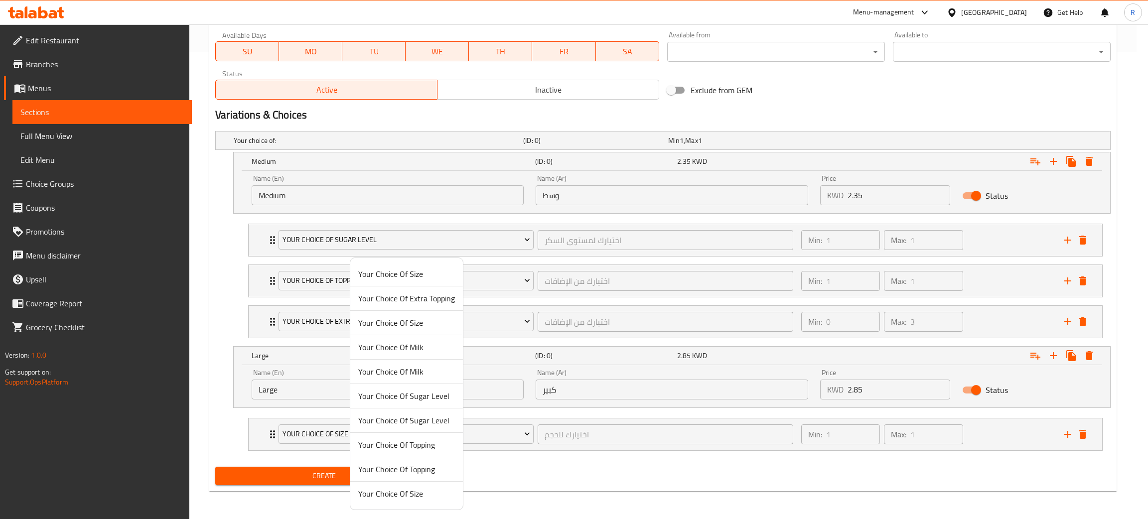
click at [430, 397] on span "Your Choice Of Sugar Level" at bounding box center [406, 396] width 97 height 12
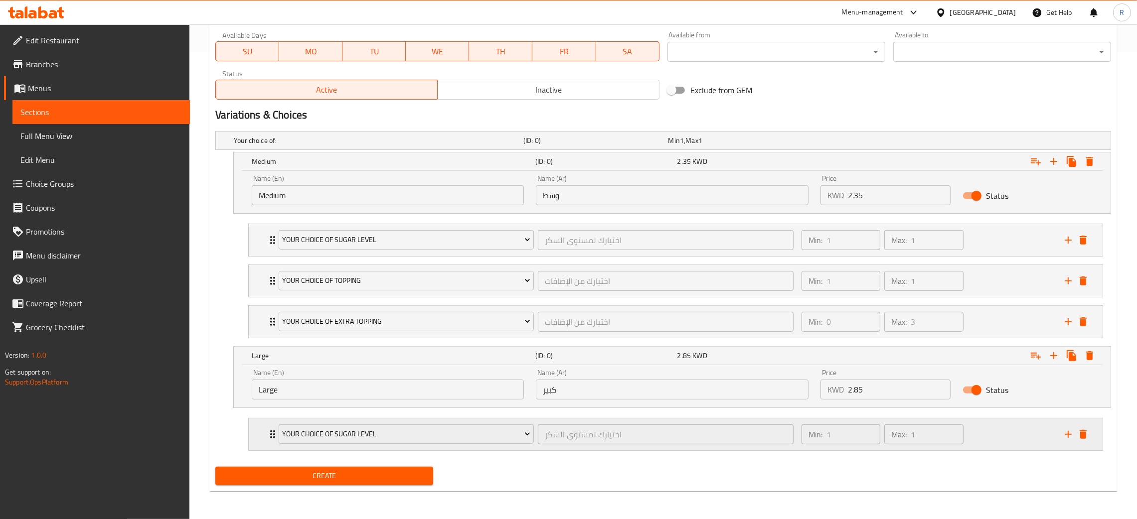
click at [1002, 441] on div "Min: 1 ​ Max: 1 ​" at bounding box center [926, 435] width 263 height 32
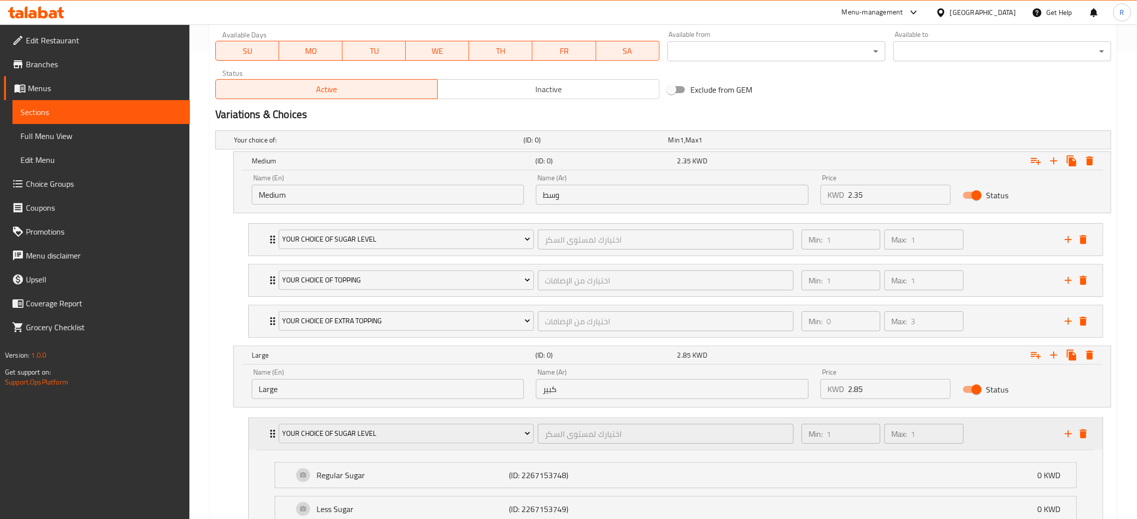
click at [1067, 432] on icon "add" at bounding box center [1068, 434] width 12 height 12
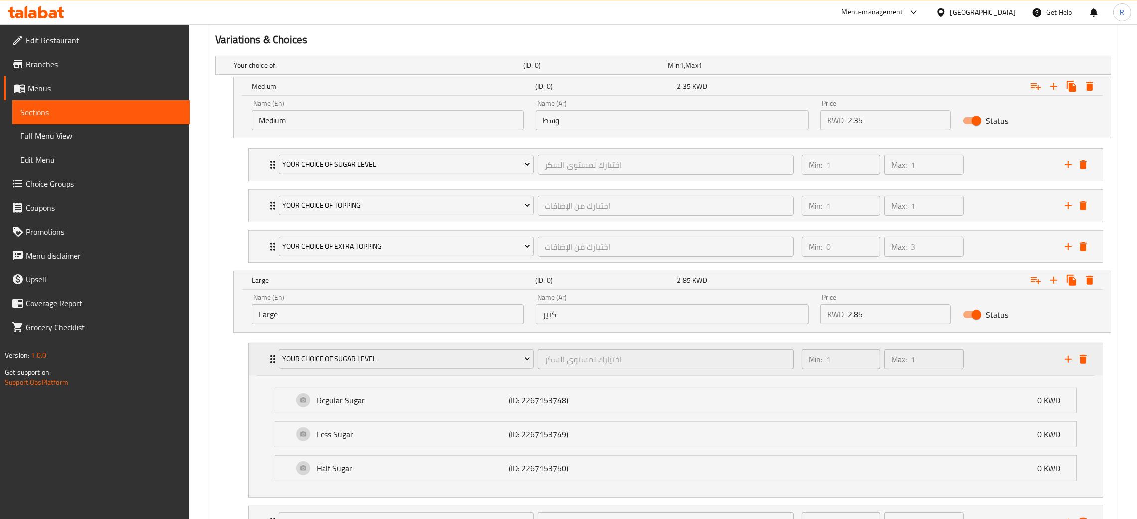
click at [1002, 361] on div "Min: 1 ​ Max: 1 ​" at bounding box center [926, 359] width 263 height 32
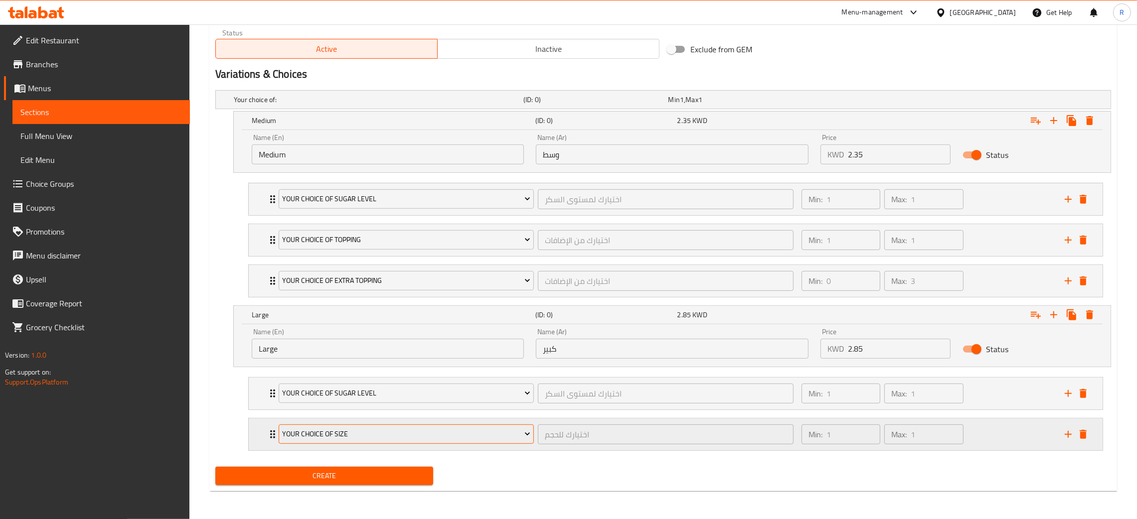
scroll to position [509, 0]
click at [447, 442] on button "Your Choice Of Size" at bounding box center [406, 435] width 255 height 20
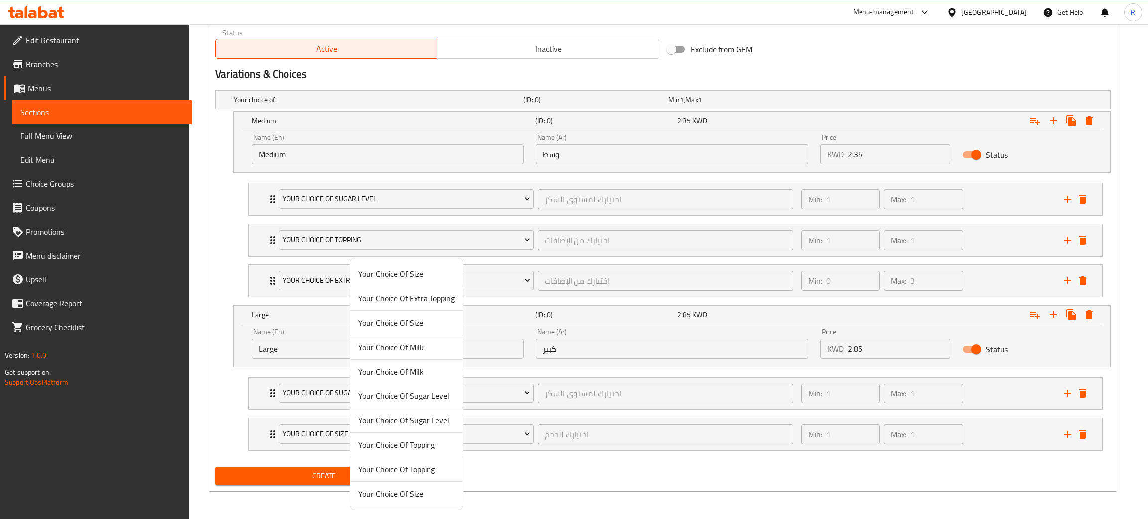
drag, startPoint x: 420, startPoint y: 451, endPoint x: 935, endPoint y: 457, distance: 515.2
click at [424, 451] on span "Your Choice Of Topping" at bounding box center [406, 445] width 97 height 12
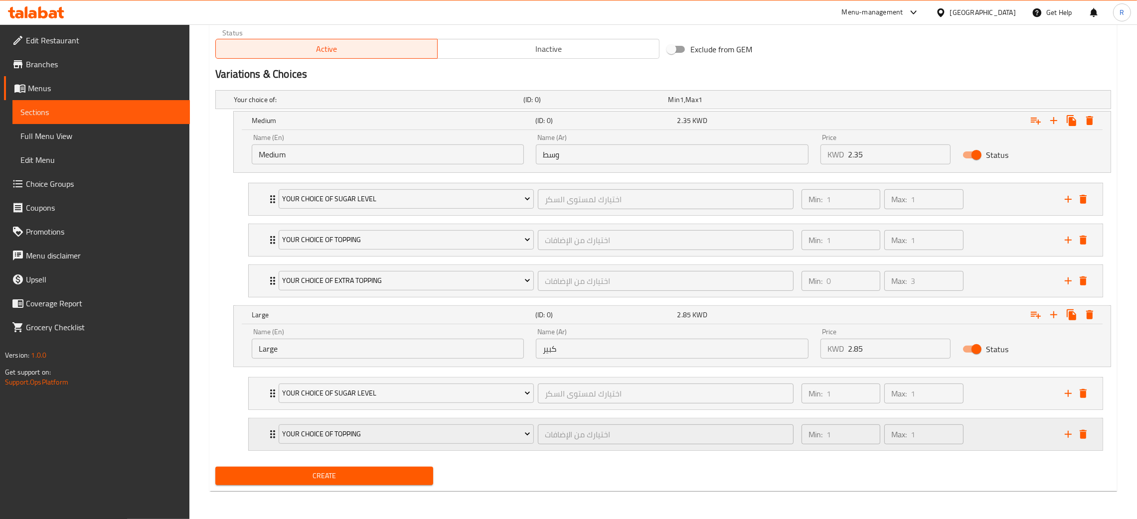
click at [998, 442] on div "Min: 1 ​ Max: 1 ​" at bounding box center [926, 435] width 263 height 32
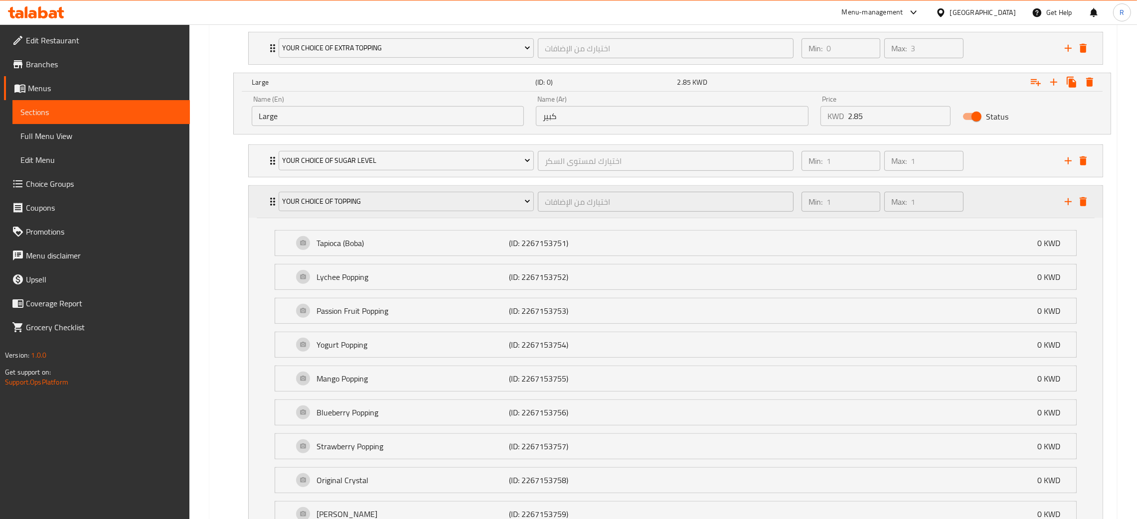
click at [996, 205] on div "Min: 1 ​ Max: 1 ​" at bounding box center [926, 202] width 263 height 32
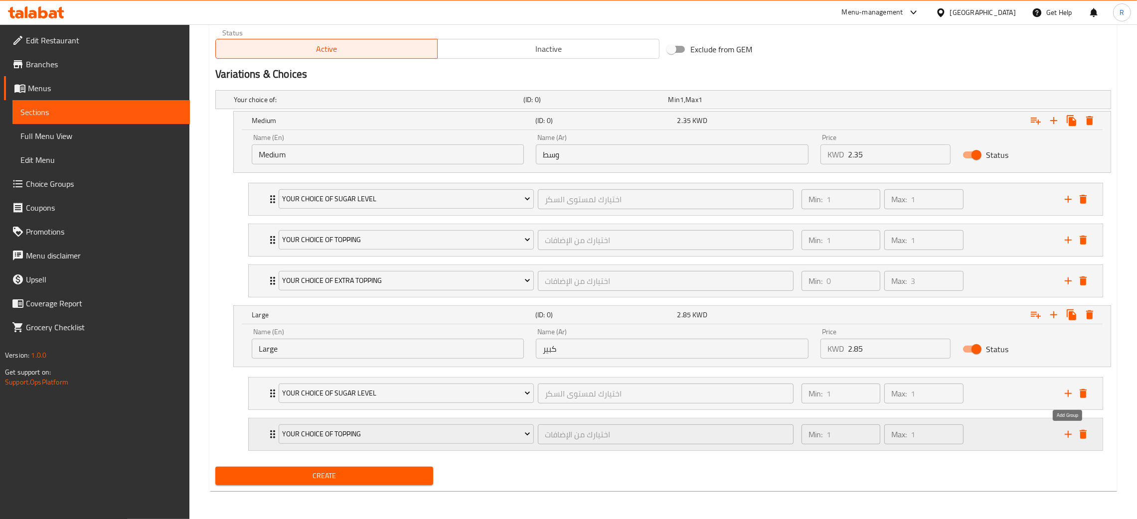
click at [1064, 436] on icon "add" at bounding box center [1068, 434] width 12 height 12
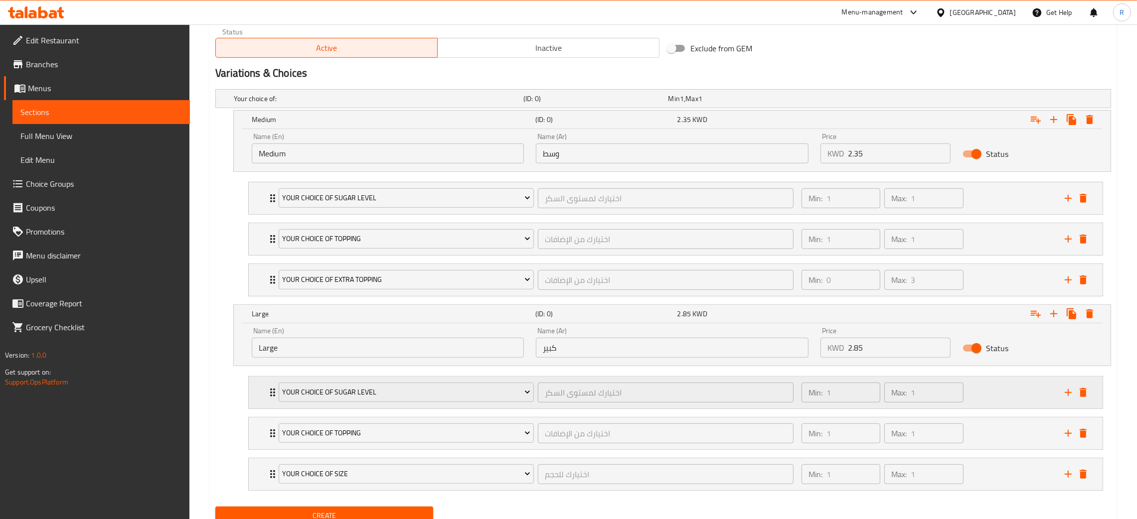
scroll to position [550, 0]
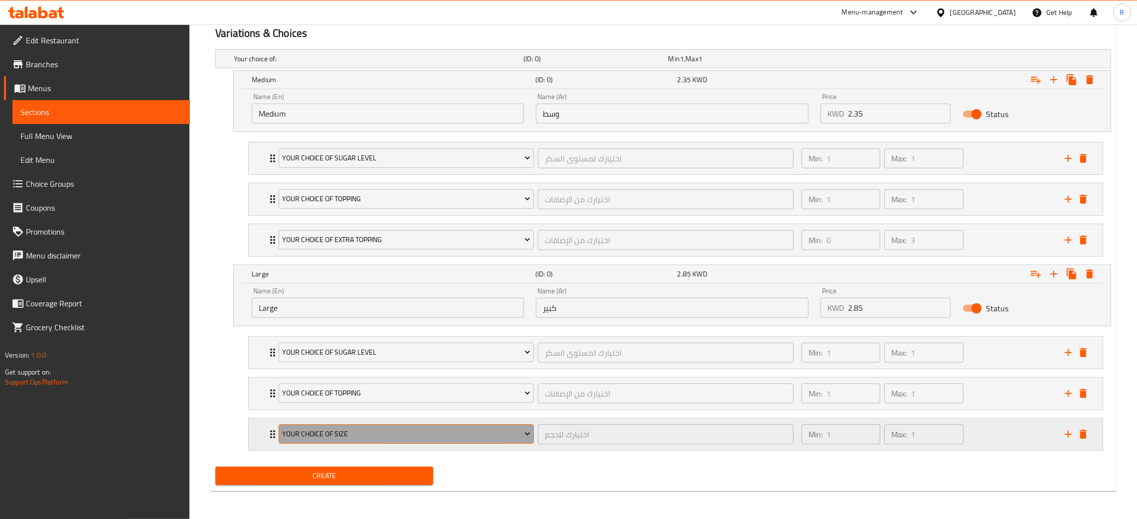
click at [391, 432] on span "Your Choice Of Size" at bounding box center [407, 434] width 248 height 12
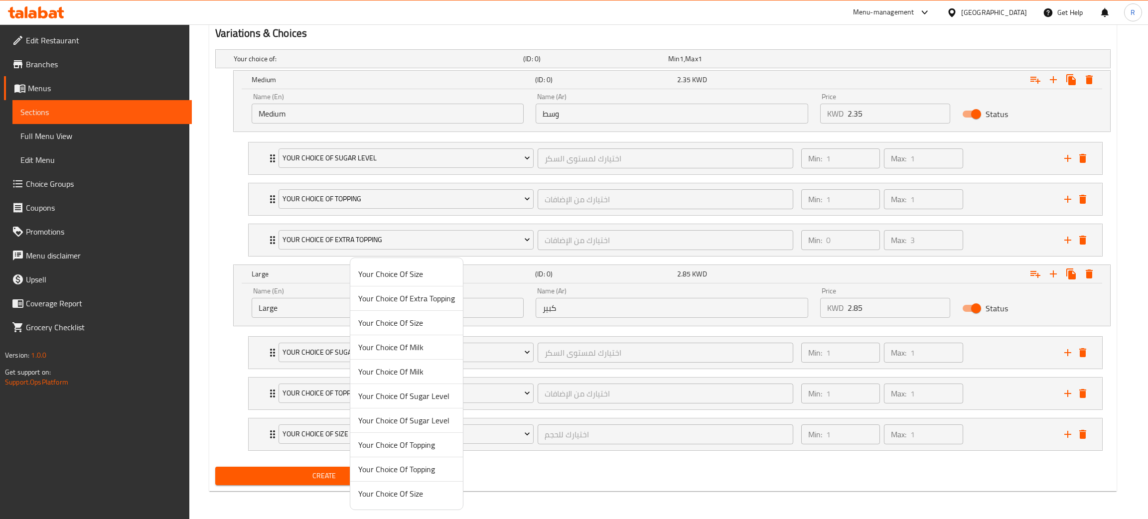
click at [416, 296] on span "Your Choice Of Extra Topping" at bounding box center [406, 298] width 97 height 12
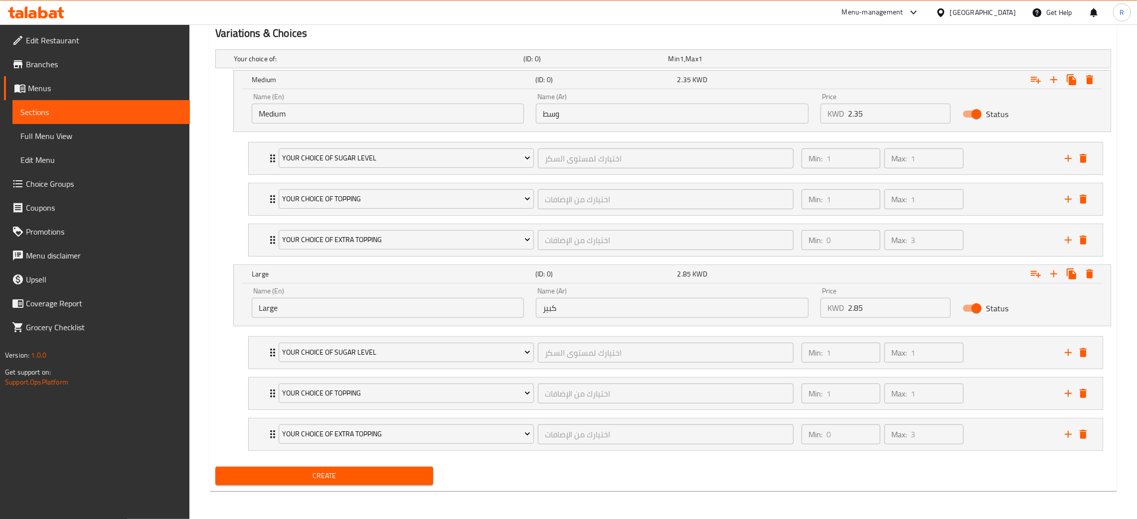
click at [384, 471] on span "Create" at bounding box center [324, 476] width 202 height 12
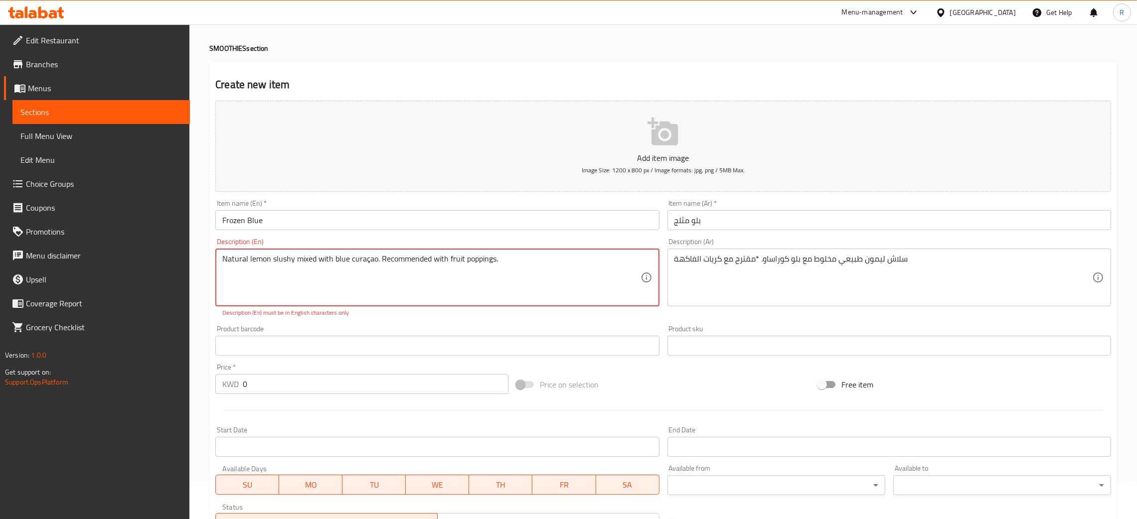
click at [450, 274] on textarea "Natural lemon slushy mixed with blue curaçao. Recommended with fruit poppings." at bounding box center [431, 277] width 418 height 47
drag, startPoint x: 404, startPoint y: 326, endPoint x: 389, endPoint y: 278, distance: 50.6
click at [403, 322] on div "Product barcode Product barcode" at bounding box center [436, 340] width 451 height 38
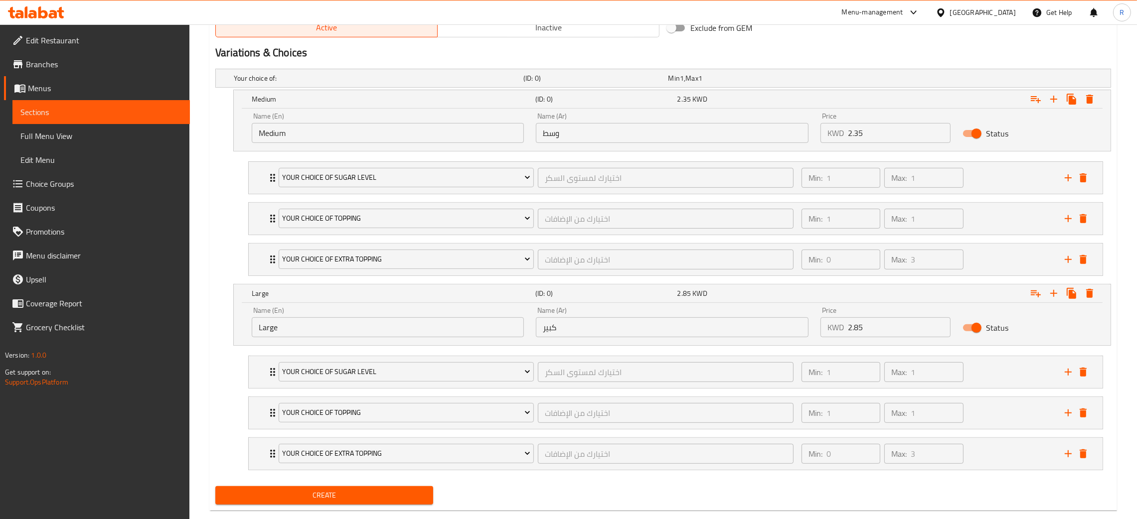
scroll to position [539, 0]
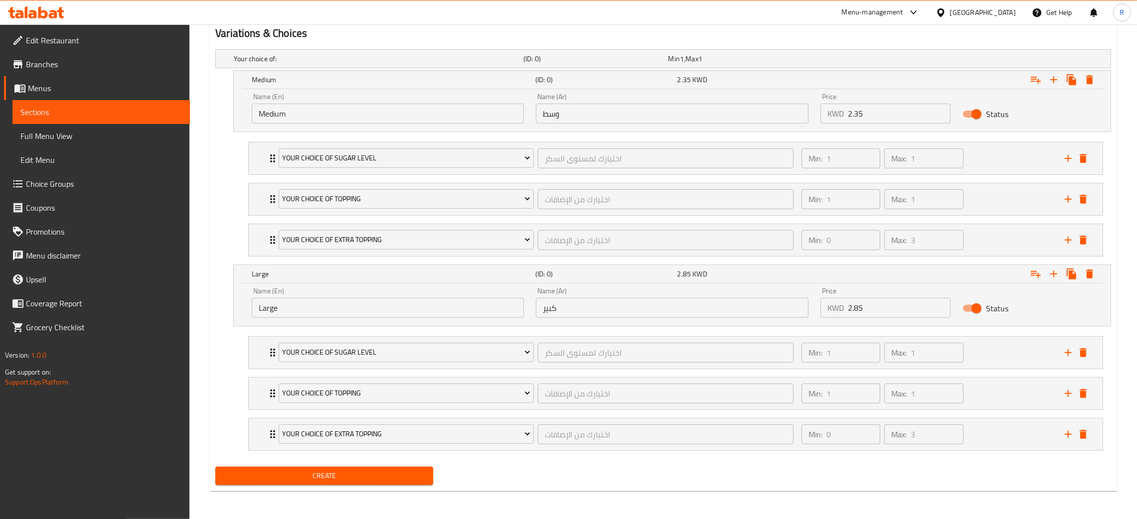
type textarea "Natural lemon slushy mixed with blue curacao. Recommended with fruit poppings."
click at [364, 488] on div "Create" at bounding box center [324, 476] width 226 height 26
click at [366, 484] on button "Create" at bounding box center [324, 476] width 218 height 18
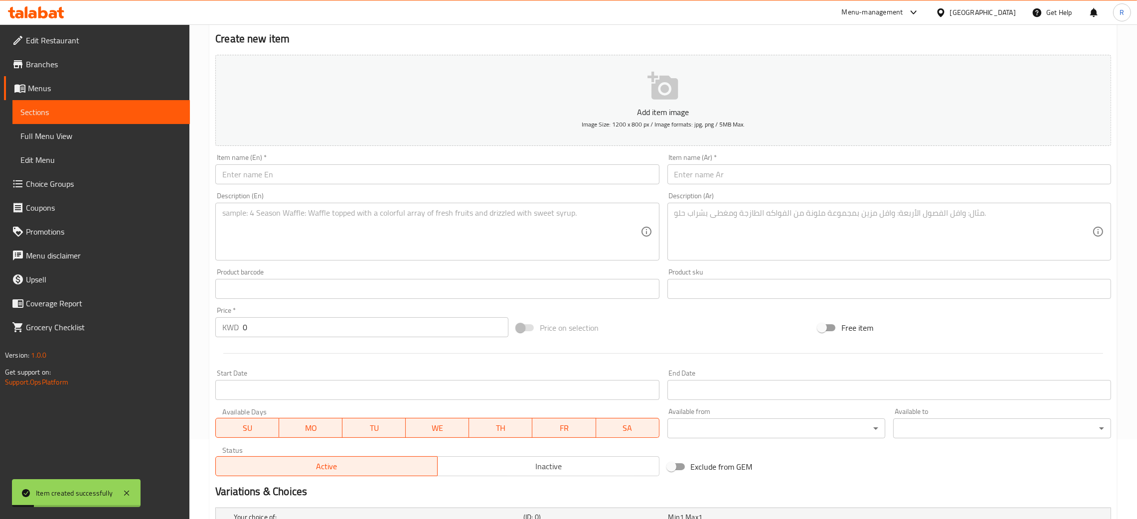
scroll to position [0, 0]
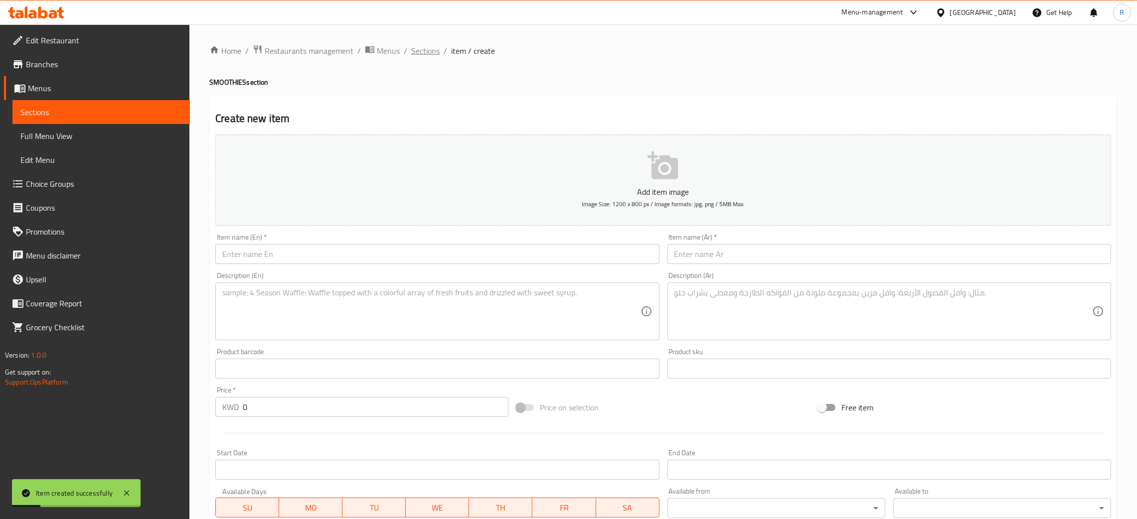
click at [420, 52] on span "Sections" at bounding box center [425, 51] width 28 height 12
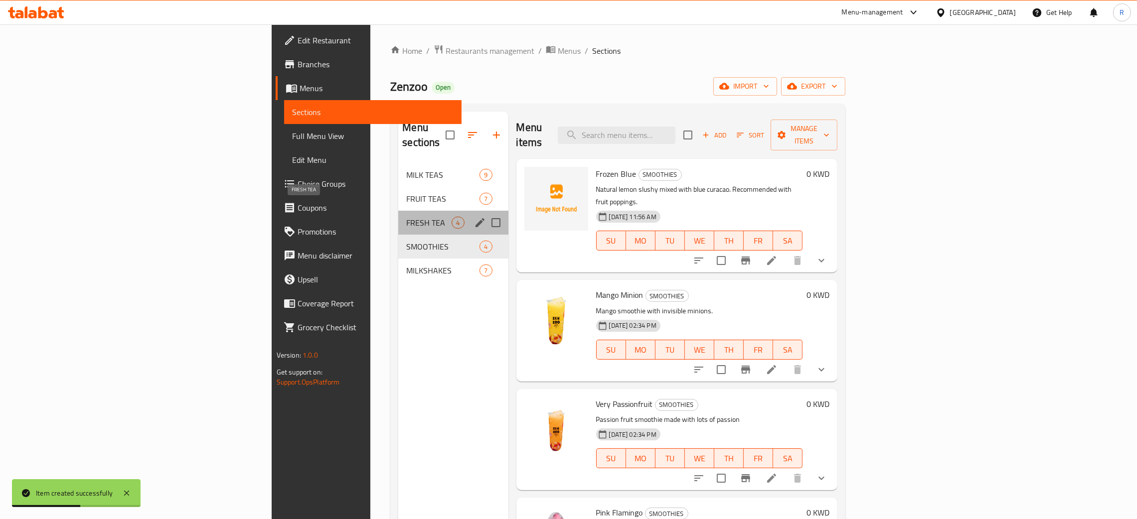
click at [406, 217] on span "FRESH TEA" at bounding box center [428, 223] width 45 height 12
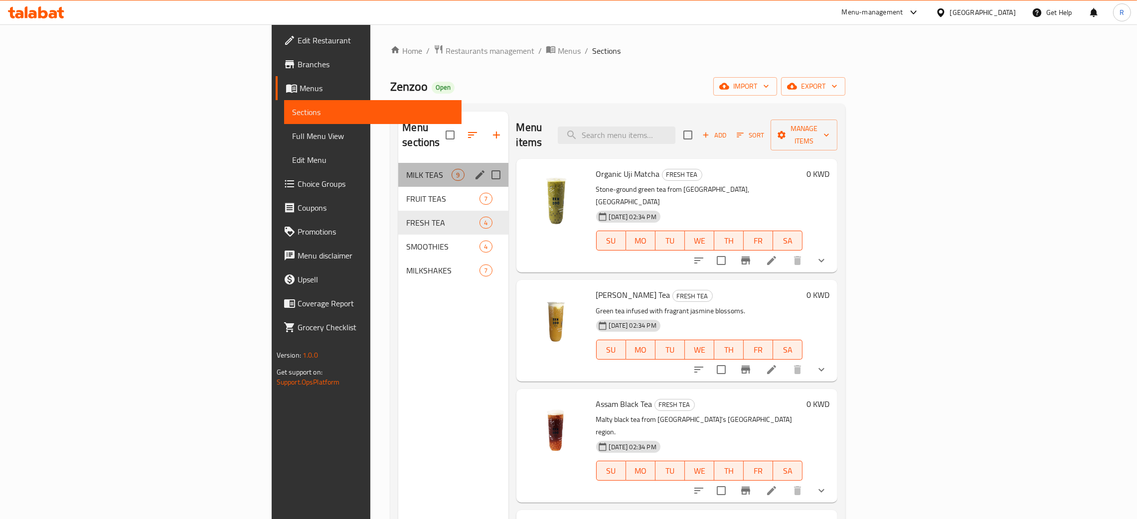
click at [398, 170] on div "MILK TEAS 9" at bounding box center [453, 175] width 110 height 24
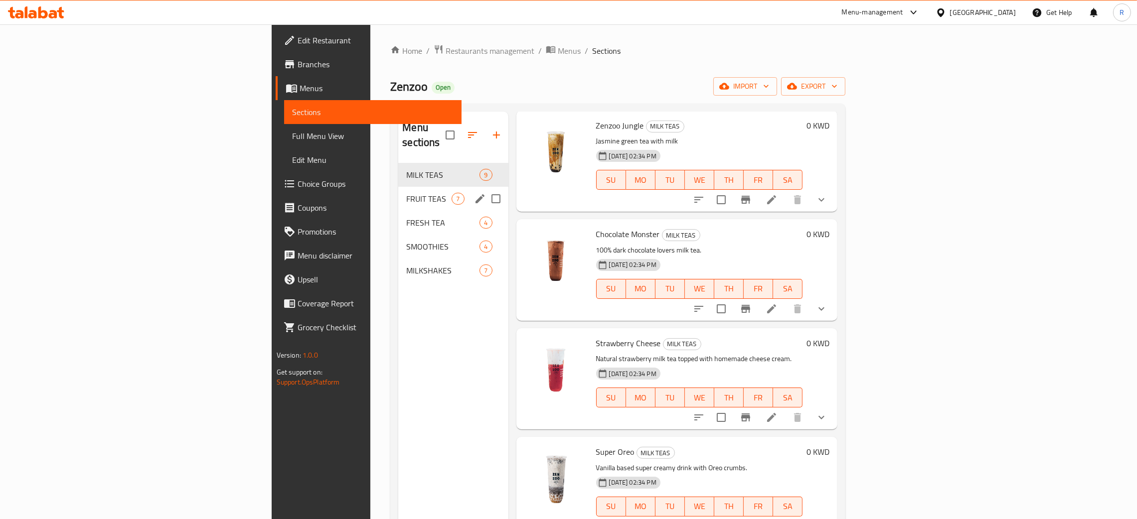
drag, startPoint x: 285, startPoint y: 185, endPoint x: 401, endPoint y: 215, distance: 119.3
click at [406, 193] on span "FRUIT TEAS" at bounding box center [428, 199] width 45 height 12
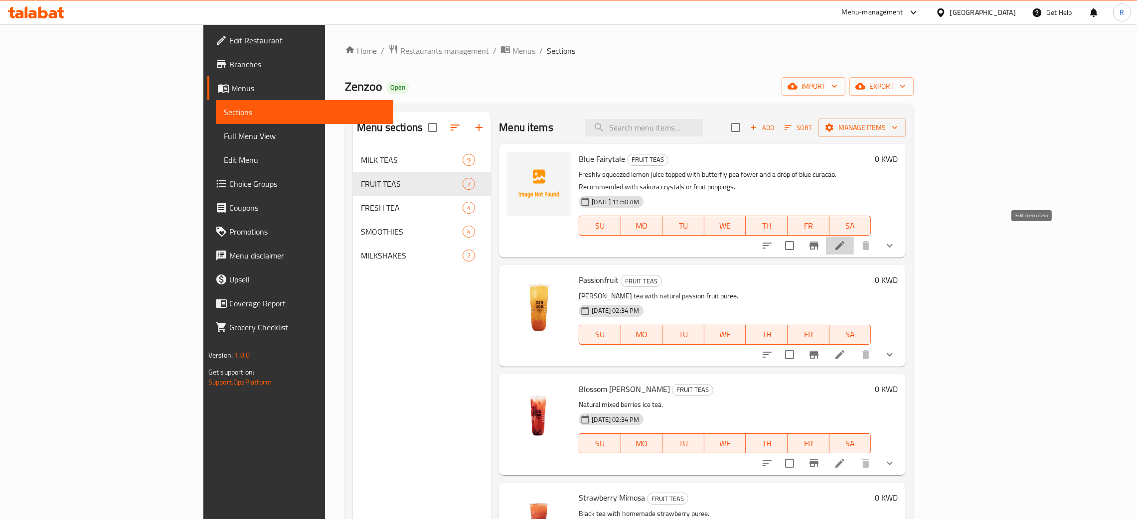
click at [844, 241] on icon at bounding box center [839, 245] width 9 height 9
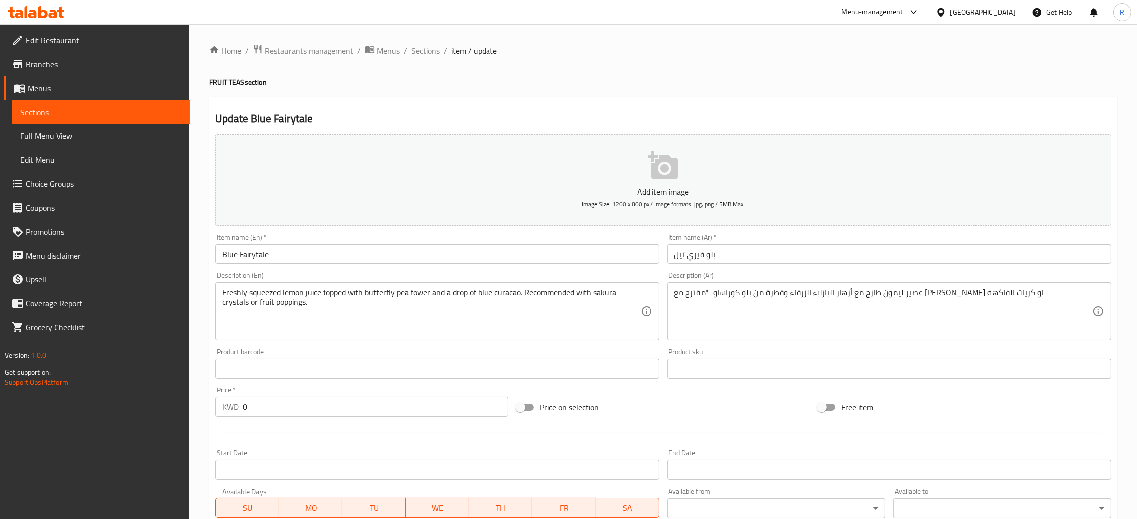
click at [655, 165] on icon "button" at bounding box center [662, 165] width 30 height 28
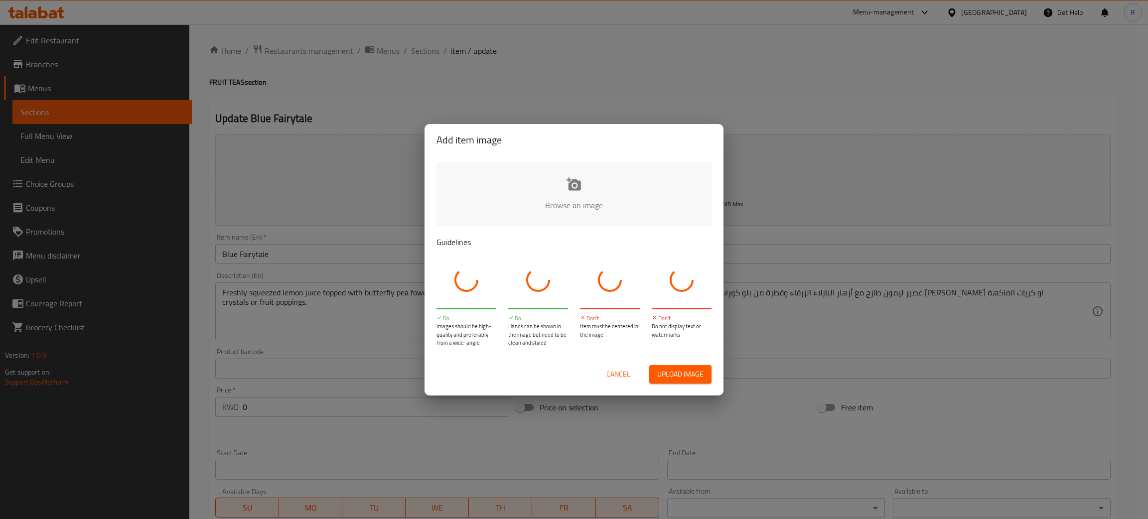
click at [561, 193] on input "file" at bounding box center [910, 208] width 949 height 93
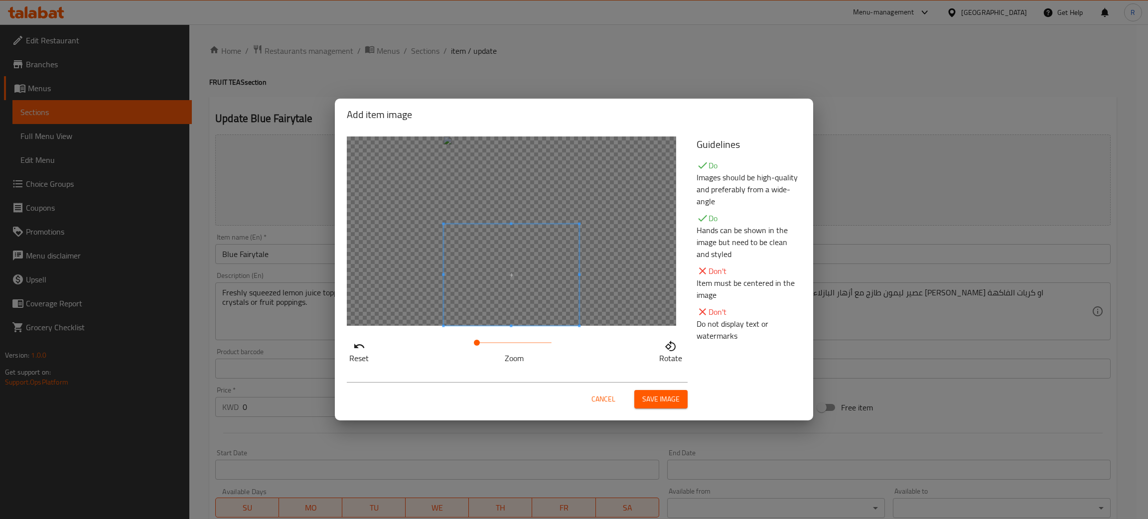
click at [563, 329] on div "Reset Zoom Rotate" at bounding box center [516, 251] width 350 height 240
click at [607, 399] on span "Cancel" at bounding box center [603, 399] width 24 height 12
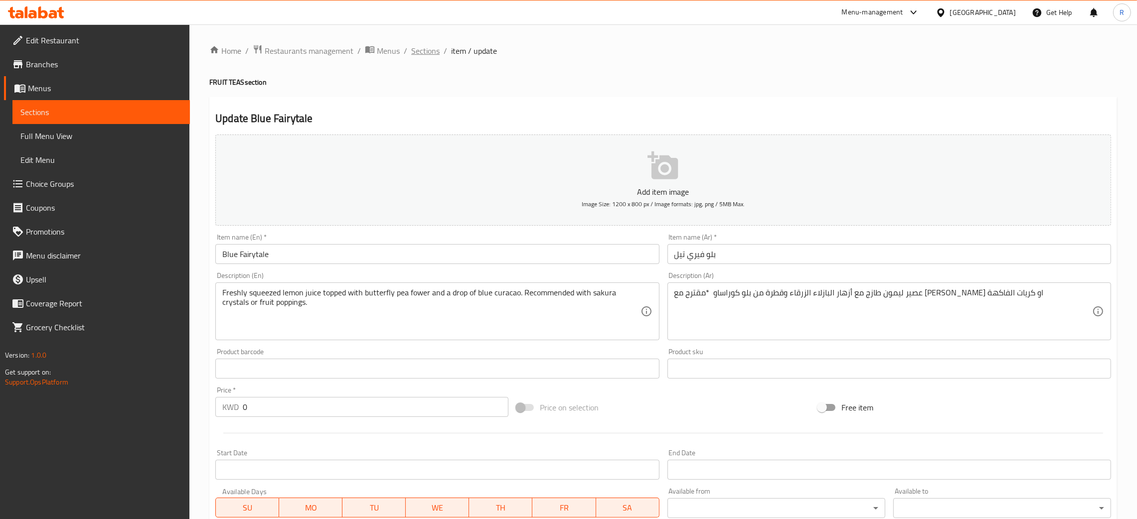
click at [434, 46] on span "Sections" at bounding box center [425, 51] width 28 height 12
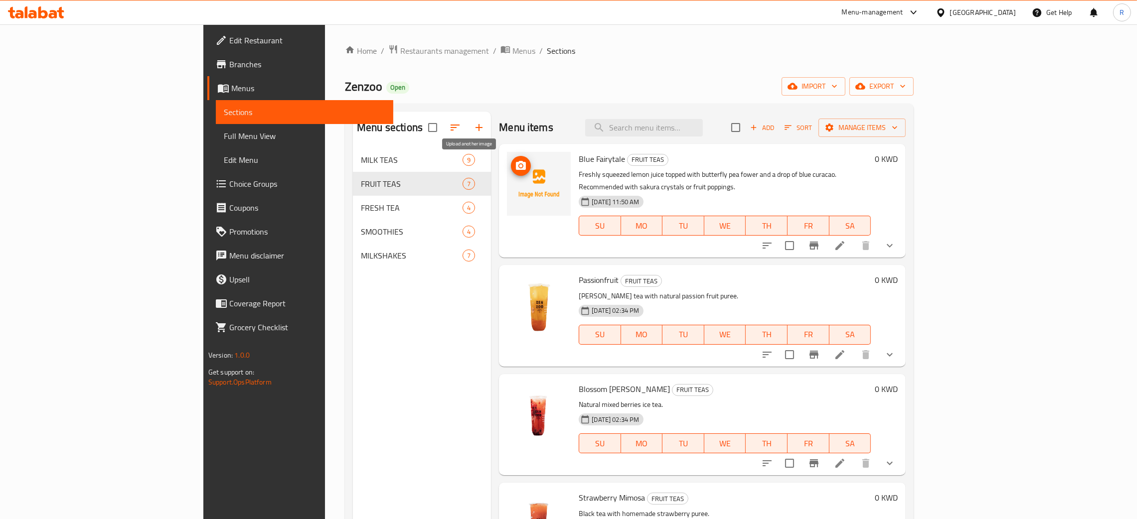
click at [516, 163] on icon "upload picture" at bounding box center [521, 165] width 10 height 9
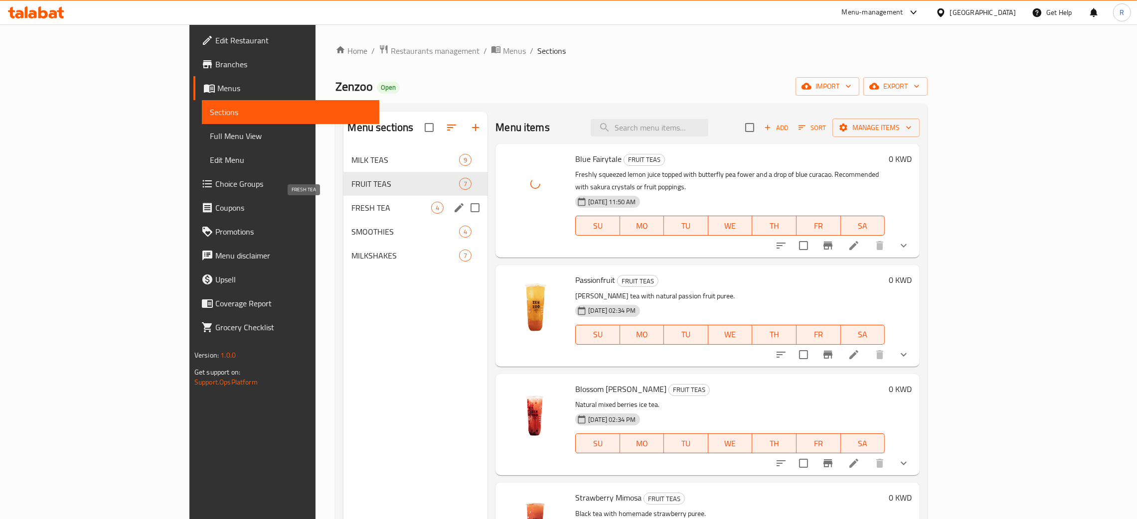
click at [351, 209] on span "FRESH TEA" at bounding box center [391, 208] width 80 height 12
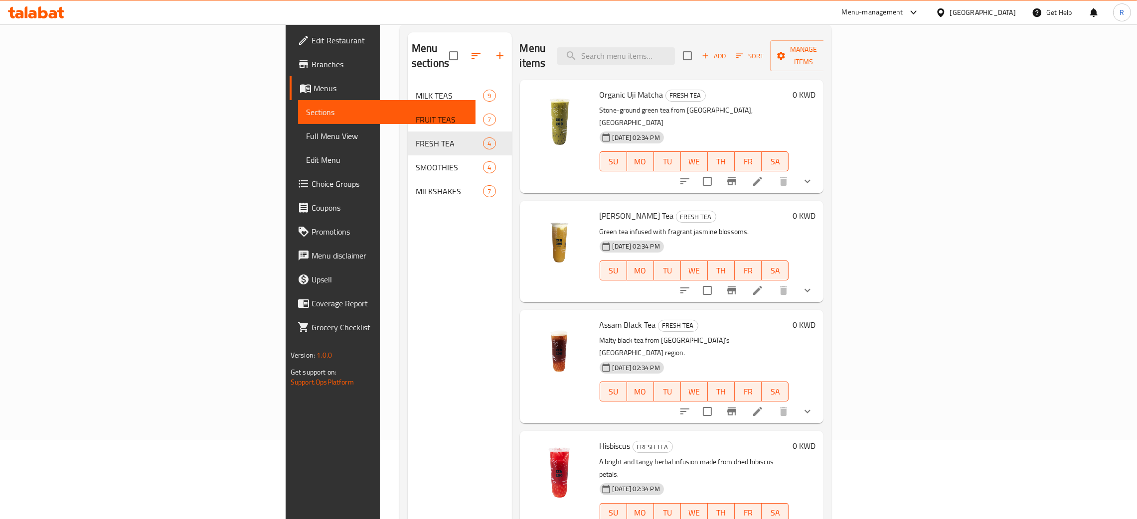
scroll to position [141, 0]
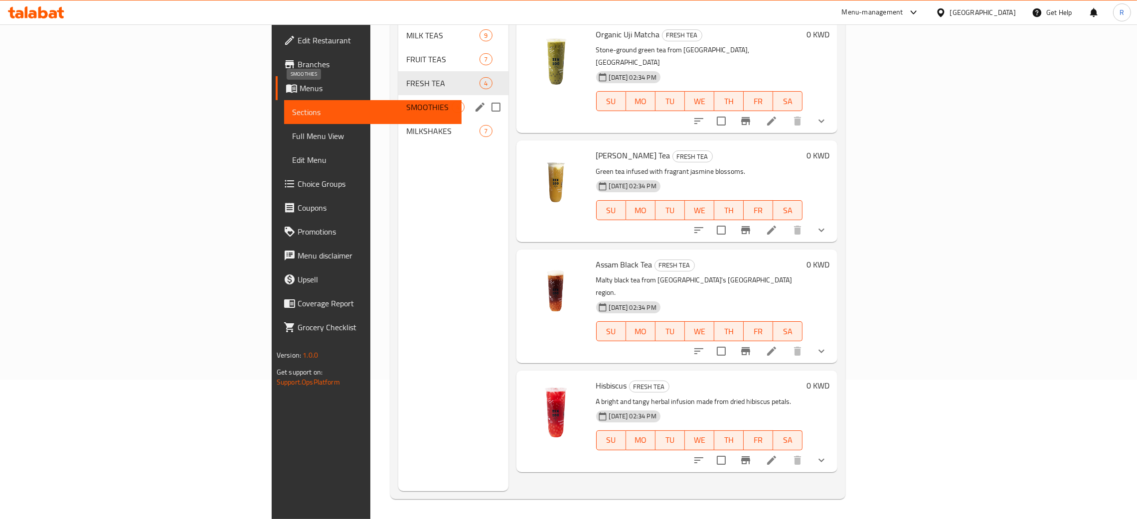
click at [406, 101] on span "SMOOTHIES" at bounding box center [428, 107] width 45 height 12
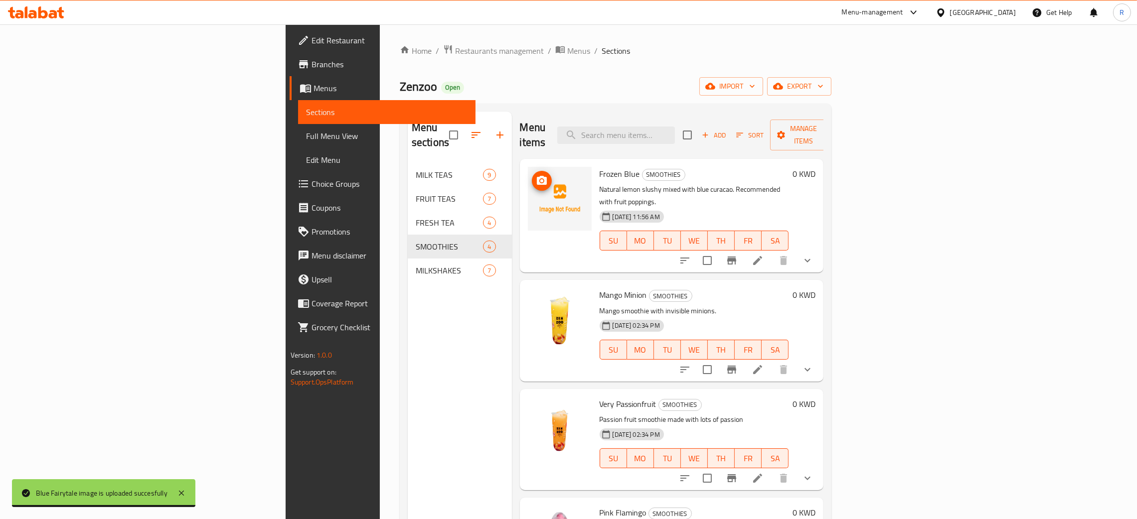
click at [536, 175] on icon "upload picture" at bounding box center [542, 181] width 12 height 12
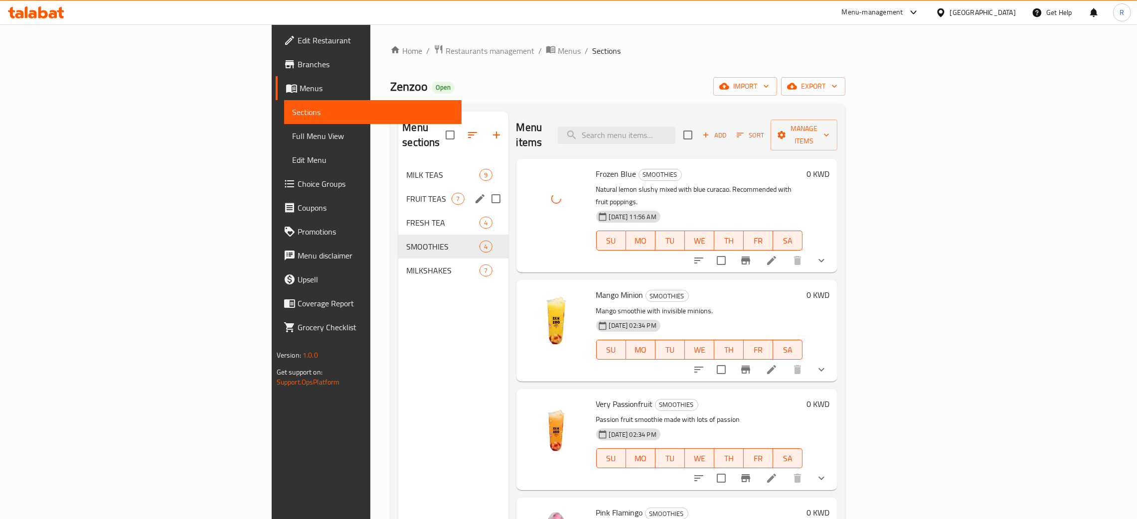
click at [406, 169] on span "MILK TEAS" at bounding box center [442, 175] width 73 height 12
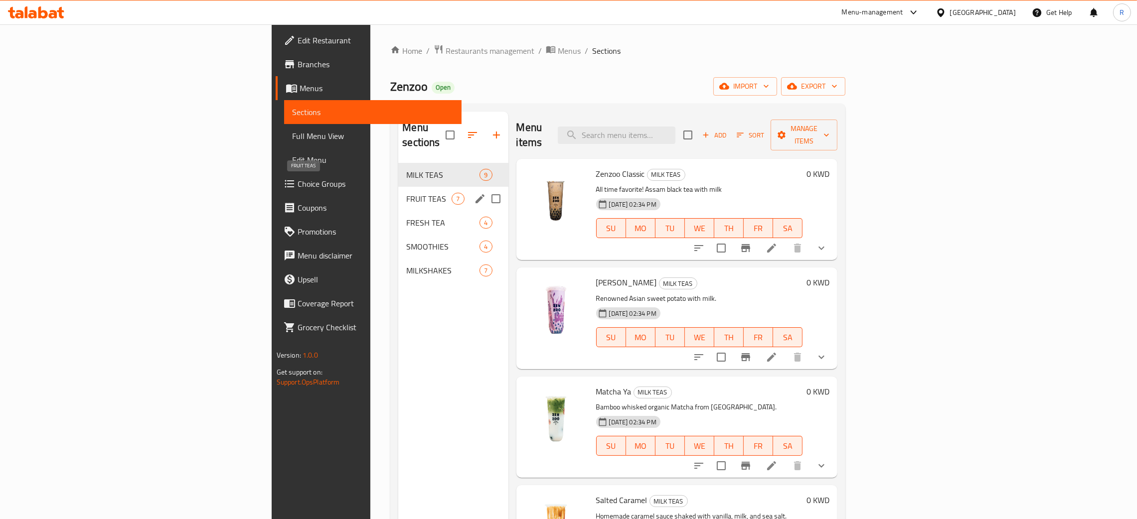
click at [406, 193] on span "FRUIT TEAS" at bounding box center [428, 199] width 45 height 12
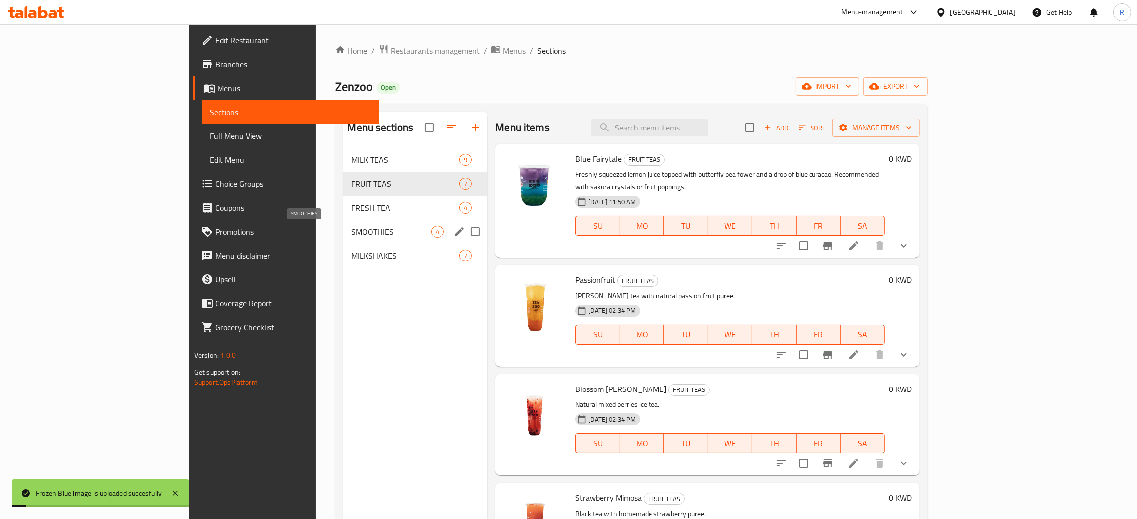
click at [351, 236] on span "SMOOTHIES" at bounding box center [391, 232] width 80 height 12
